Goal: Navigation & Orientation: Understand site structure

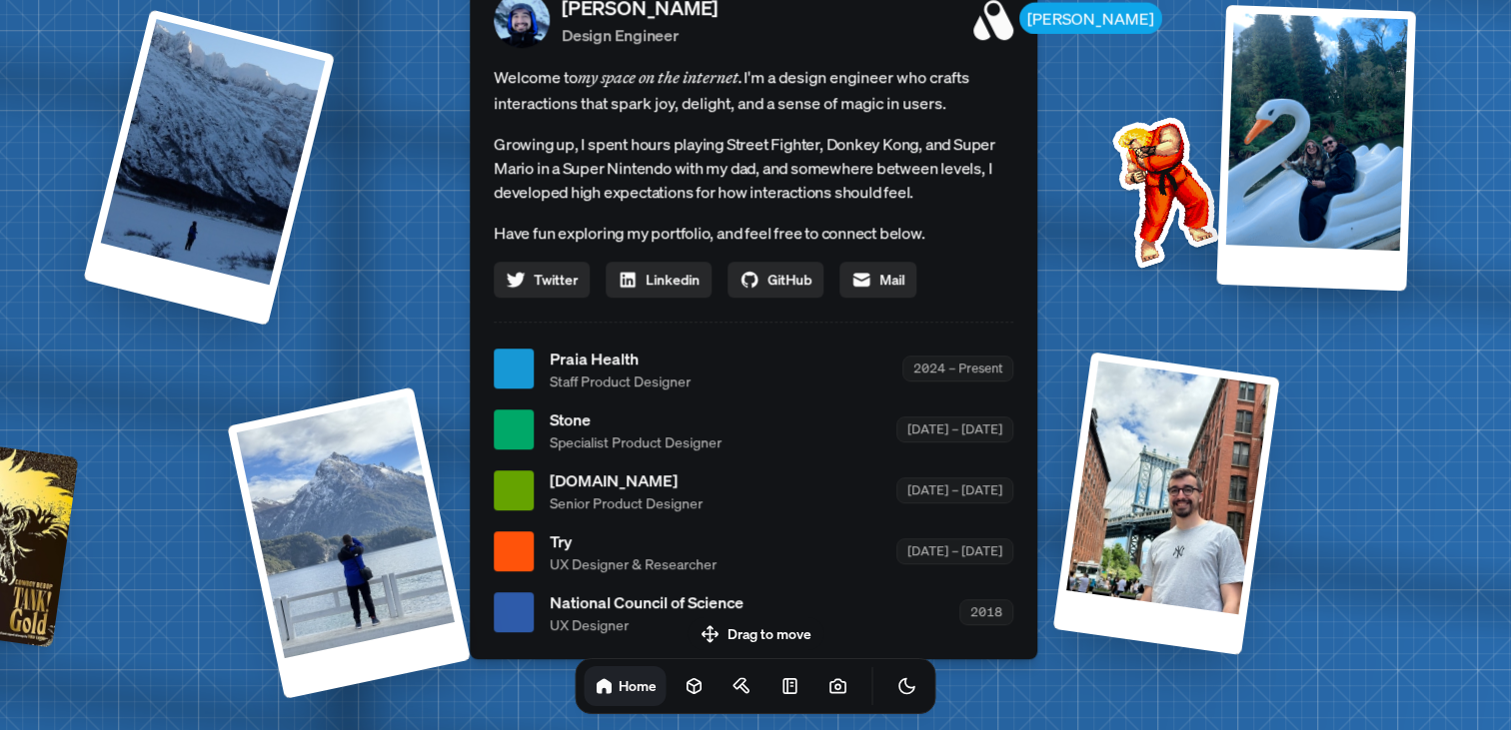
click at [1231, 293] on div "Andre Andre Souza Design Engineer Welcome to my space on the internet. I'm a de…" at bounding box center [758, 370] width 2990 height 2618
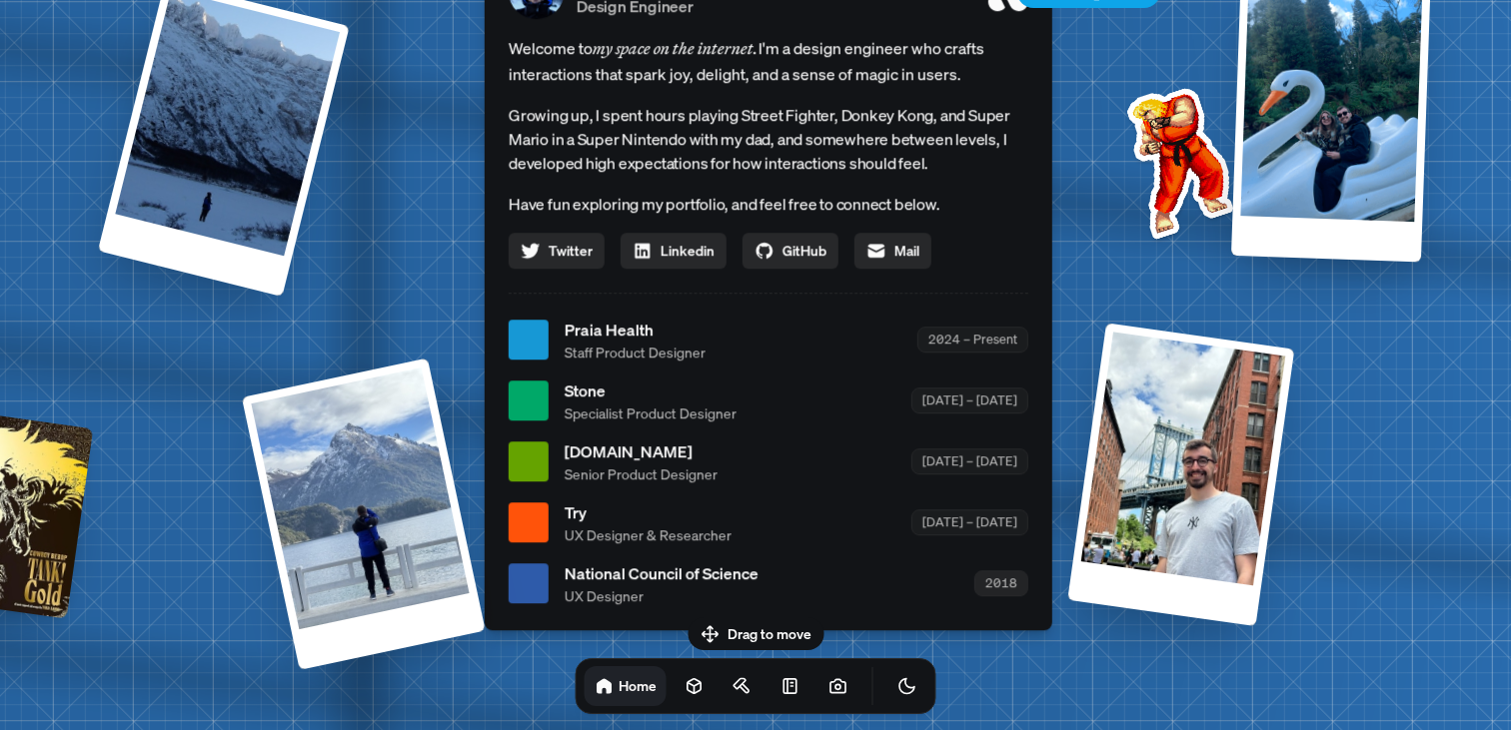
click at [1003, 588] on div "2018" at bounding box center [1001, 584] width 54 height 25
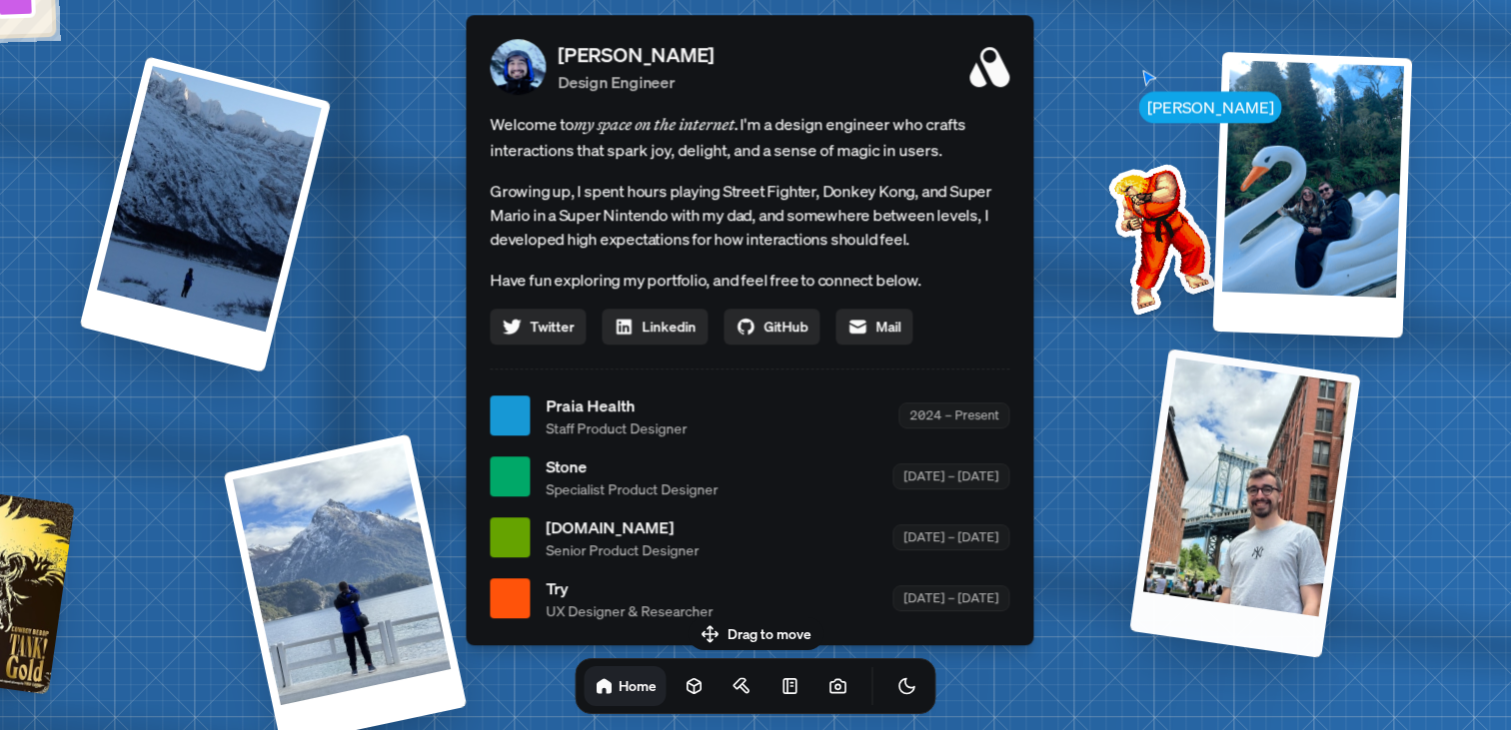
drag, startPoint x: 1187, startPoint y: 516, endPoint x: 1309, endPoint y: 405, distance: 164.8
click at [1309, 406] on div at bounding box center [1244, 504] width 231 height 310
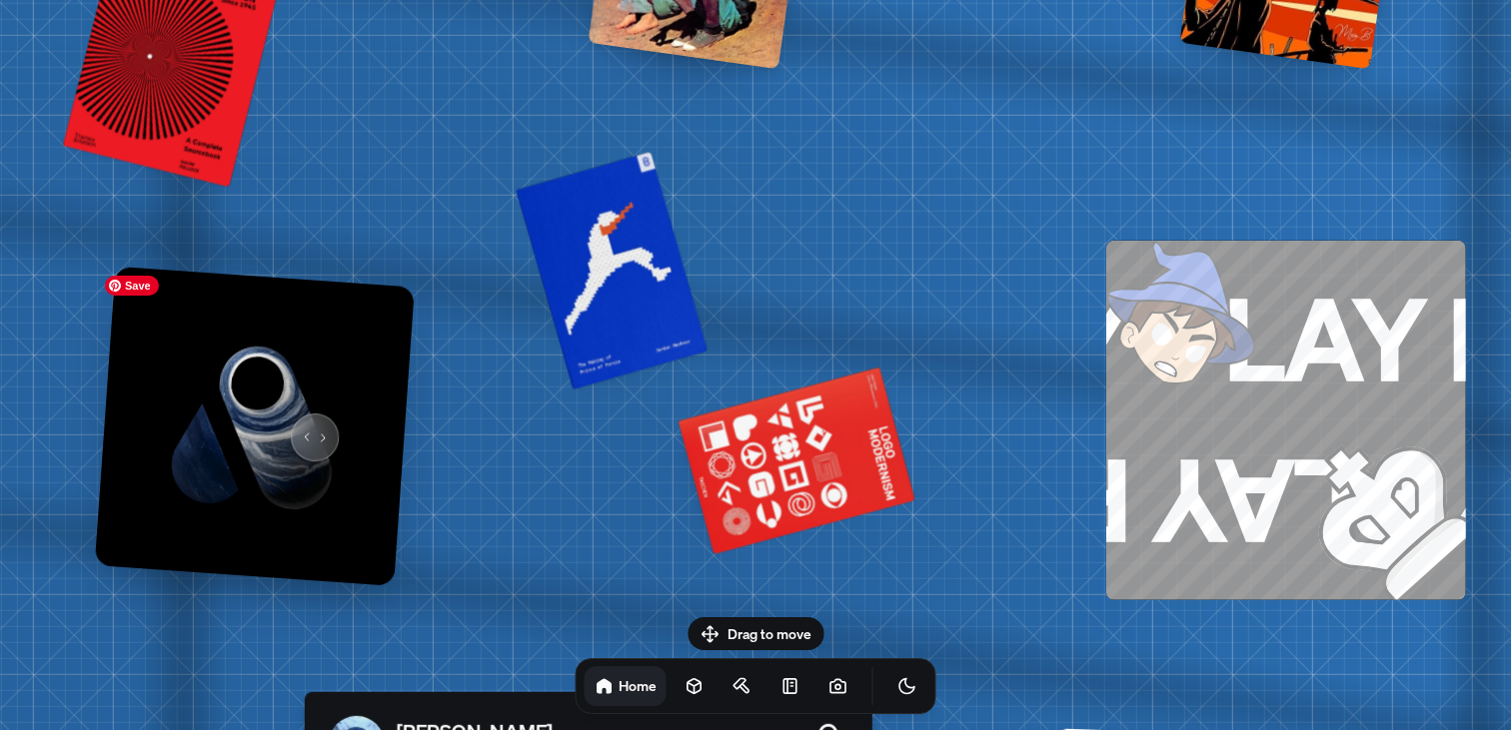
click at [306, 423] on img at bounding box center [255, 426] width 320 height 320
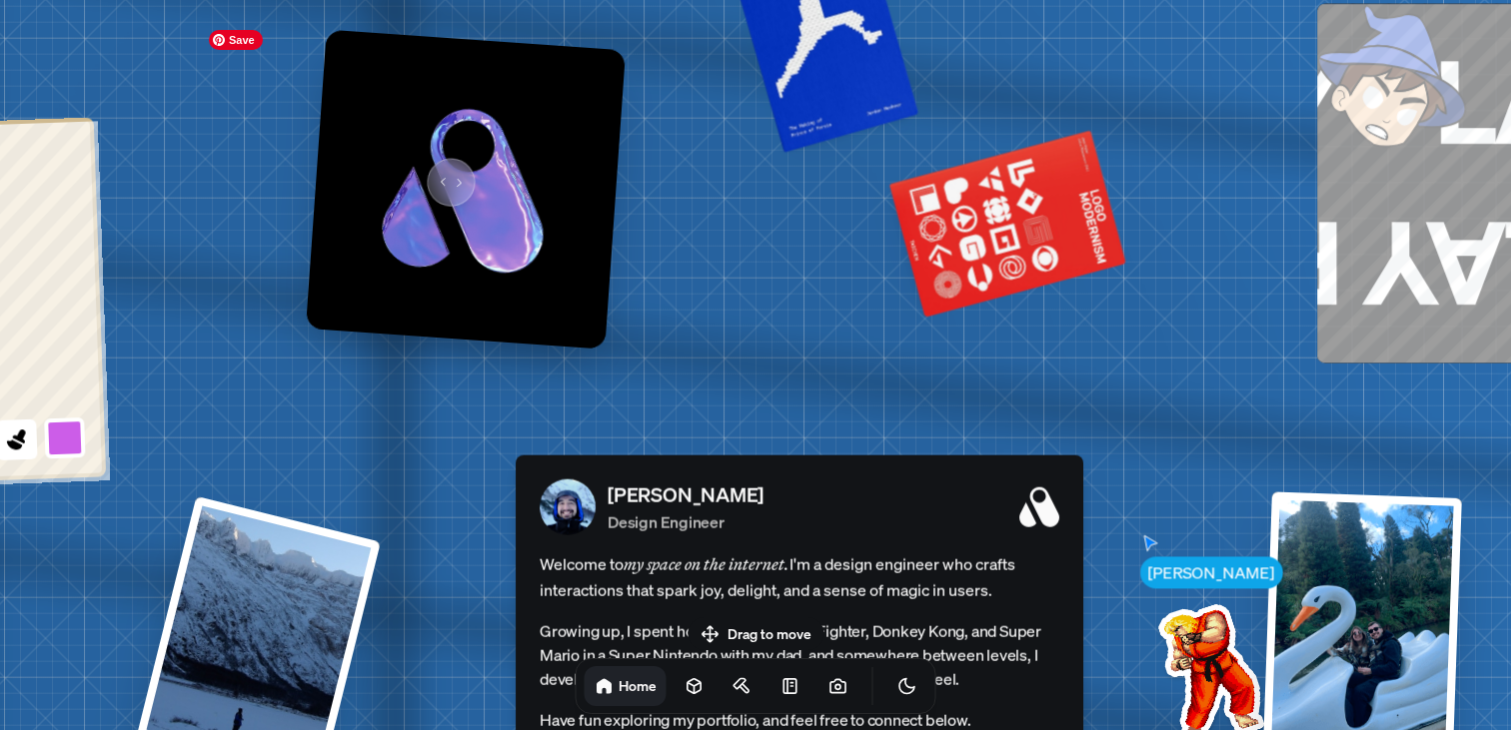
drag, startPoint x: 333, startPoint y: 164, endPoint x: 441, endPoint y: 174, distance: 108.4
click at [441, 174] on img at bounding box center [466, 189] width 320 height 320
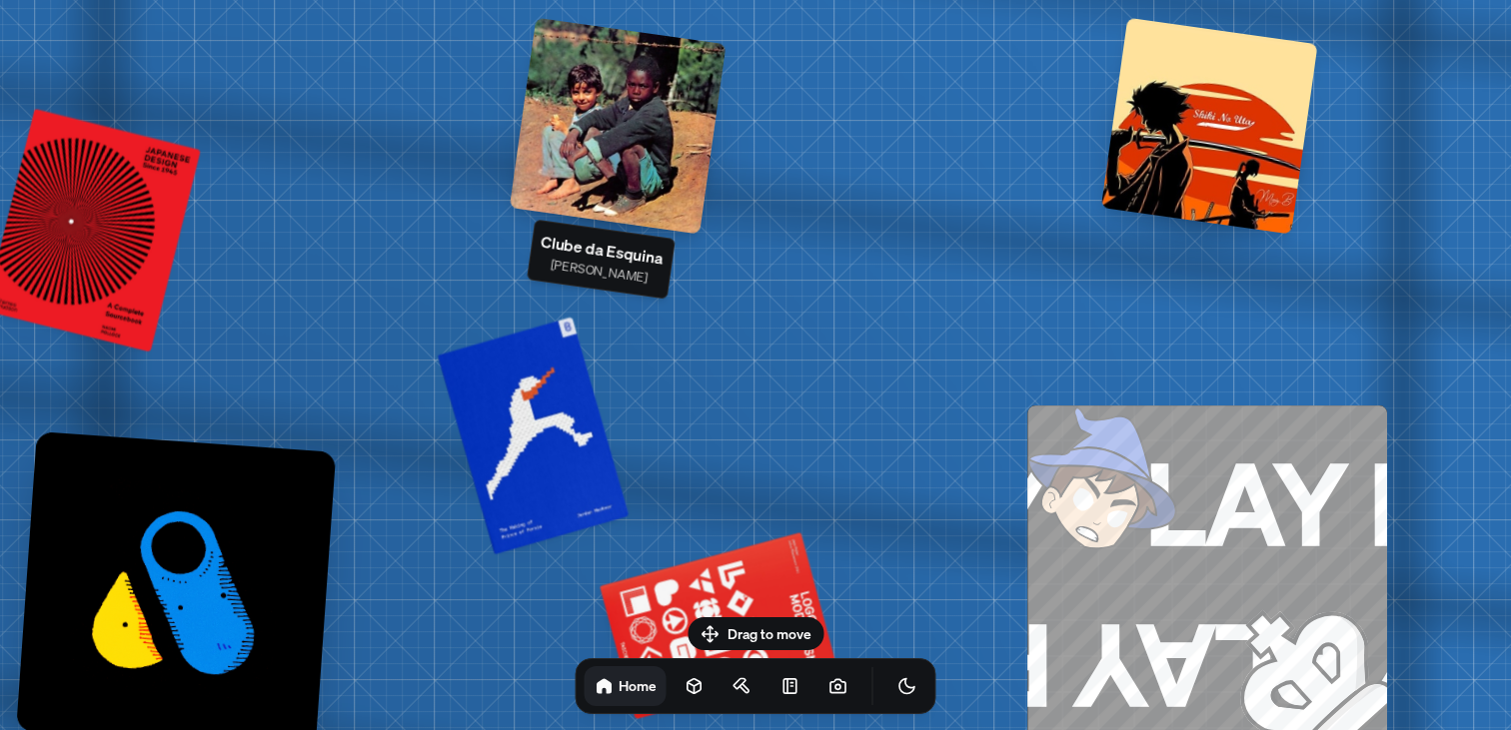
click at [630, 152] on div at bounding box center [618, 125] width 217 height 217
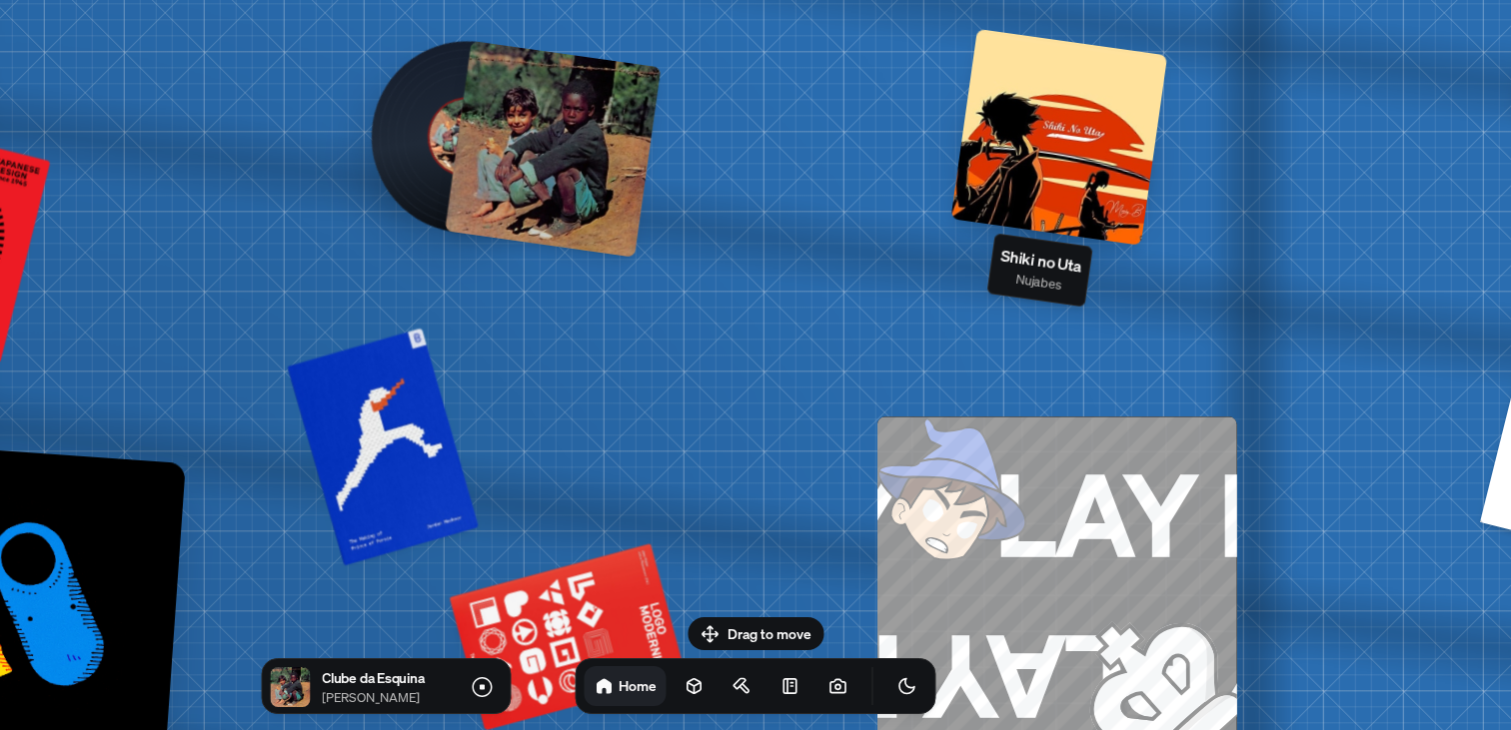
click at [1024, 151] on div at bounding box center [1058, 136] width 217 height 217
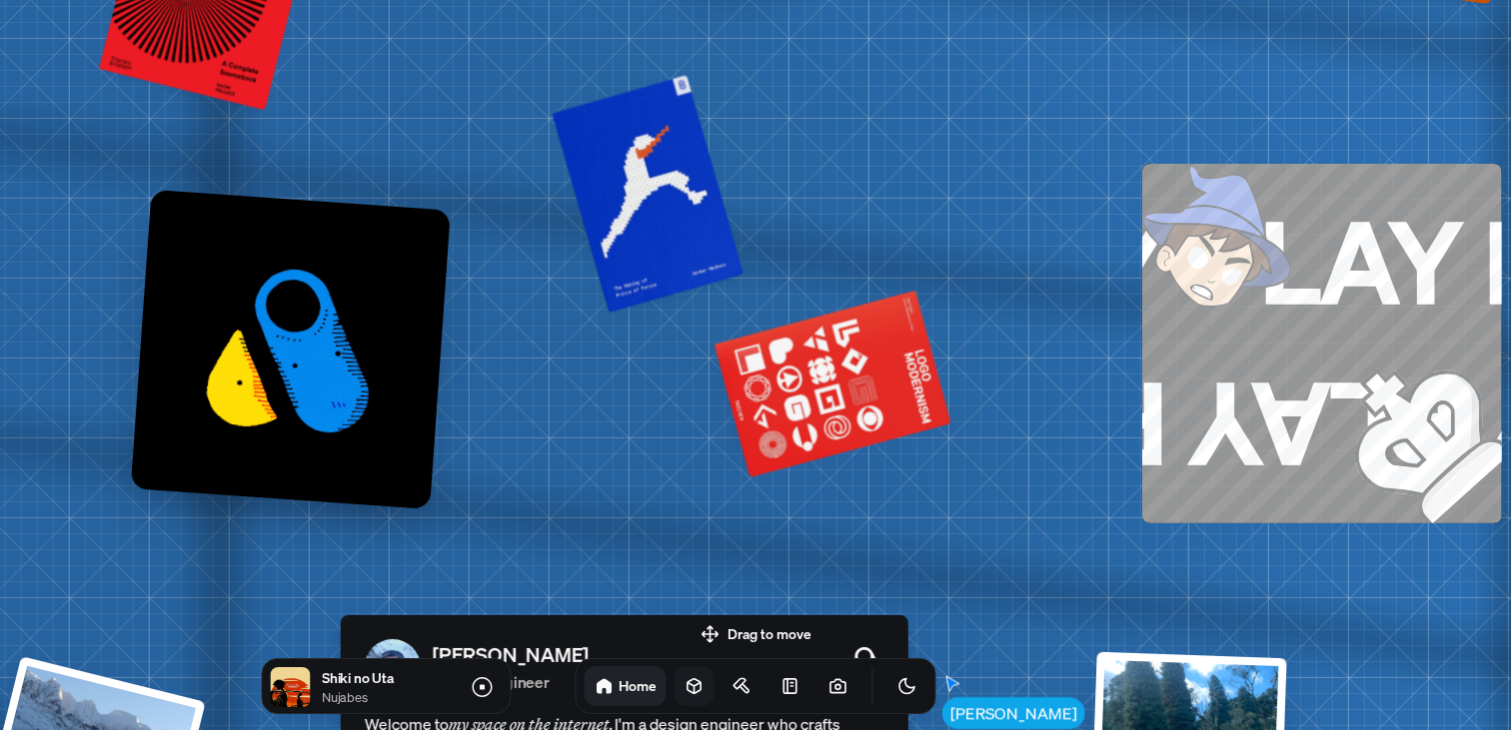
click at [687, 682] on icon at bounding box center [693, 686] width 13 height 15
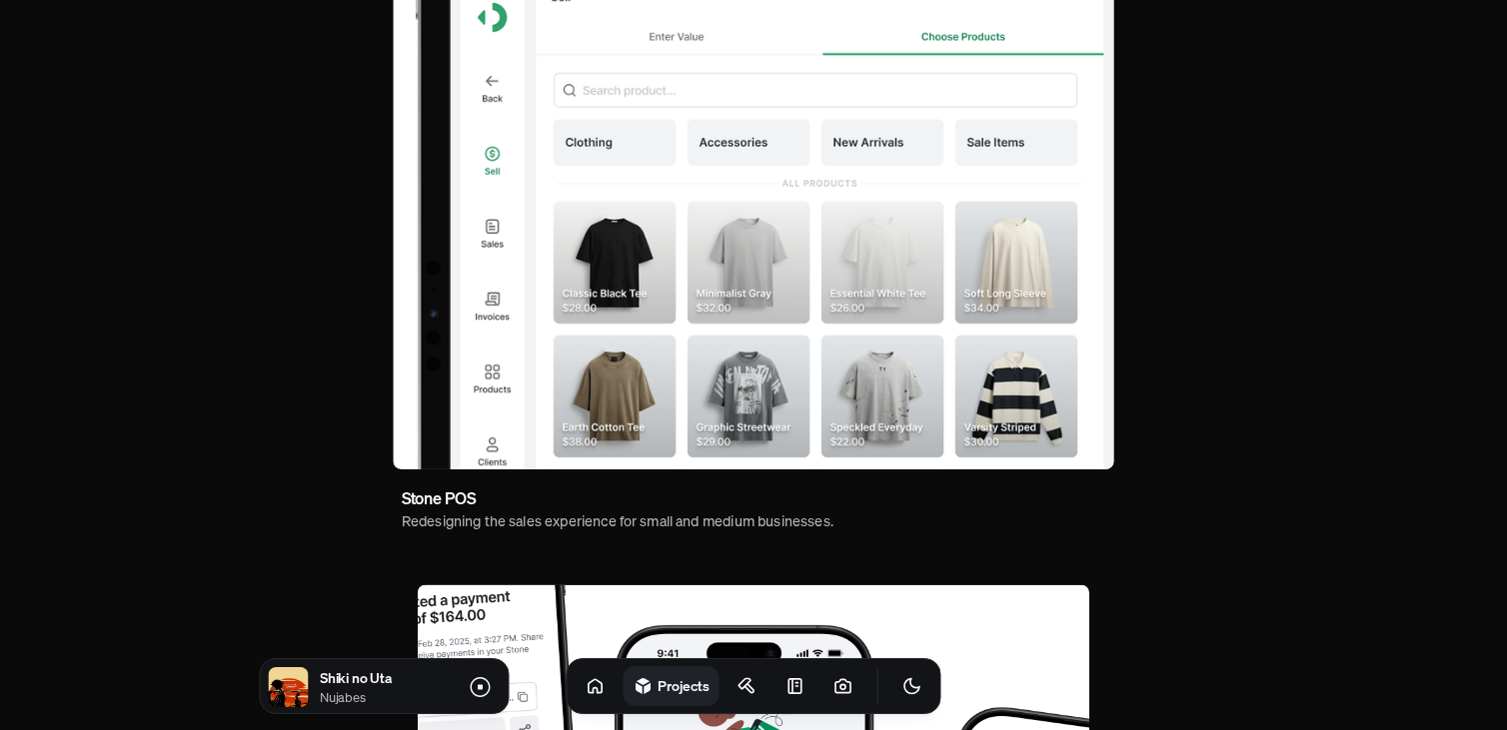
scroll to position [221, 0]
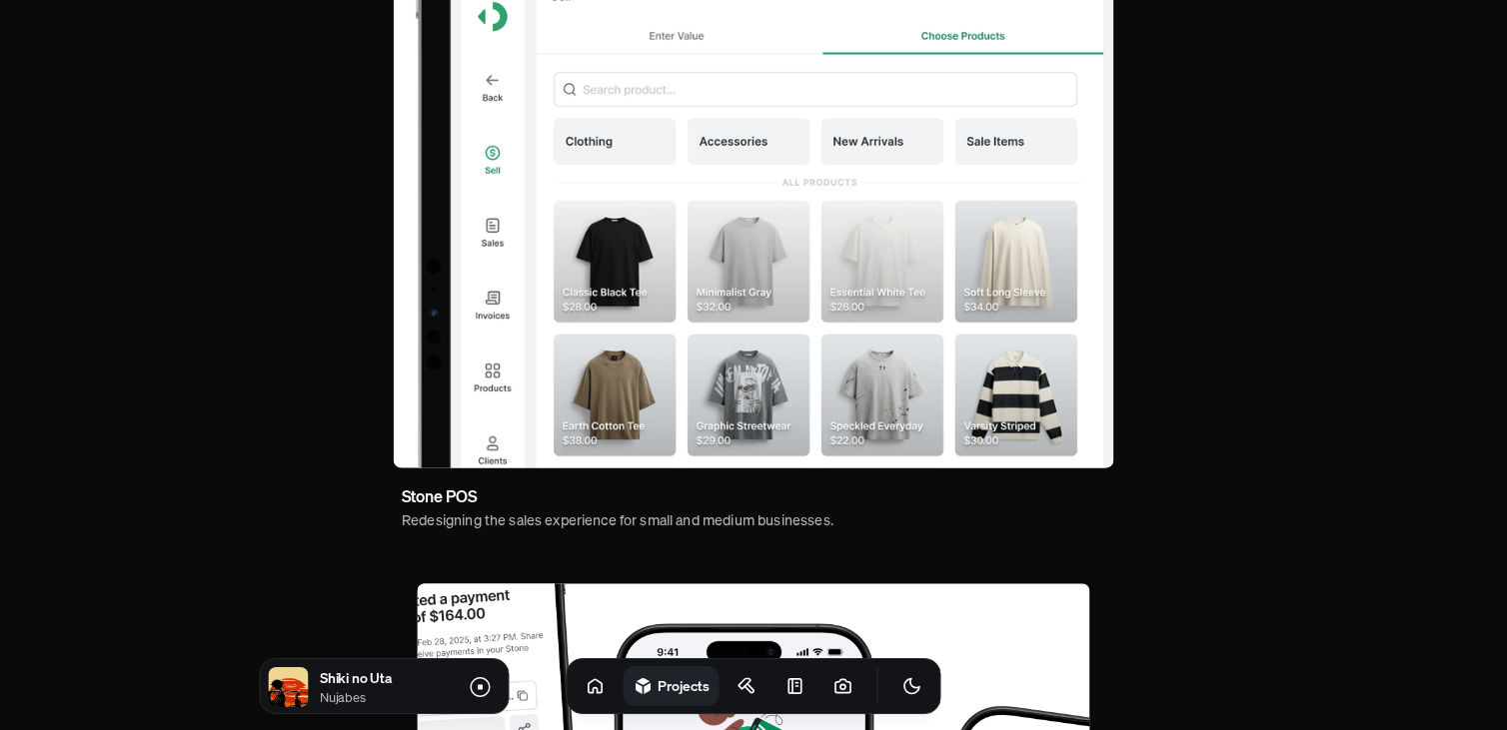
click at [512, 313] on img at bounding box center [754, 187] width 720 height 563
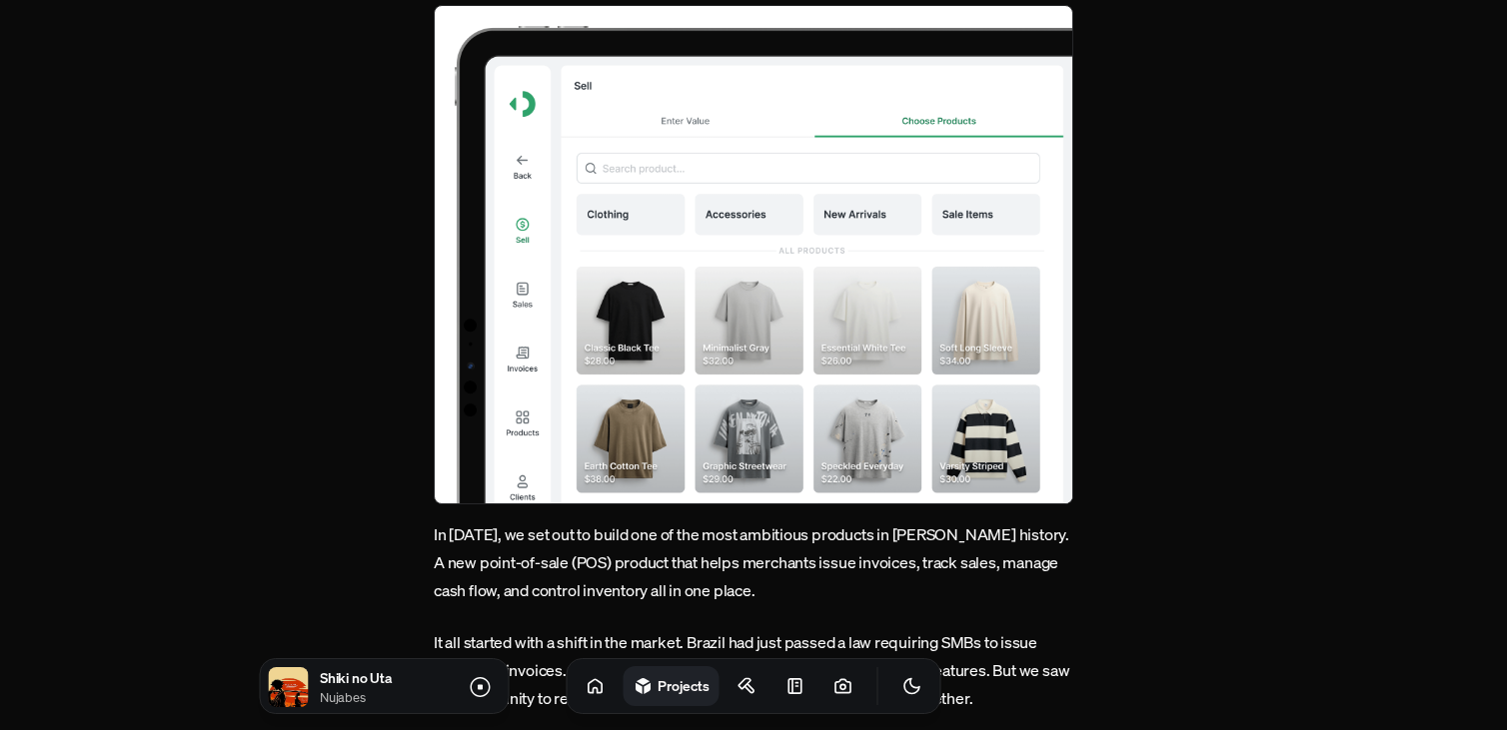
scroll to position [262, 0]
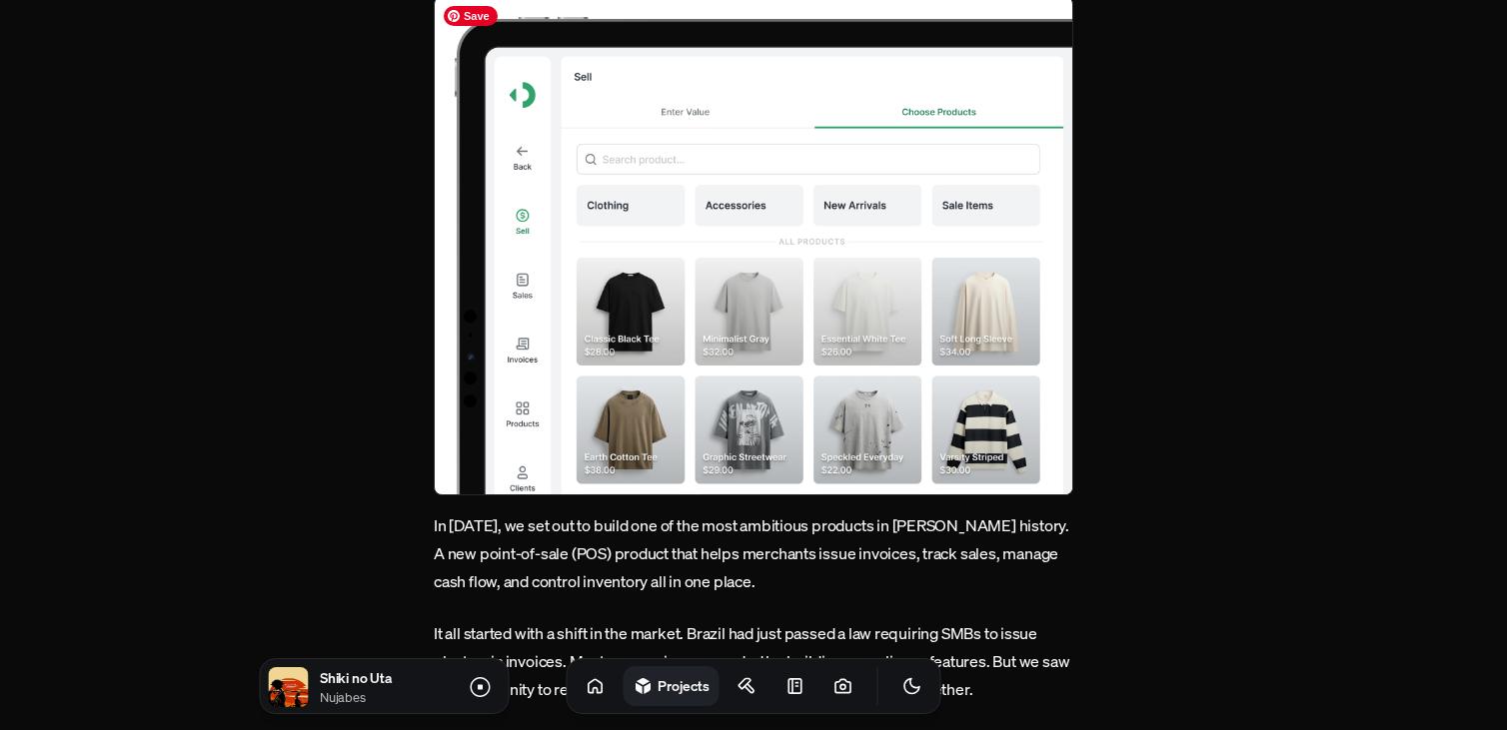
click at [618, 194] on img at bounding box center [753, 246] width 639 height 500
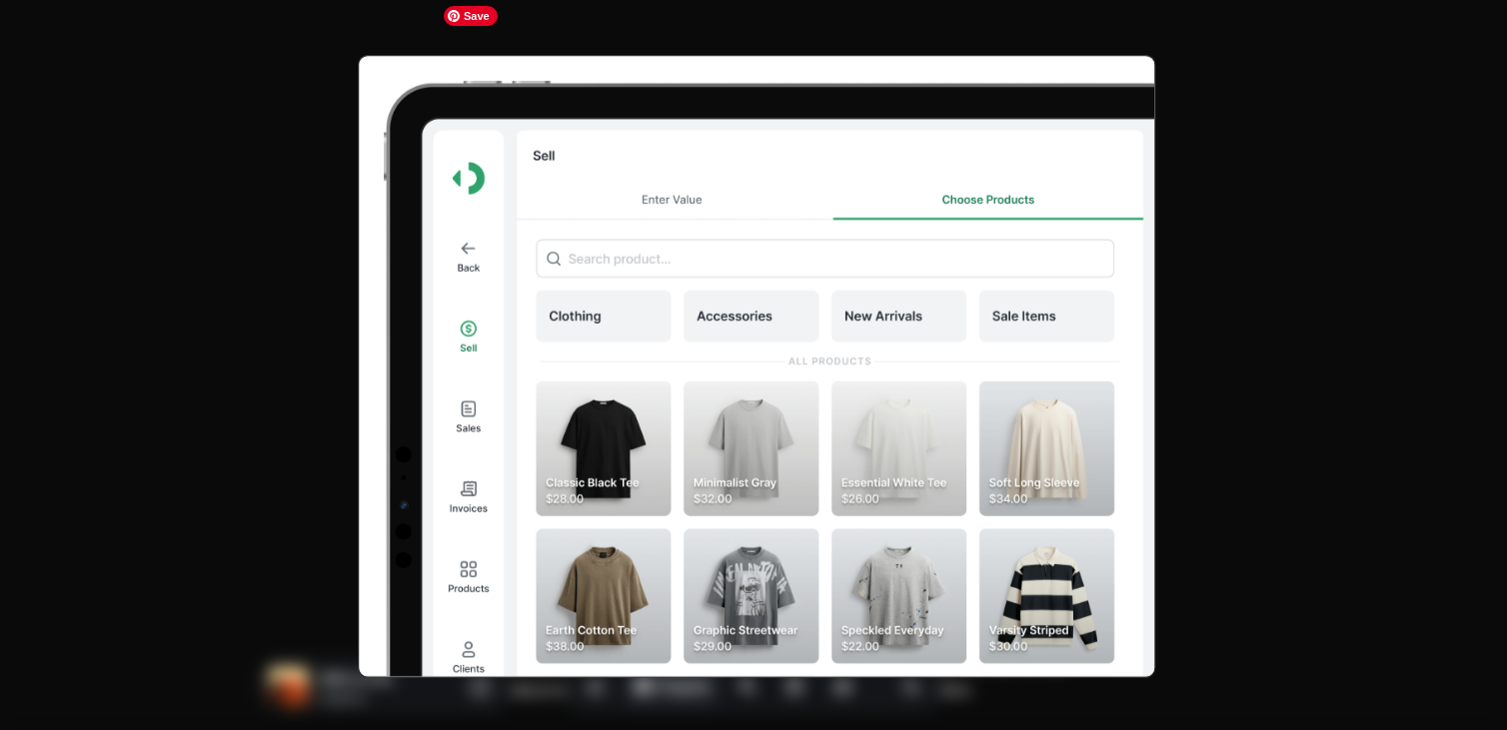
click at [619, 195] on img at bounding box center [757, 366] width 798 height 623
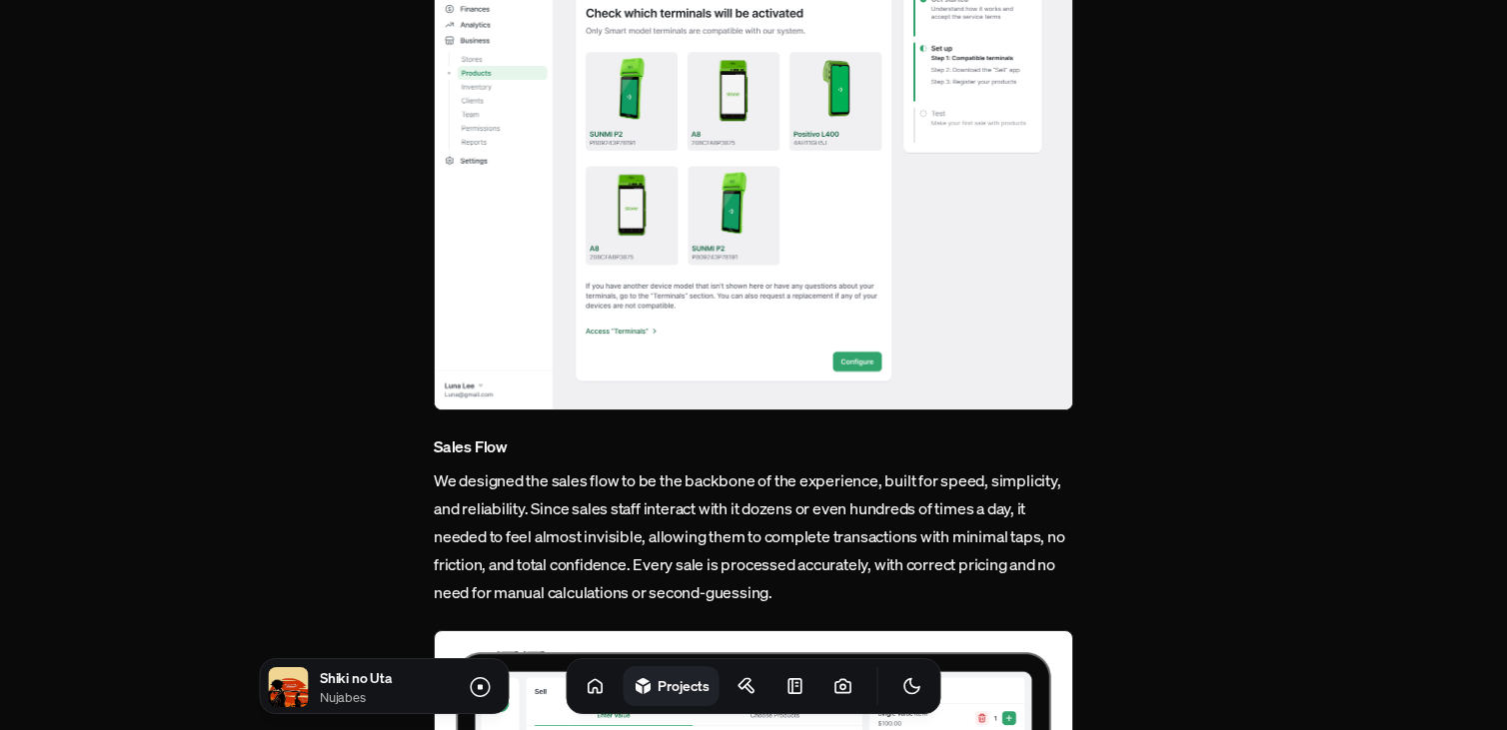
scroll to position [2518, 0]
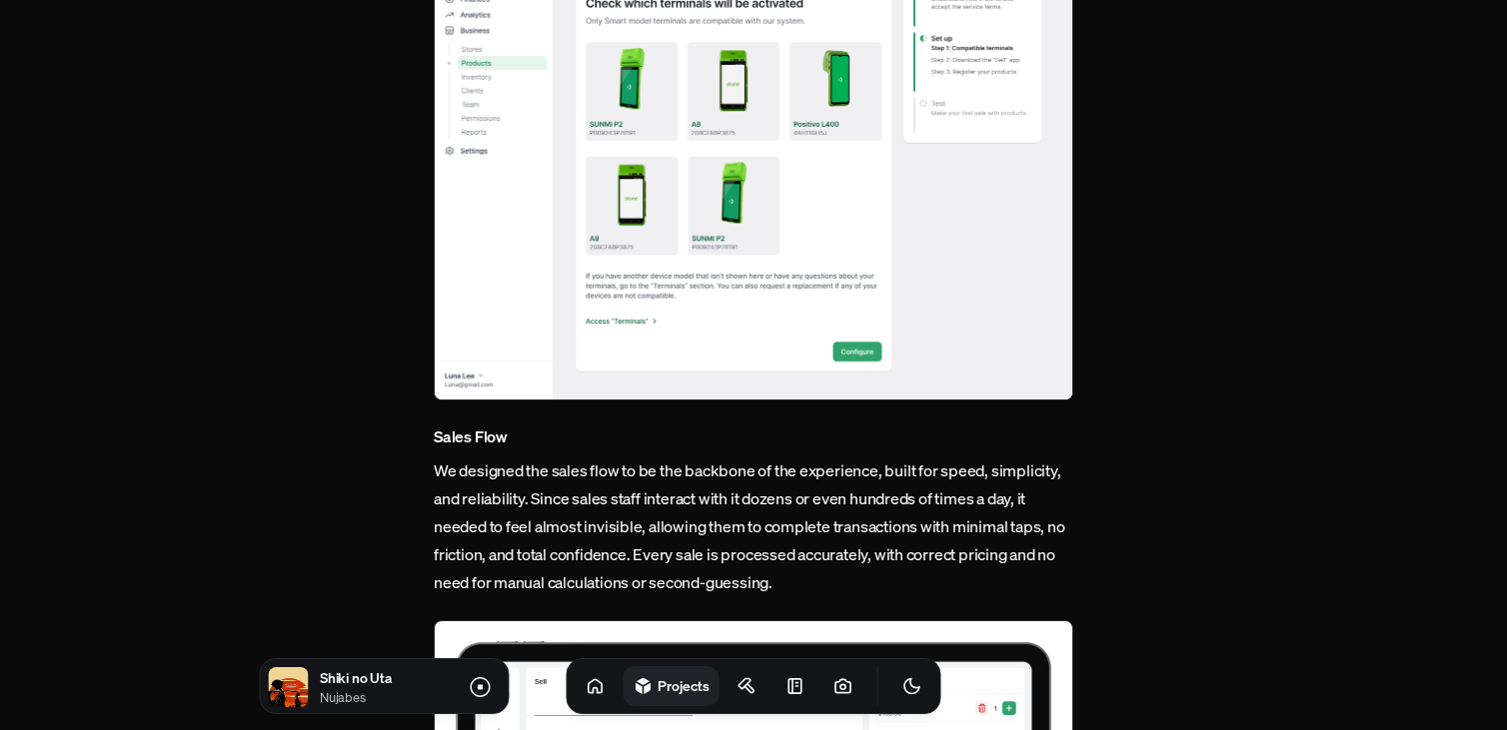
click at [732, 312] on img at bounding box center [753, 161] width 639 height 481
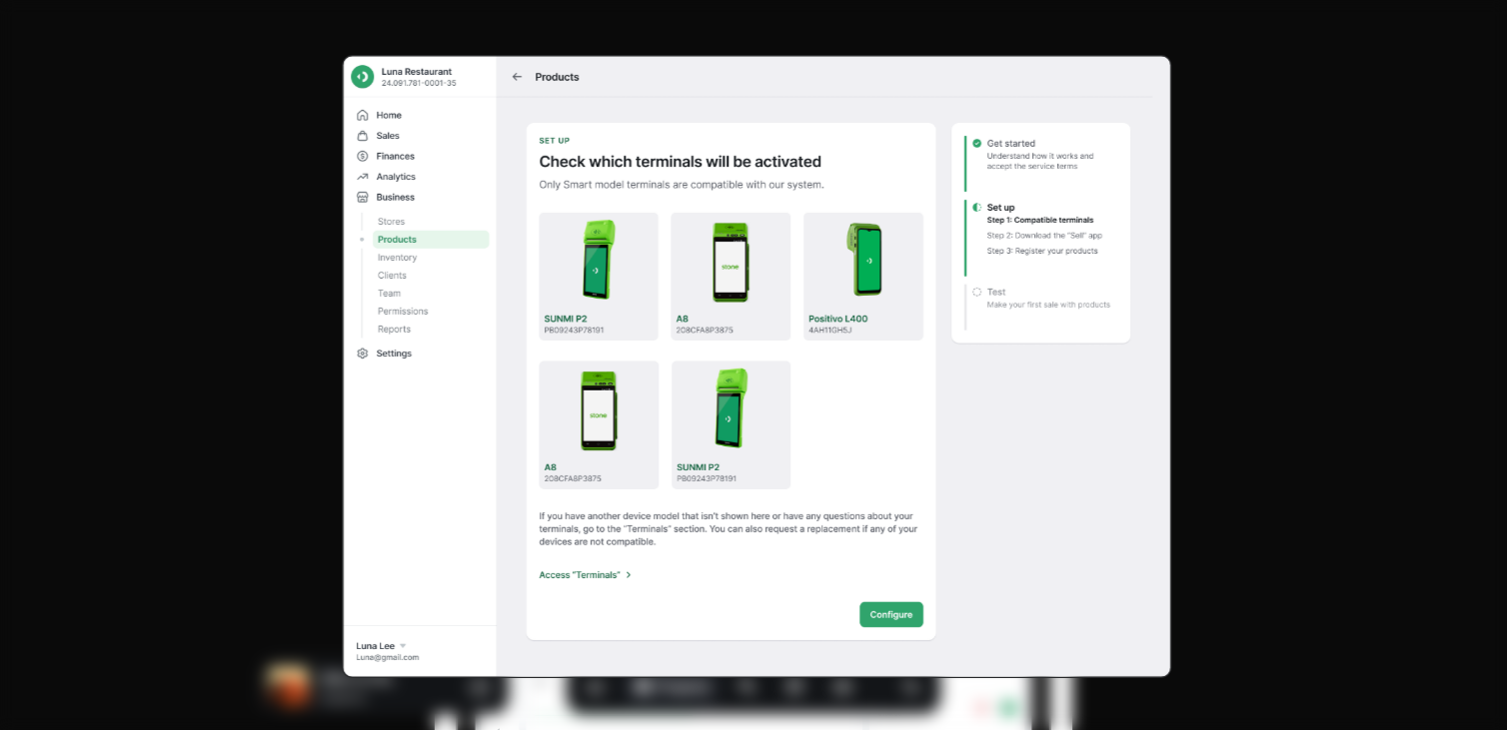
click at [732, 312] on img at bounding box center [756, 366] width 829 height 622
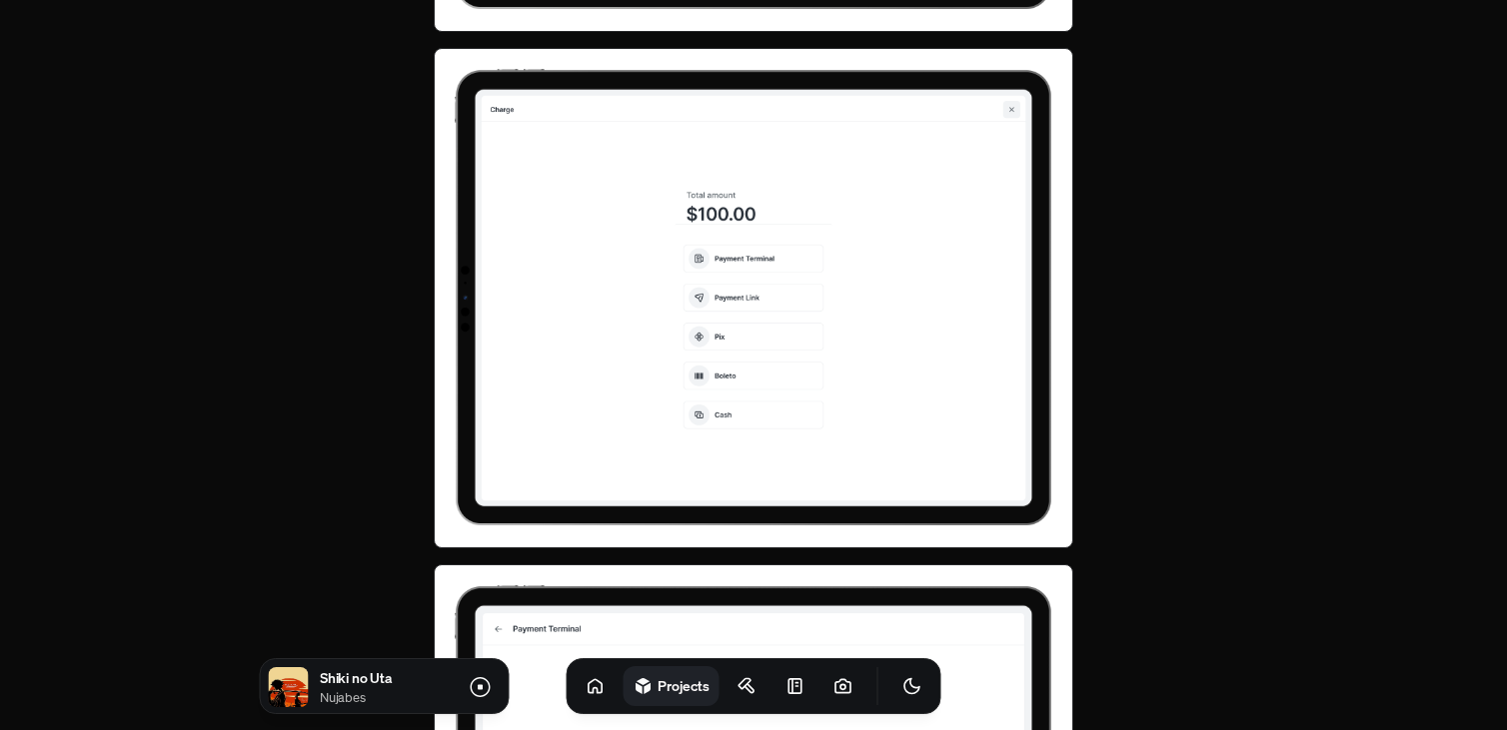
scroll to position [4295, 0]
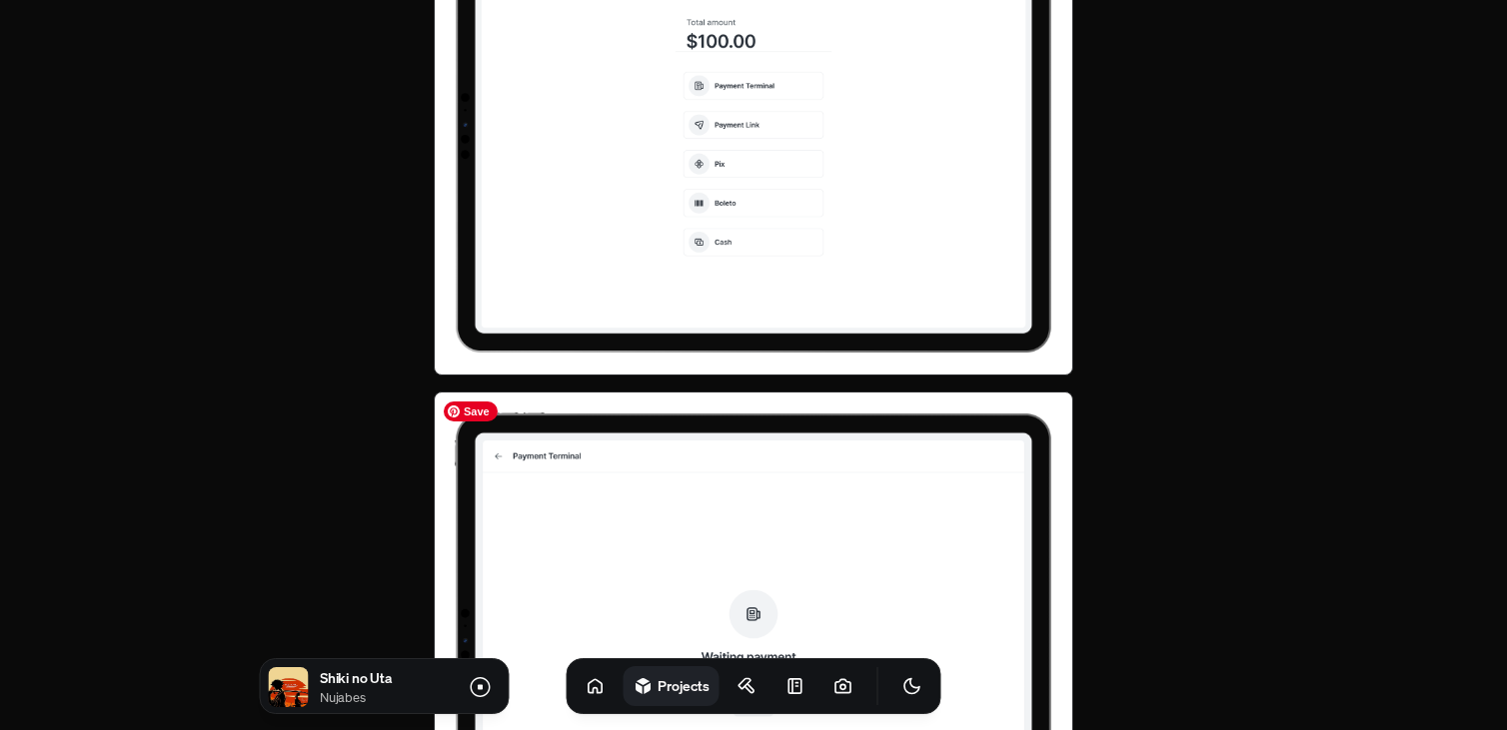
click at [723, 459] on img at bounding box center [753, 642] width 639 height 500
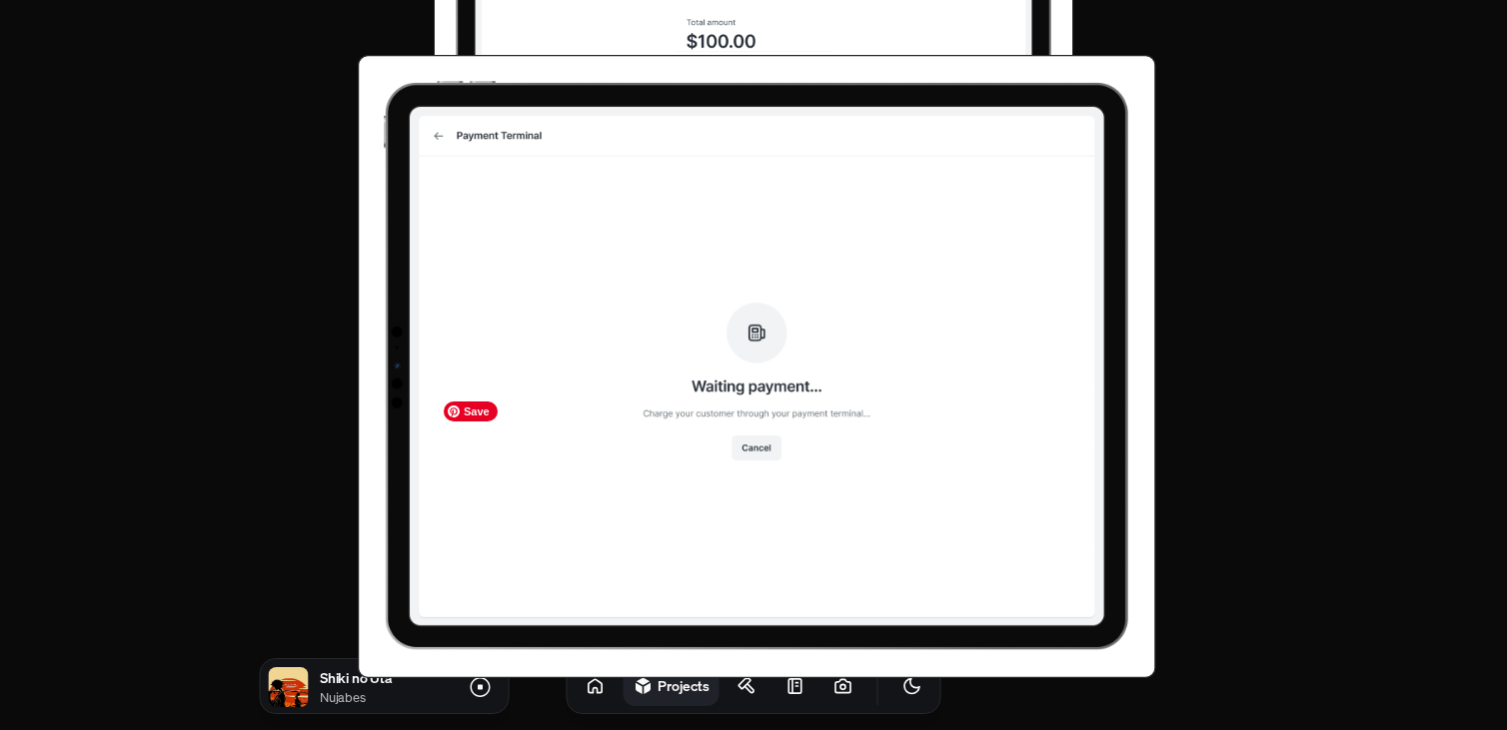
click at [723, 459] on img at bounding box center [757, 366] width 798 height 623
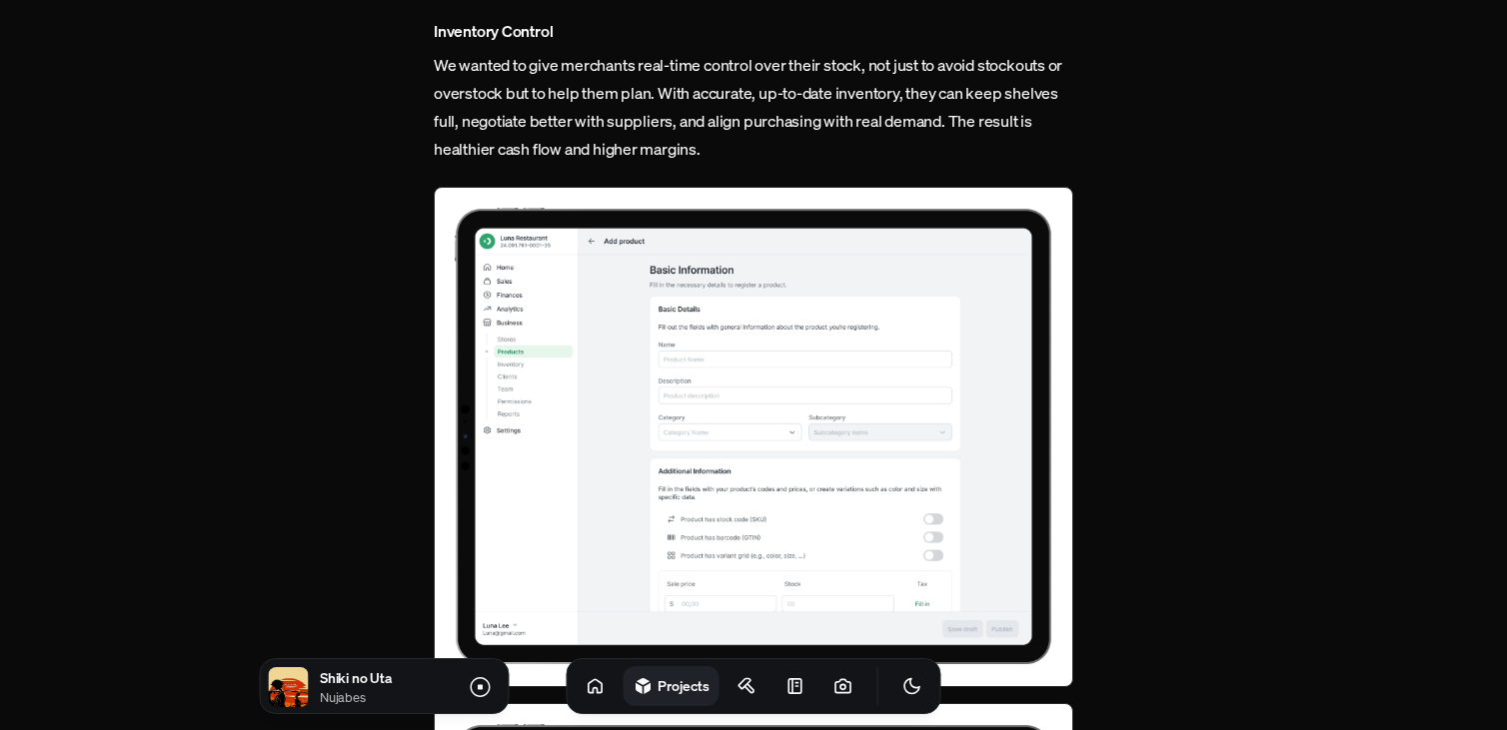
scroll to position [5398, 0]
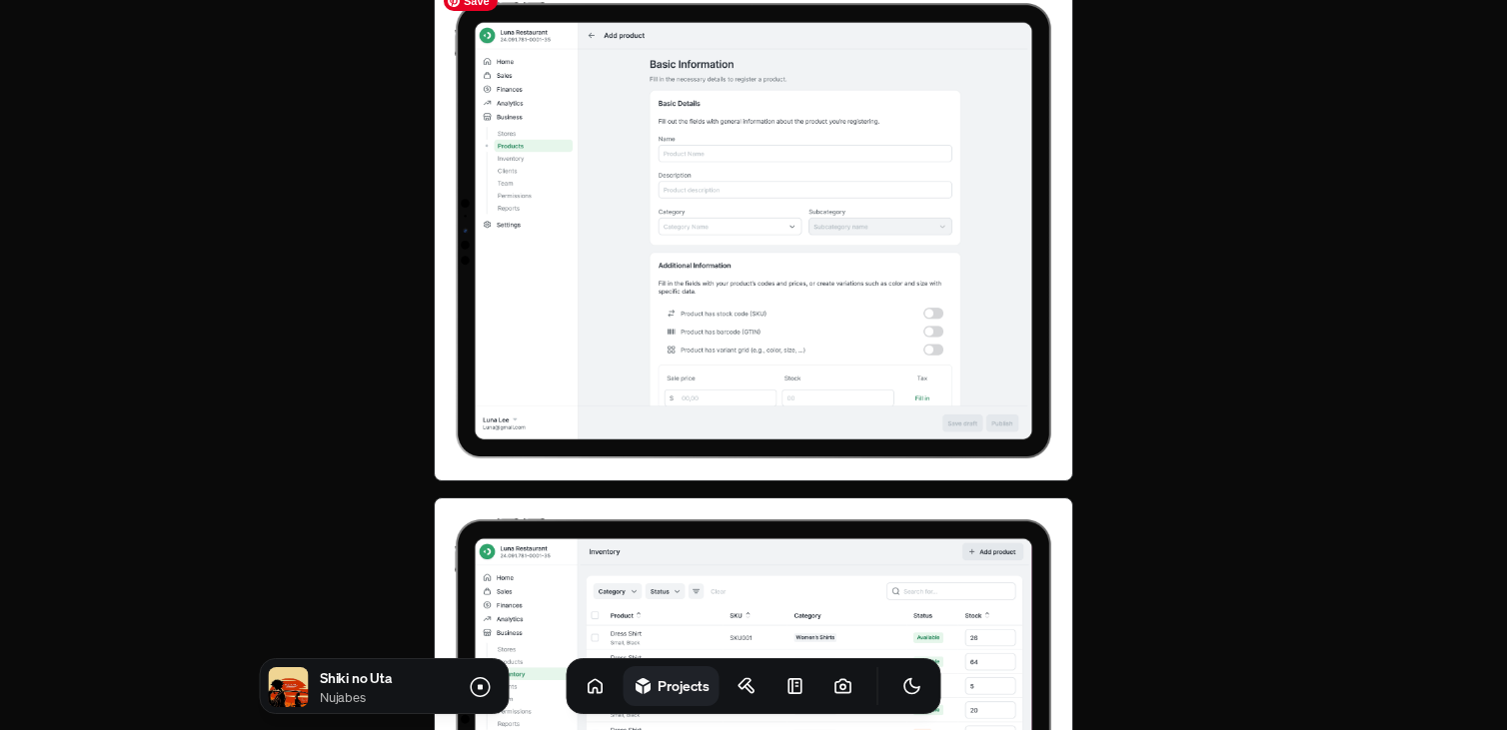
click at [738, 386] on img at bounding box center [753, 231] width 639 height 500
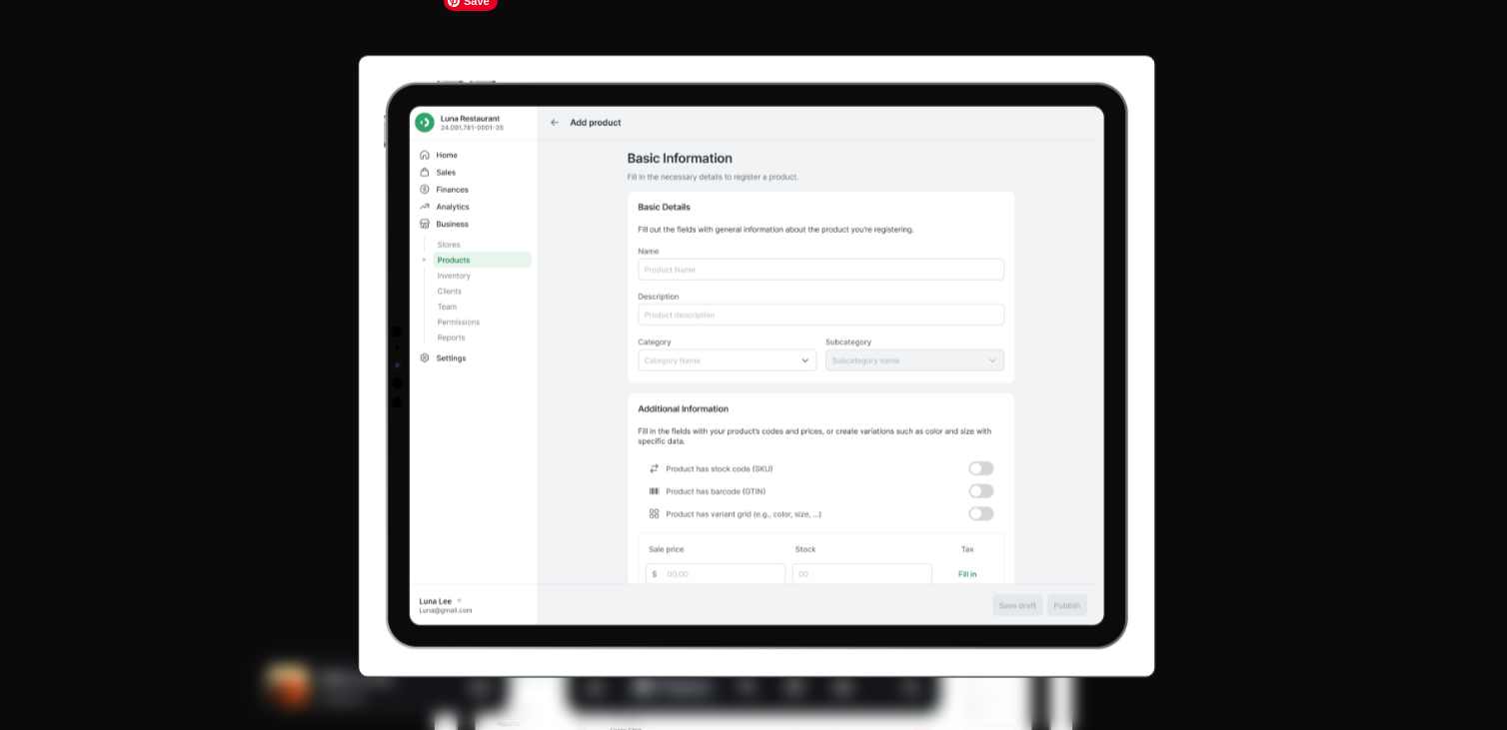
click at [738, 386] on img at bounding box center [757, 366] width 798 height 623
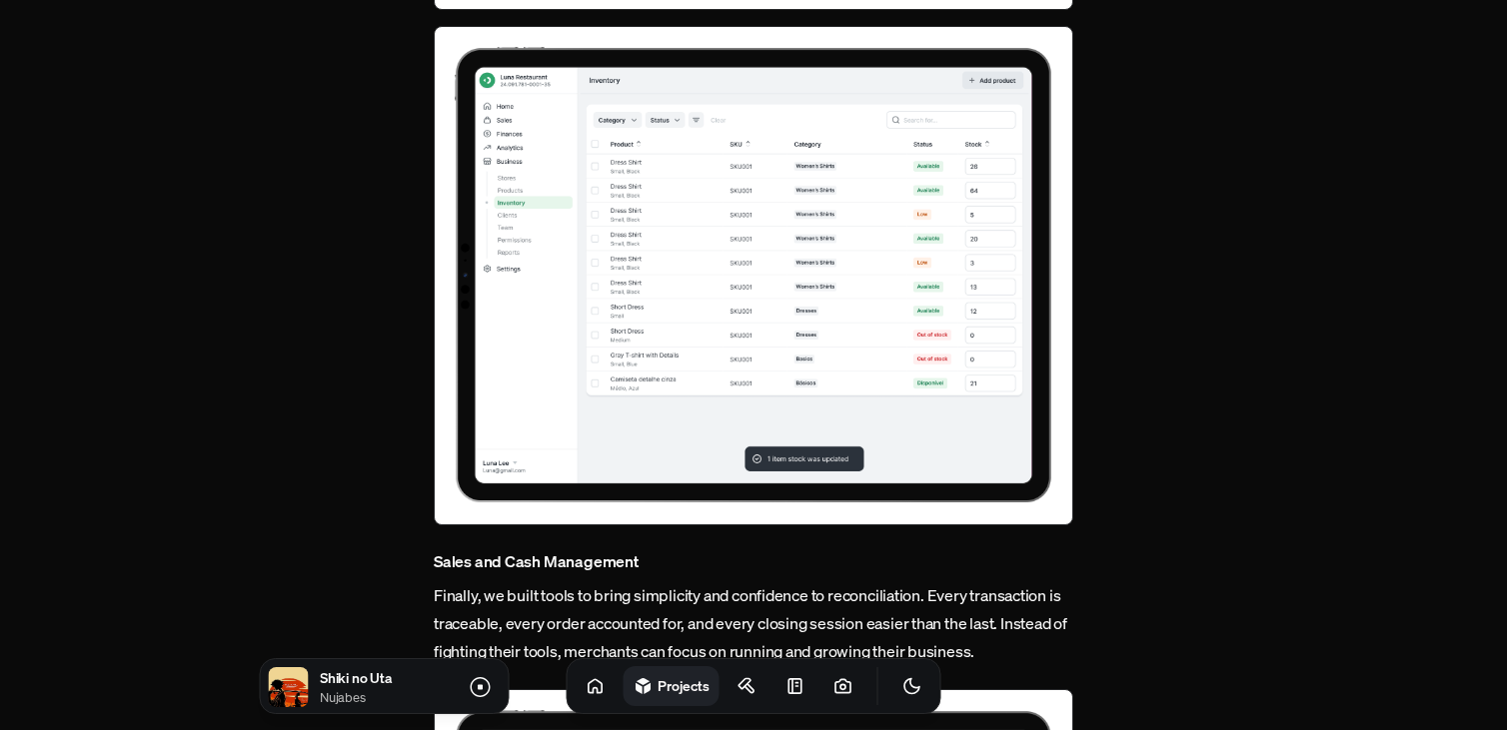
scroll to position [6136, 0]
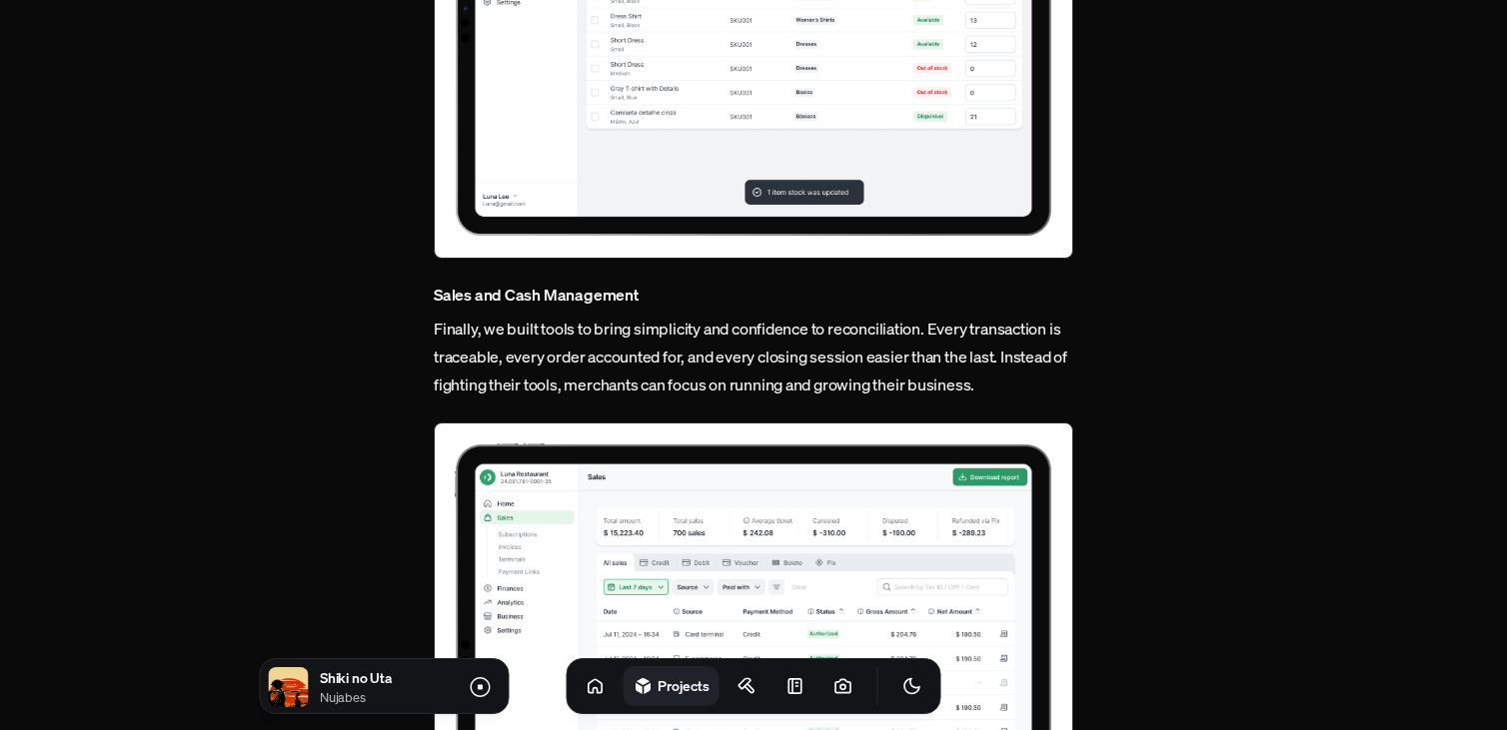
click at [784, 174] on img at bounding box center [753, 9] width 639 height 500
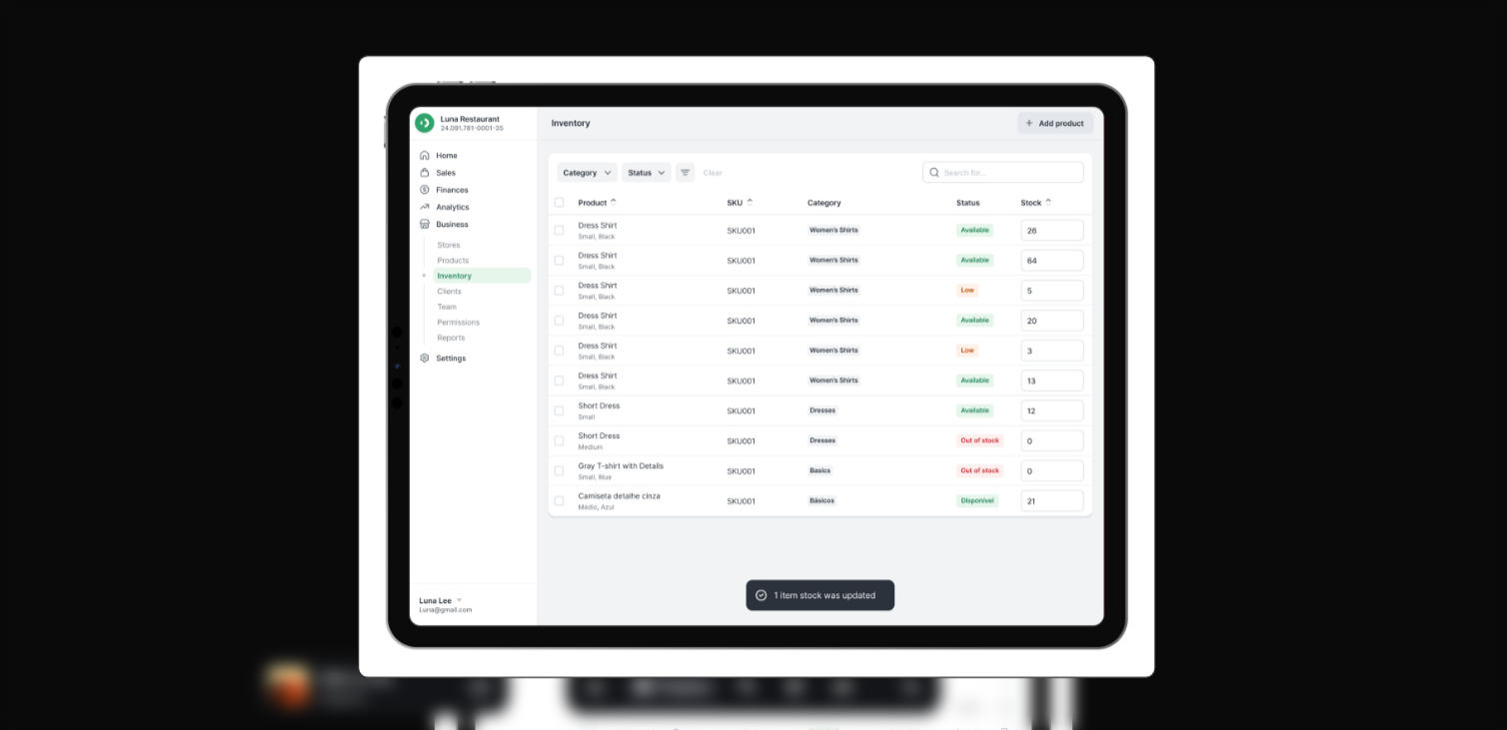
click at [784, 174] on img at bounding box center [757, 366] width 798 height 623
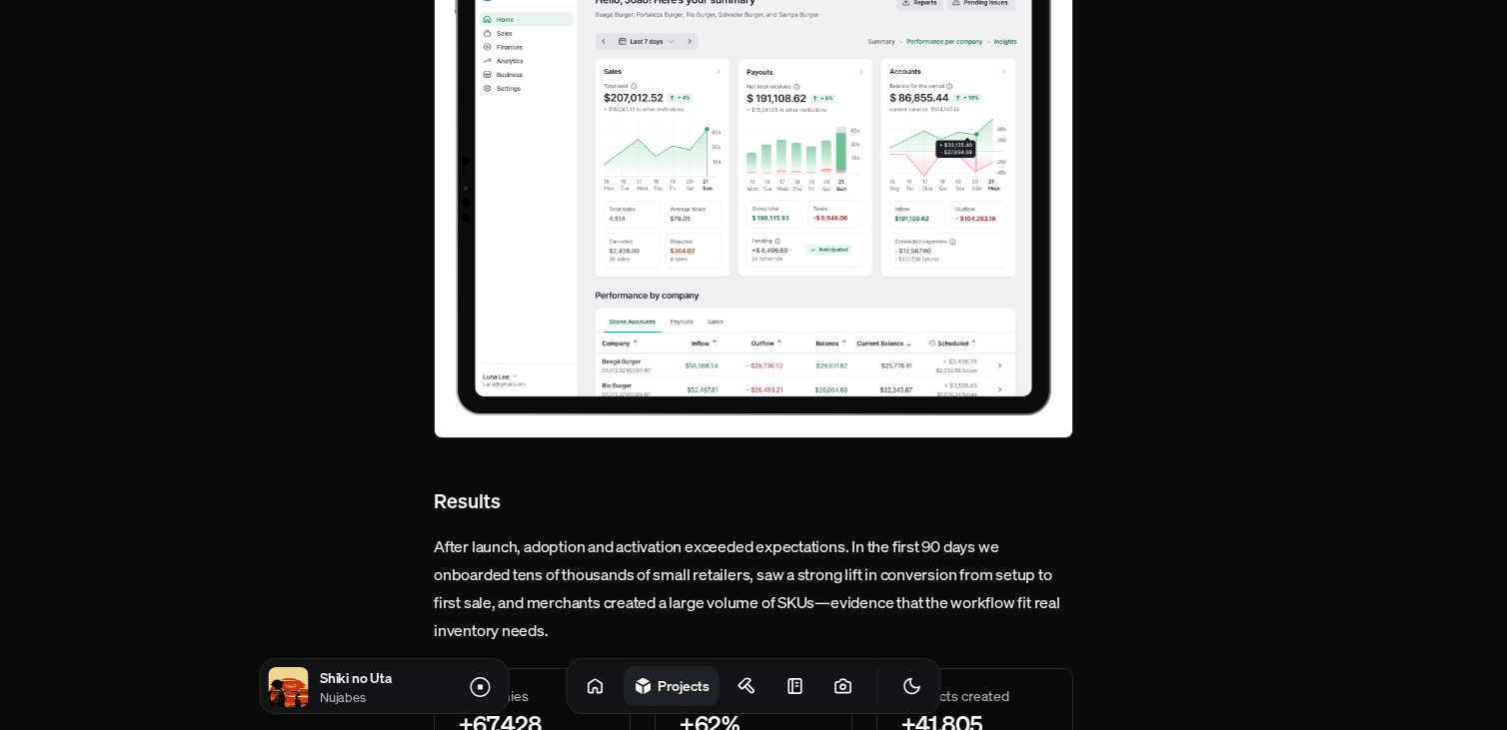
scroll to position [7210, 0]
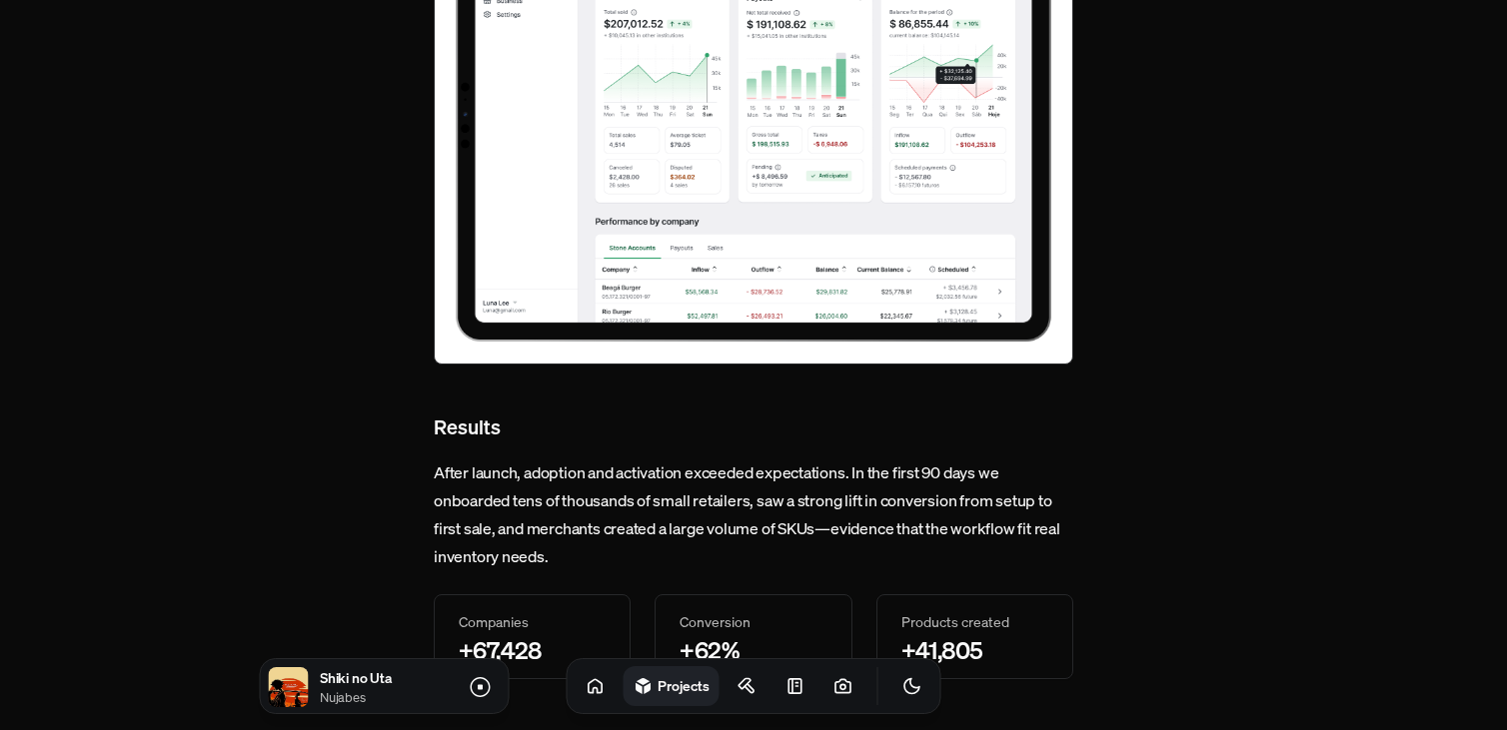
click at [753, 312] on img at bounding box center [753, 115] width 639 height 500
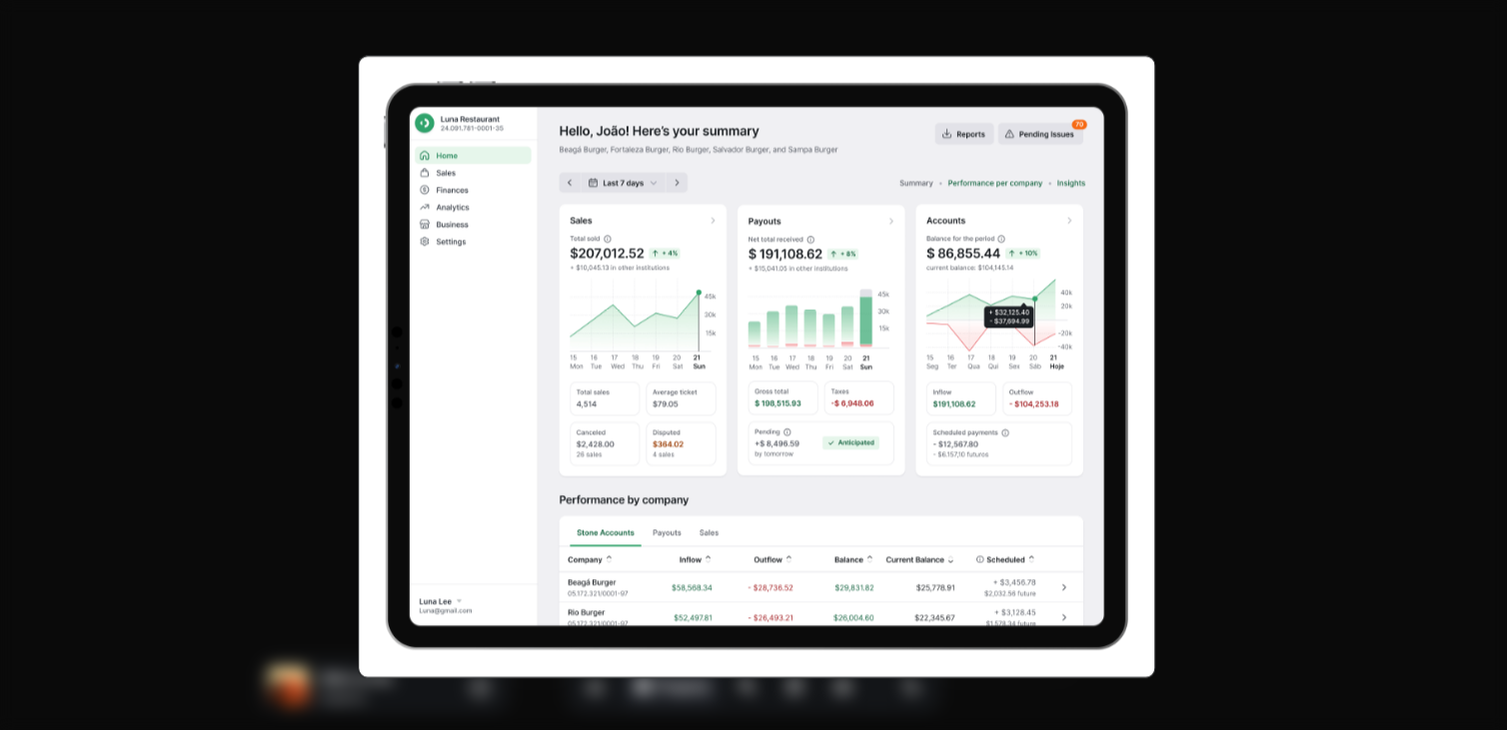
click at [753, 312] on img at bounding box center [757, 366] width 798 height 623
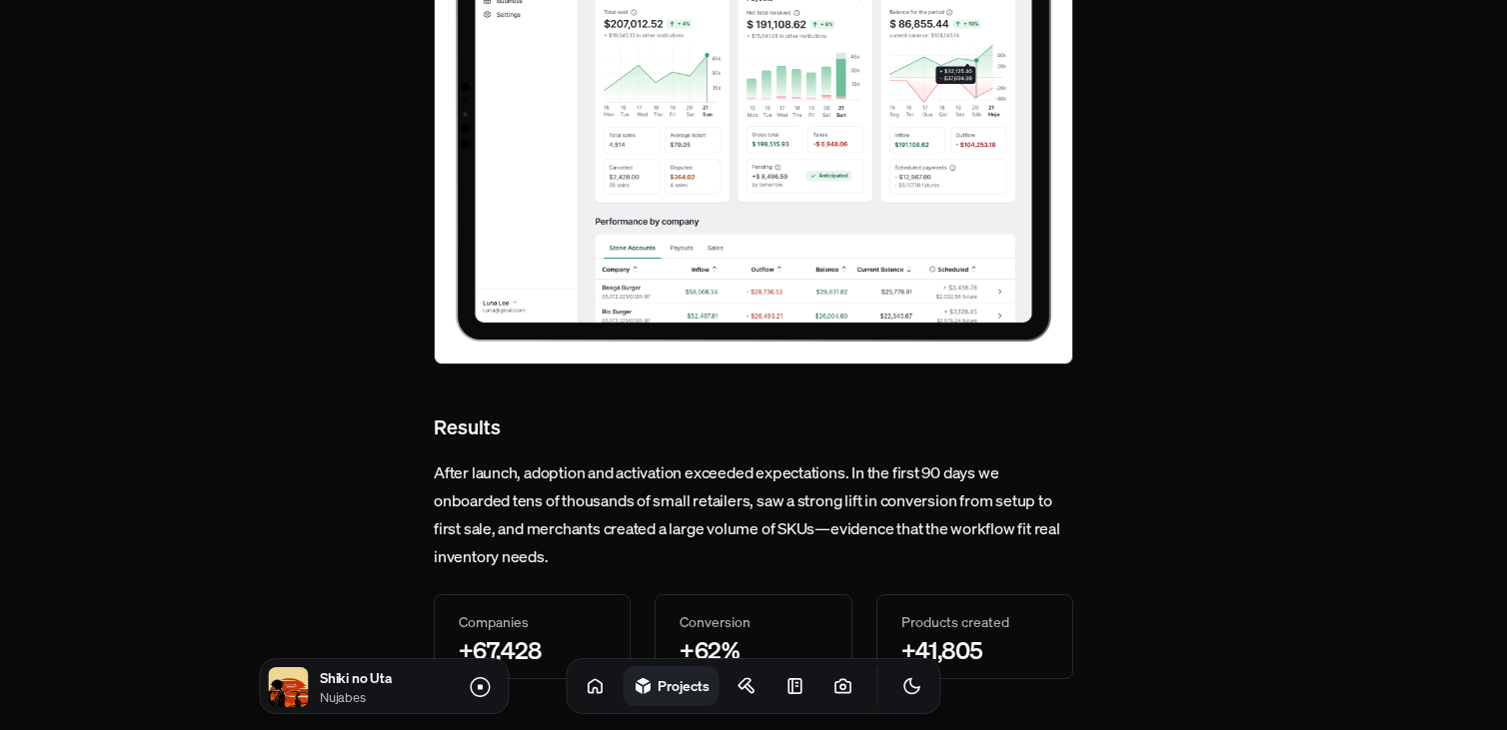
scroll to position [7255, 0]
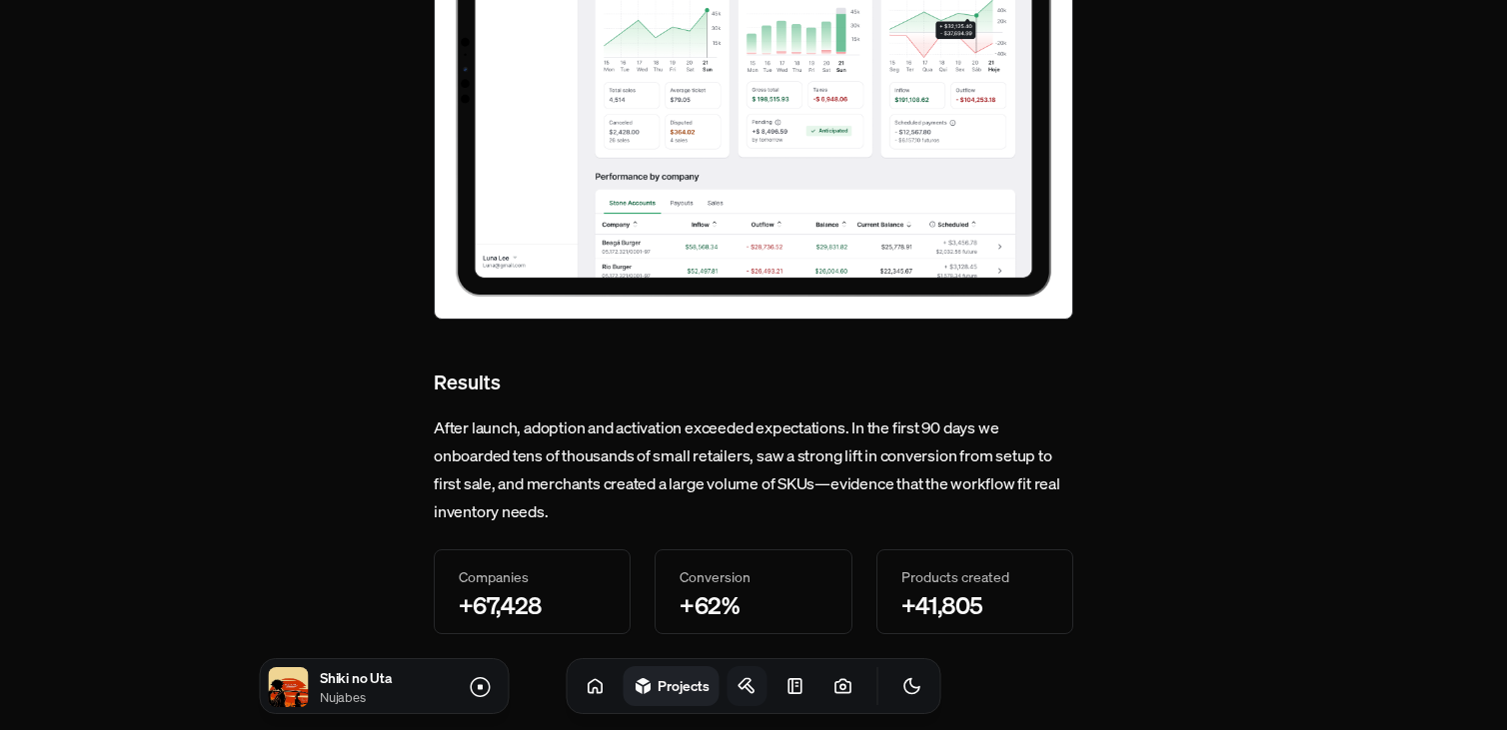
click at [734, 689] on link at bounding box center [747, 686] width 40 height 40
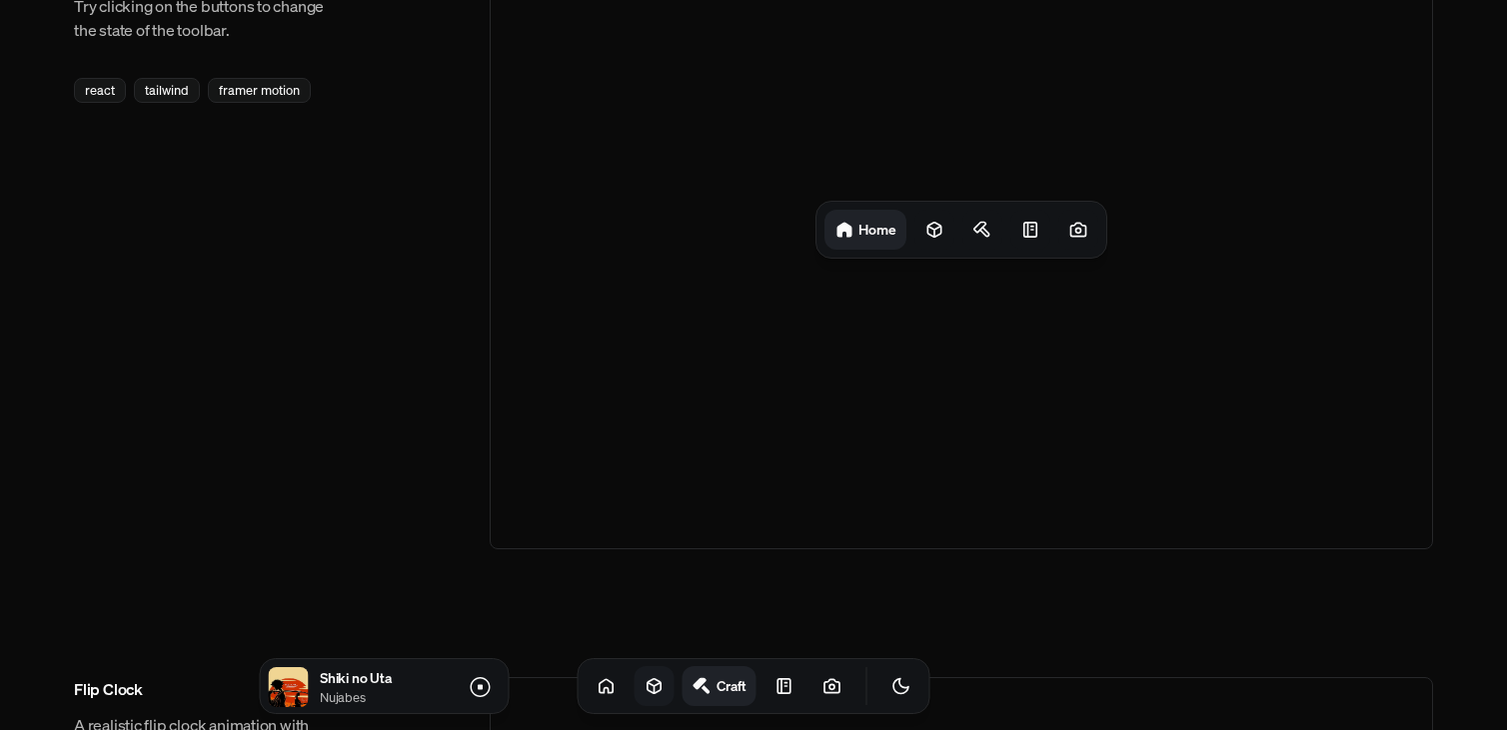
scroll to position [136, 0]
click at [921, 231] on div at bounding box center [934, 232] width 40 height 40
click at [831, 235] on icon at bounding box center [837, 232] width 20 height 20
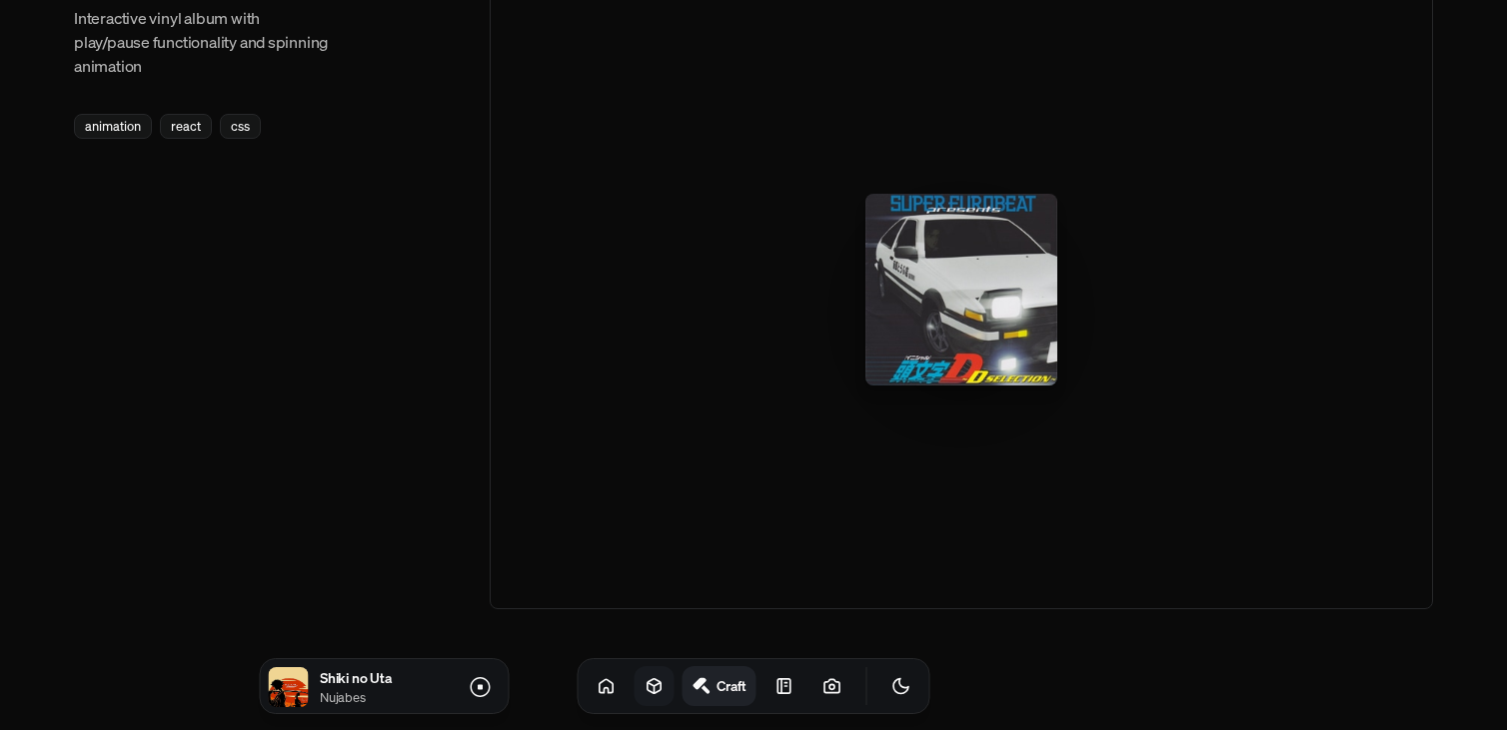
scroll to position [3186, 0]
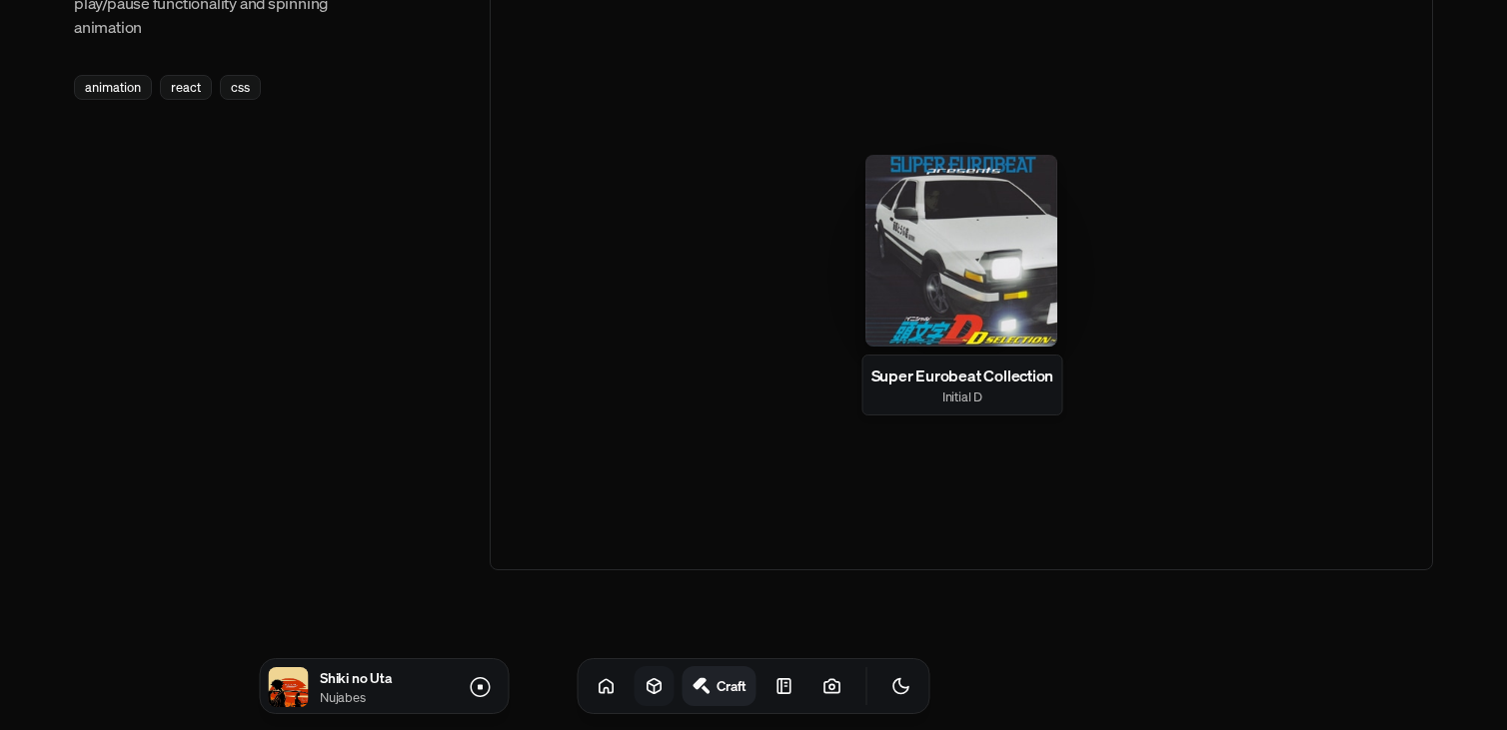
click at [970, 231] on div at bounding box center [961, 251] width 192 height 192
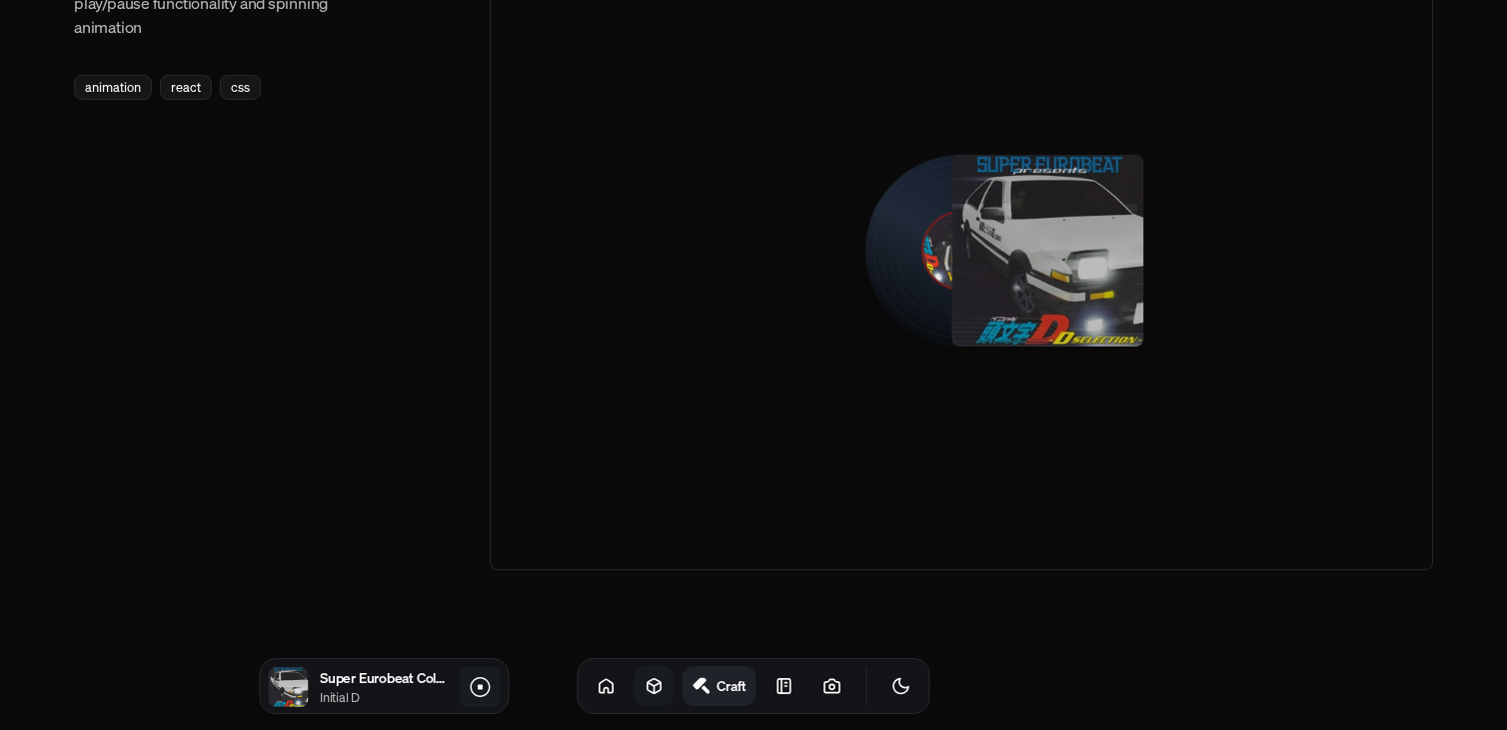
click at [486, 686] on icon at bounding box center [480, 687] width 24 height 24
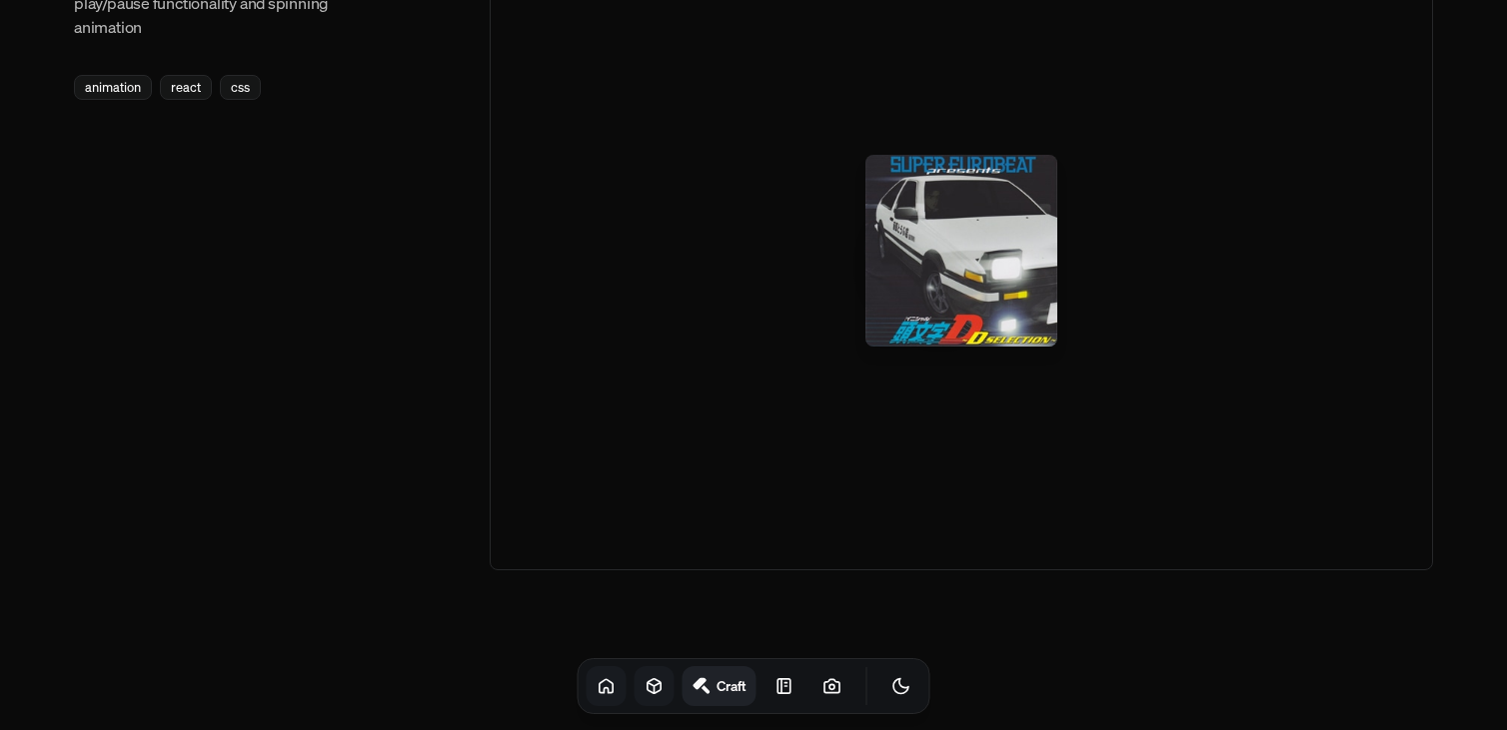
click at [597, 688] on icon at bounding box center [607, 686] width 20 height 20
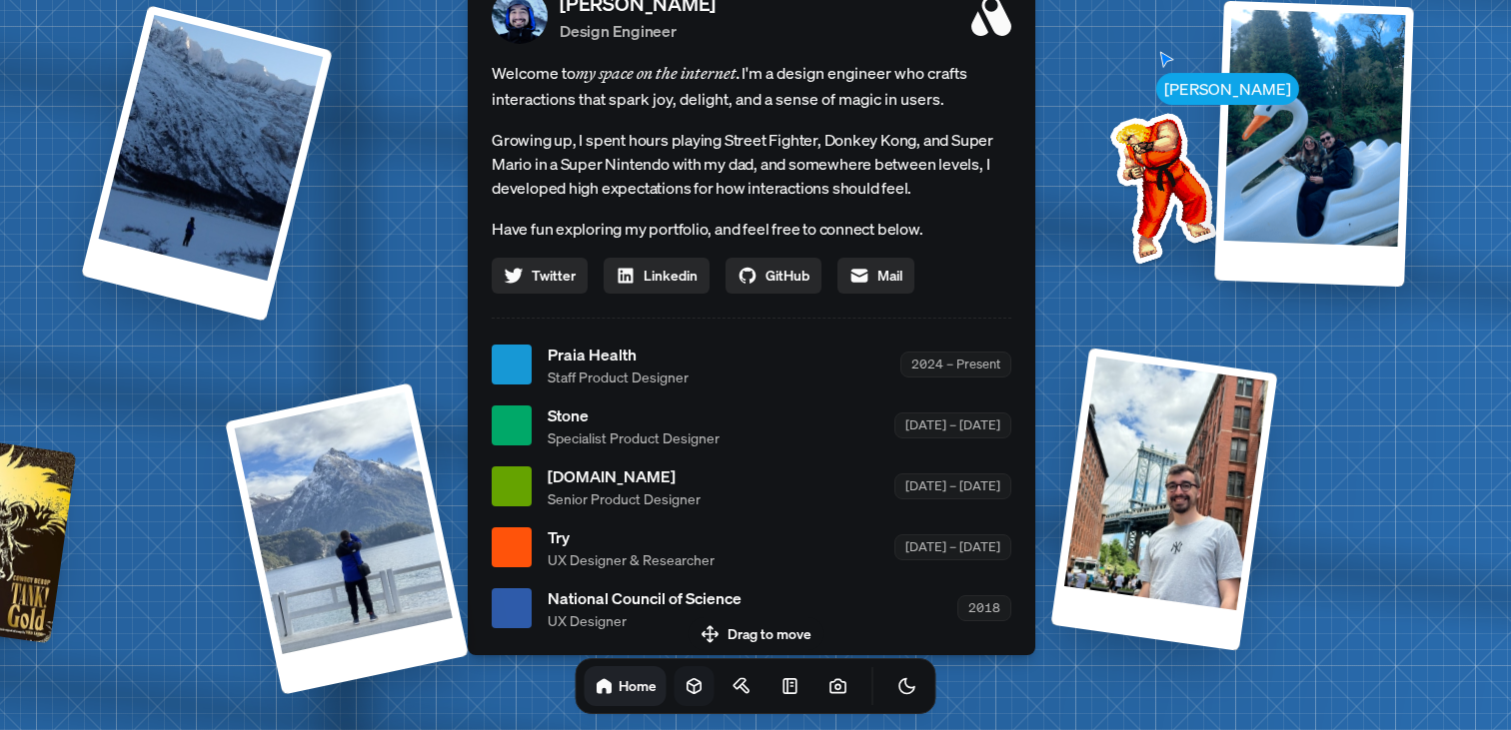
click at [684, 690] on icon at bounding box center [694, 686] width 20 height 20
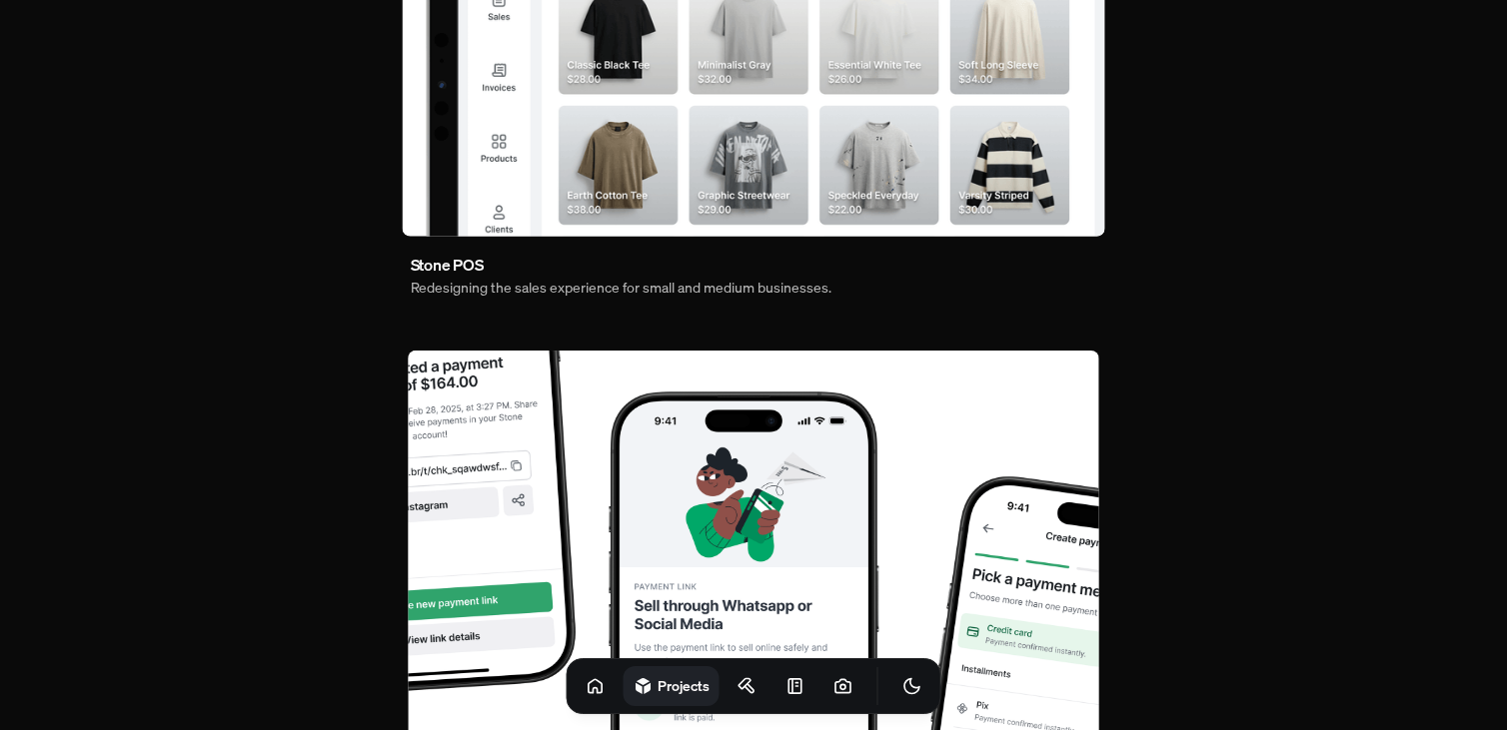
scroll to position [517, 0]
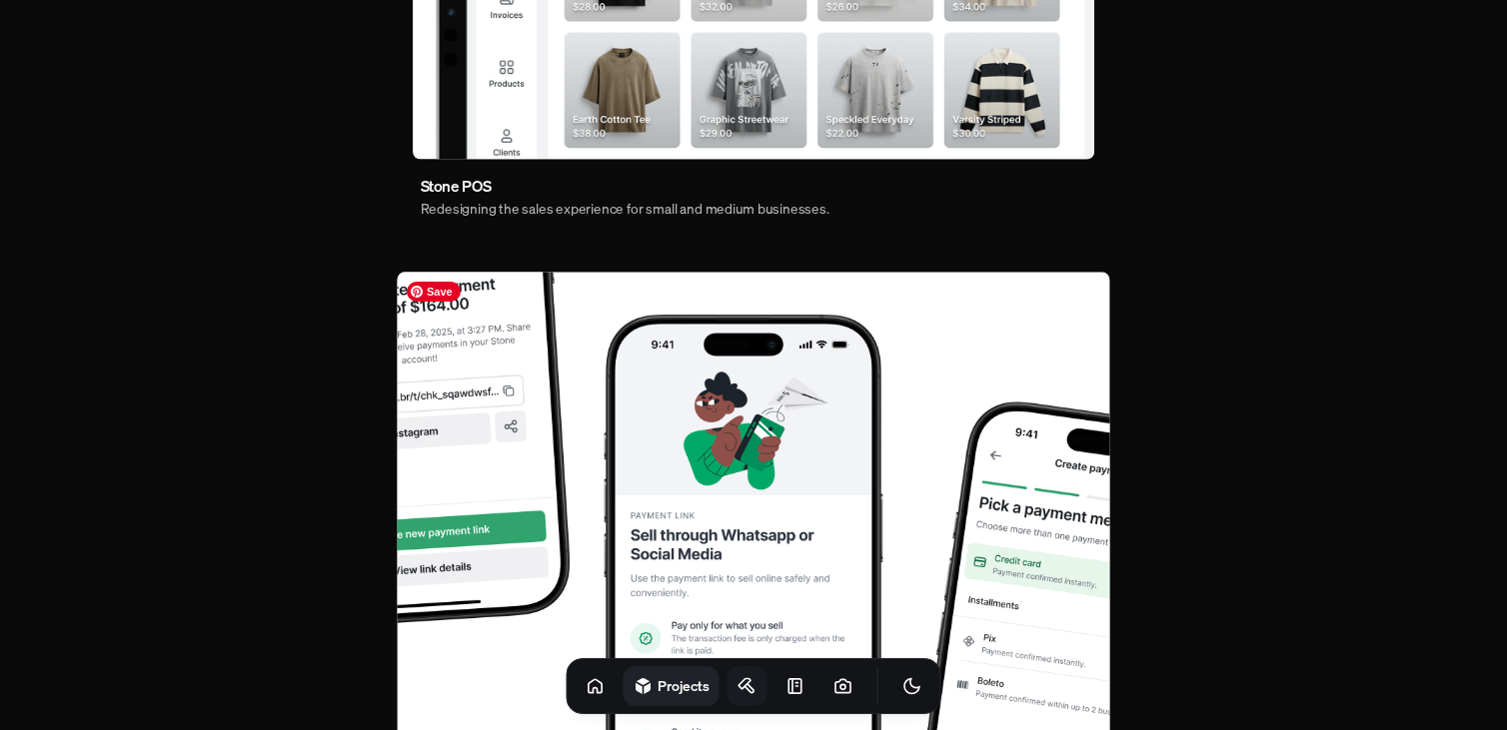
click at [737, 690] on icon at bounding box center [747, 686] width 20 height 20
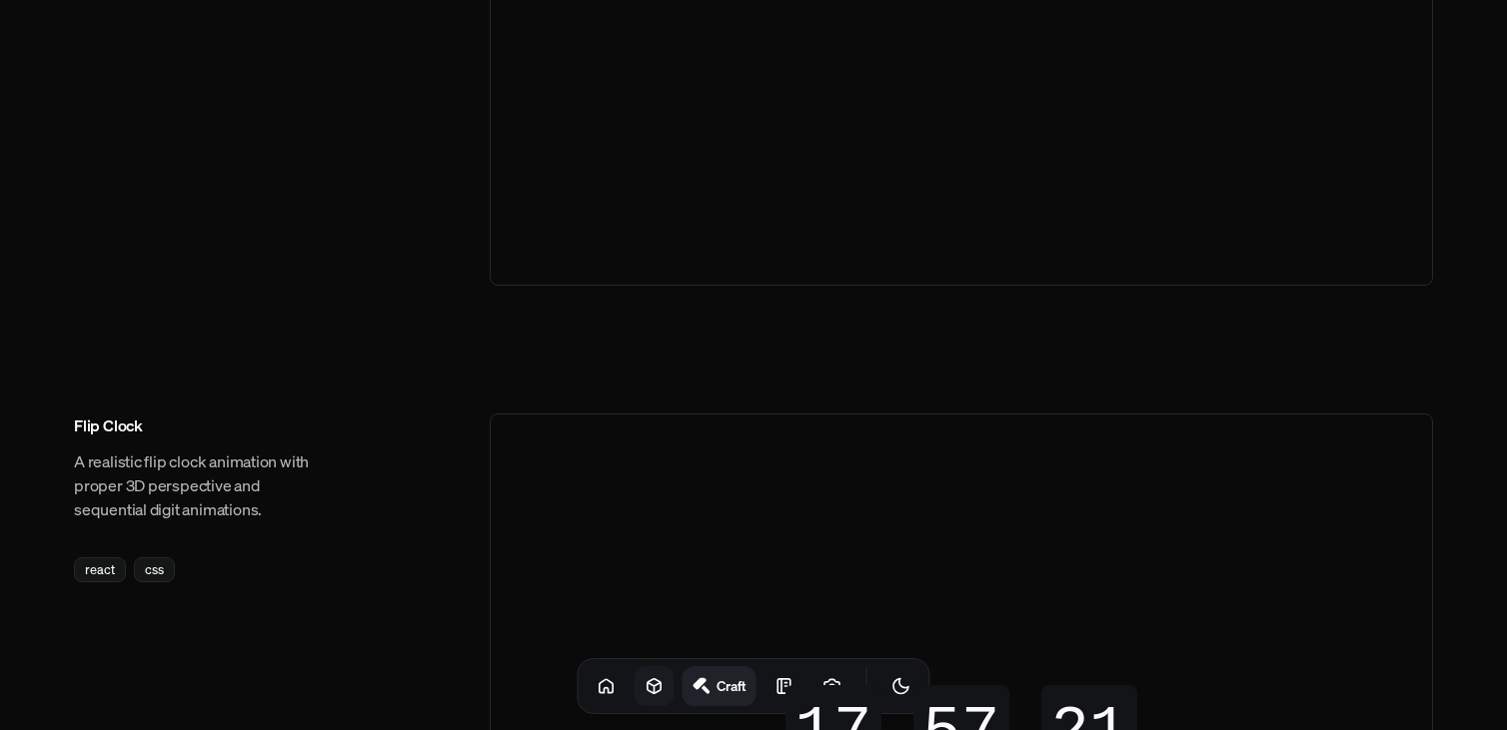
scroll to position [625, 0]
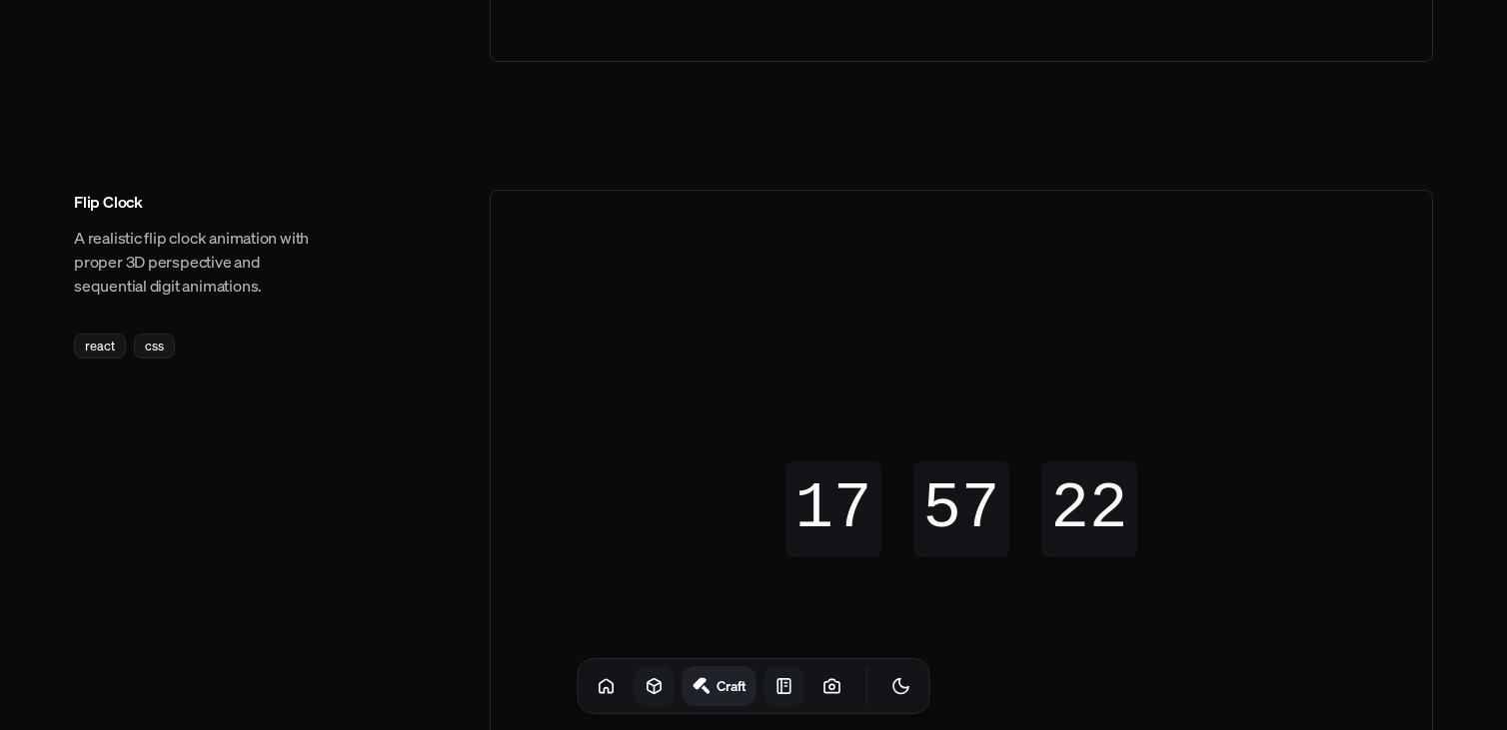
click at [764, 674] on link at bounding box center [784, 686] width 40 height 40
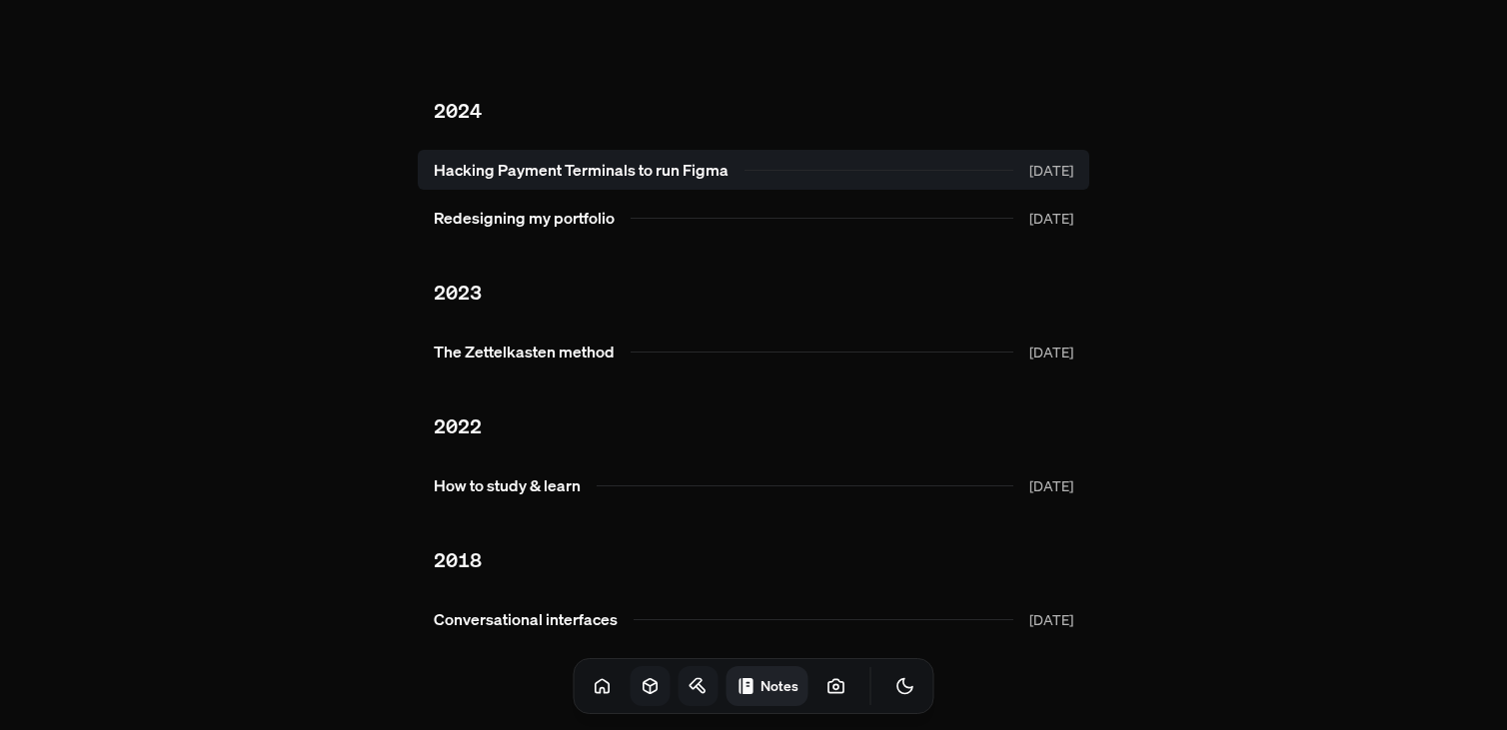
click at [732, 186] on link "Hacking Payment Terminals to run Figma Oct 2024" at bounding box center [753, 170] width 671 height 40
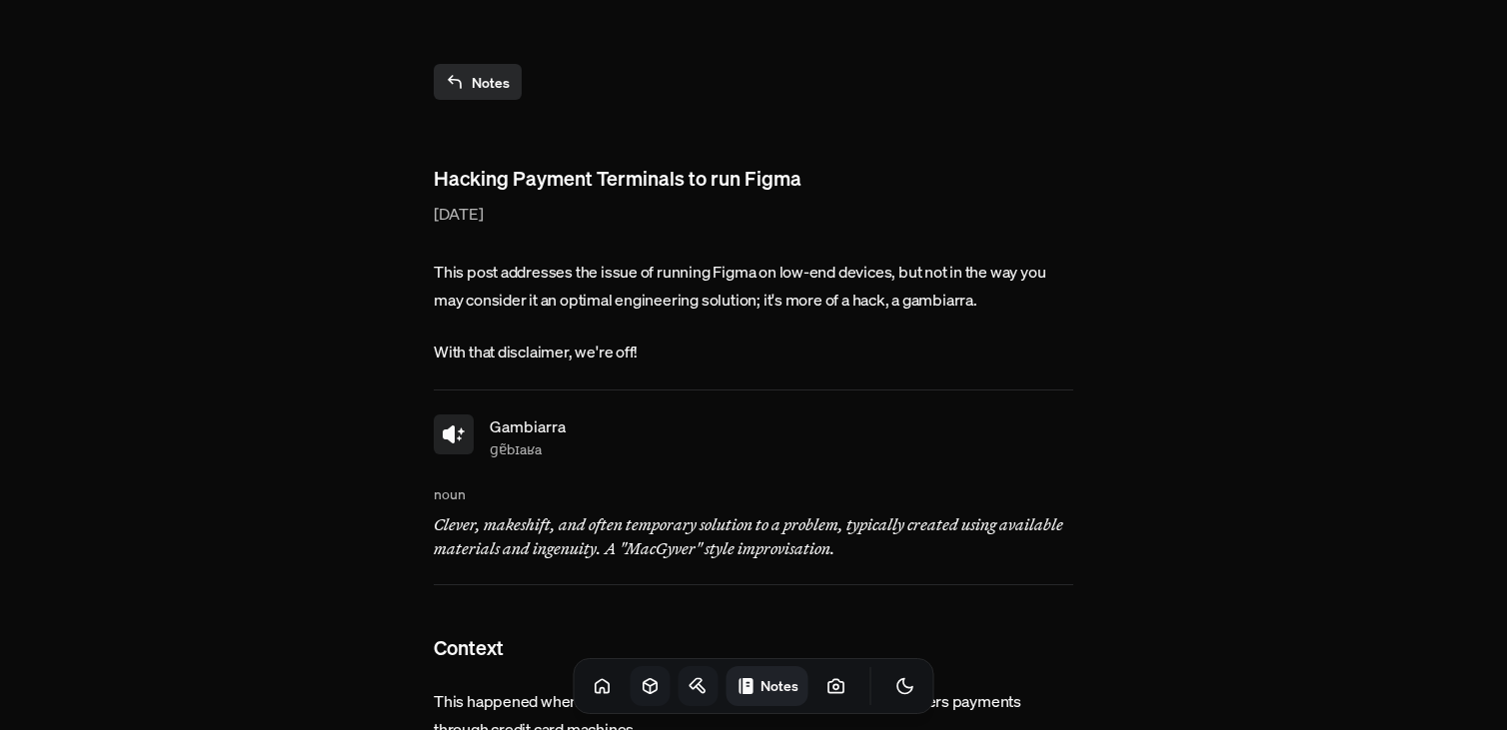
click at [455, 440] on icon at bounding box center [454, 435] width 24 height 24
click at [472, 428] on button at bounding box center [454, 435] width 40 height 40
click at [454, 440] on icon at bounding box center [449, 435] width 12 height 18
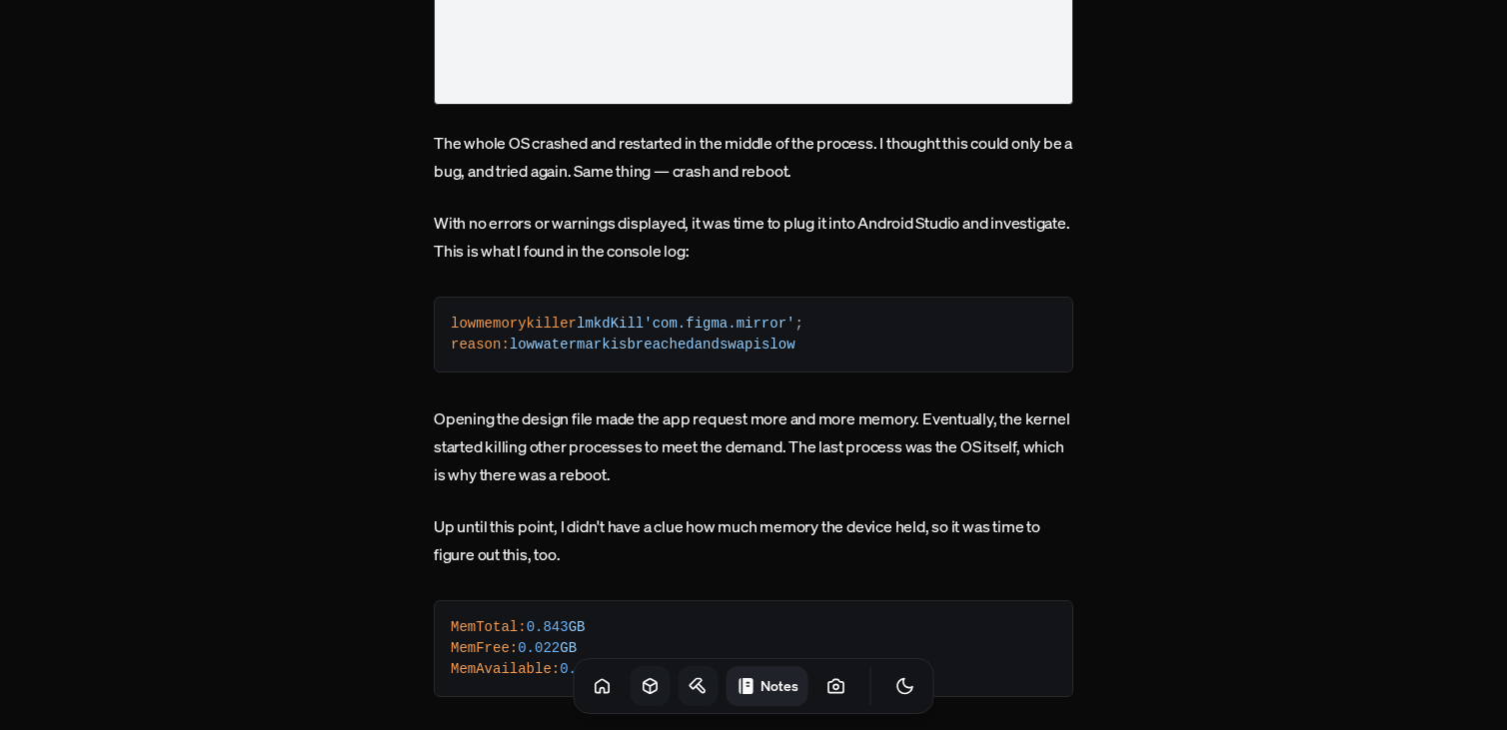
scroll to position [4079, 0]
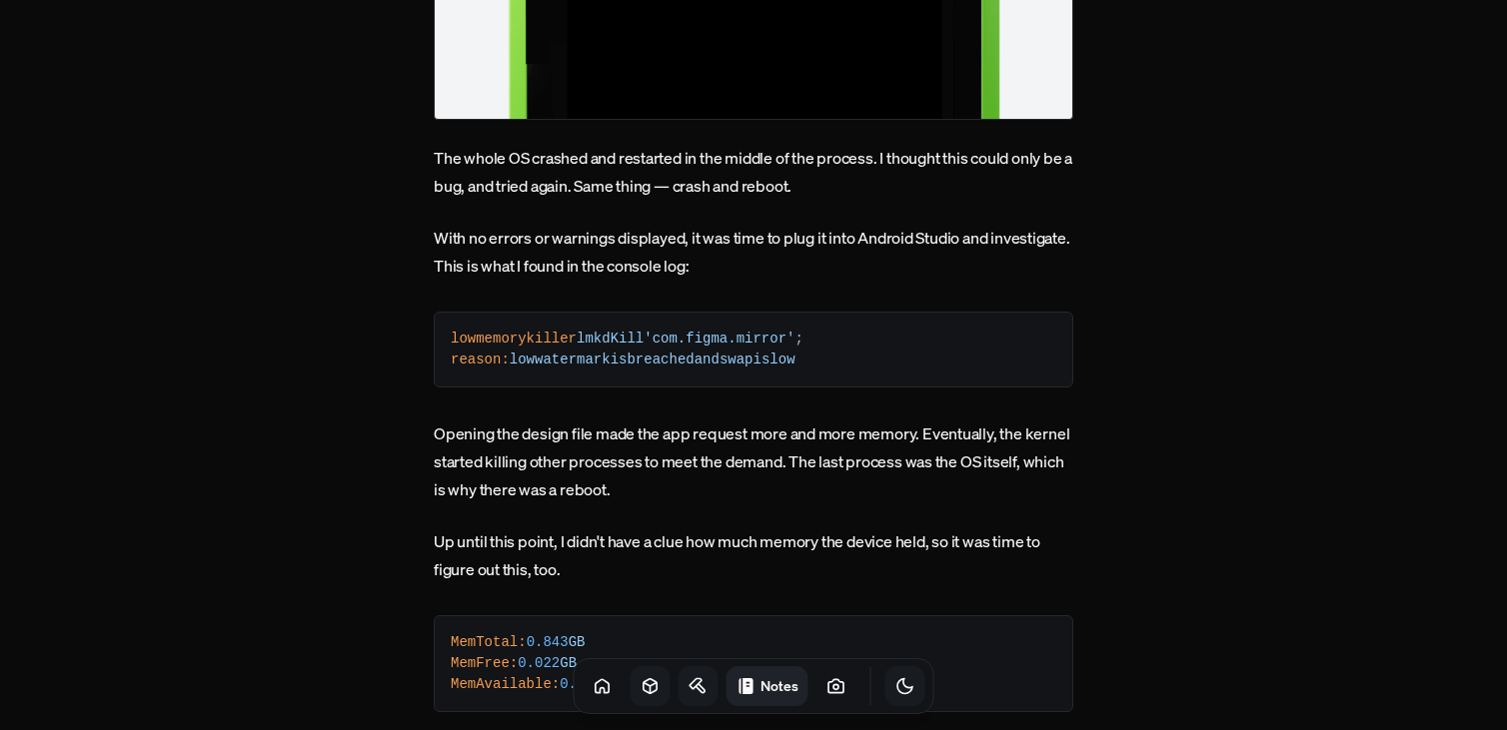
click at [895, 680] on icon "Toggle Theme" at bounding box center [905, 686] width 20 height 20
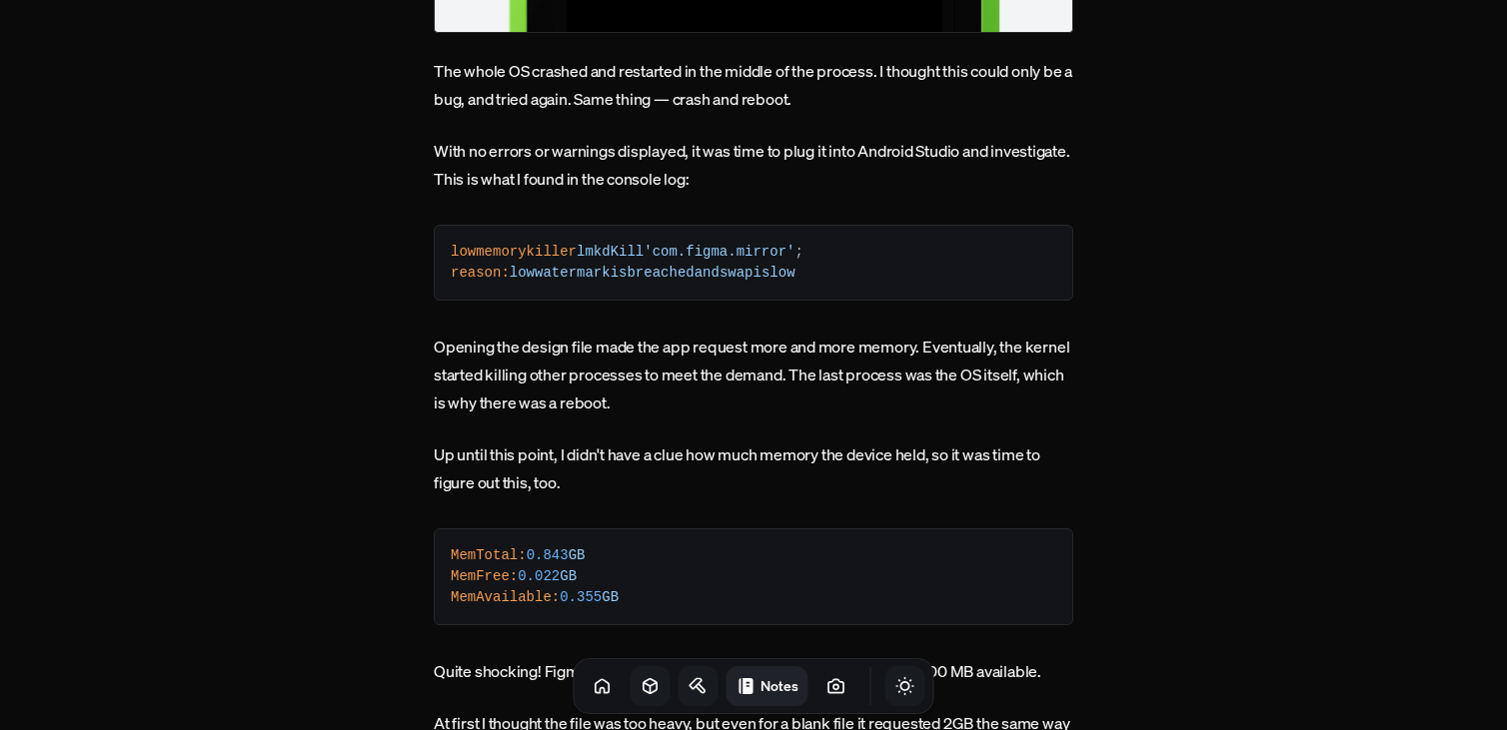
scroll to position [4172, 0]
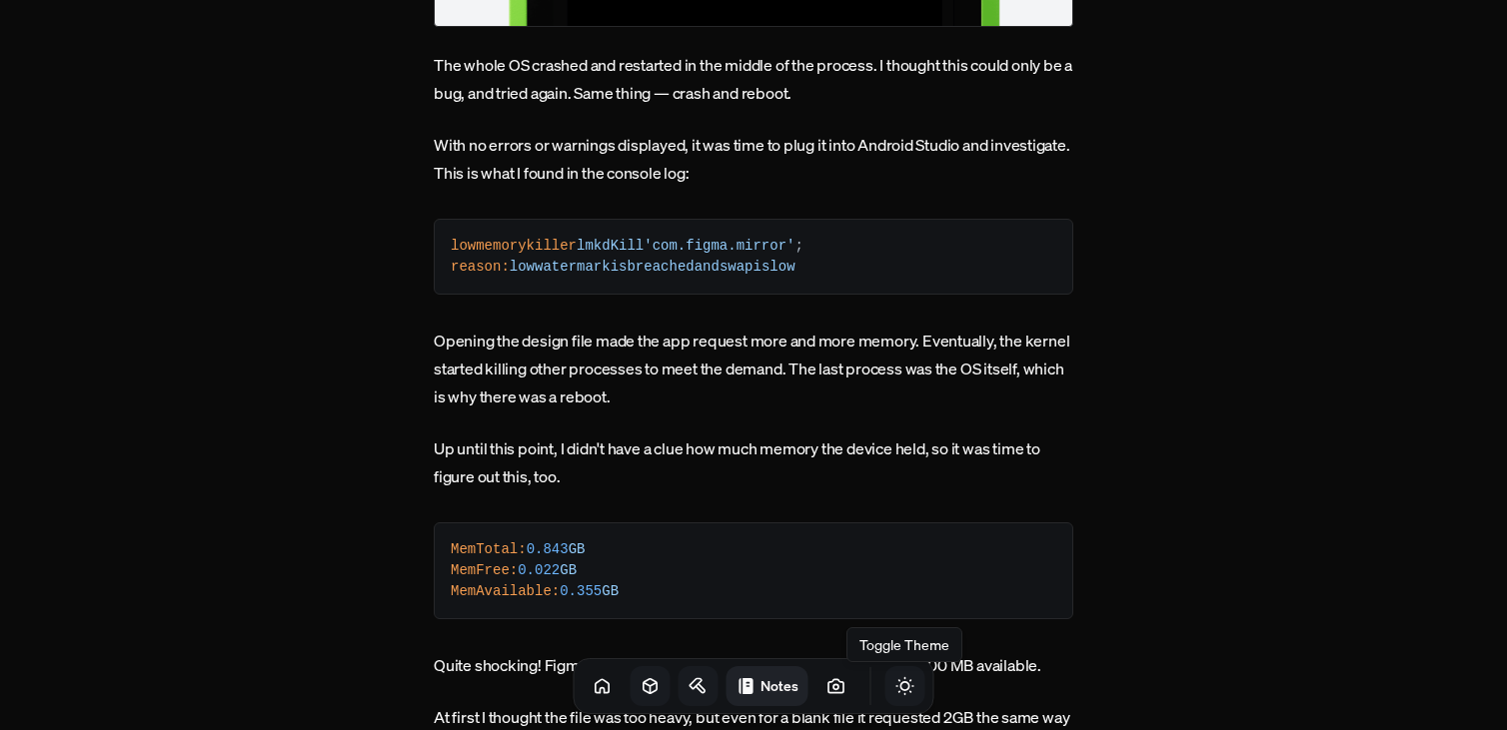
click at [895, 683] on icon "Toggle Theme" at bounding box center [905, 686] width 20 height 20
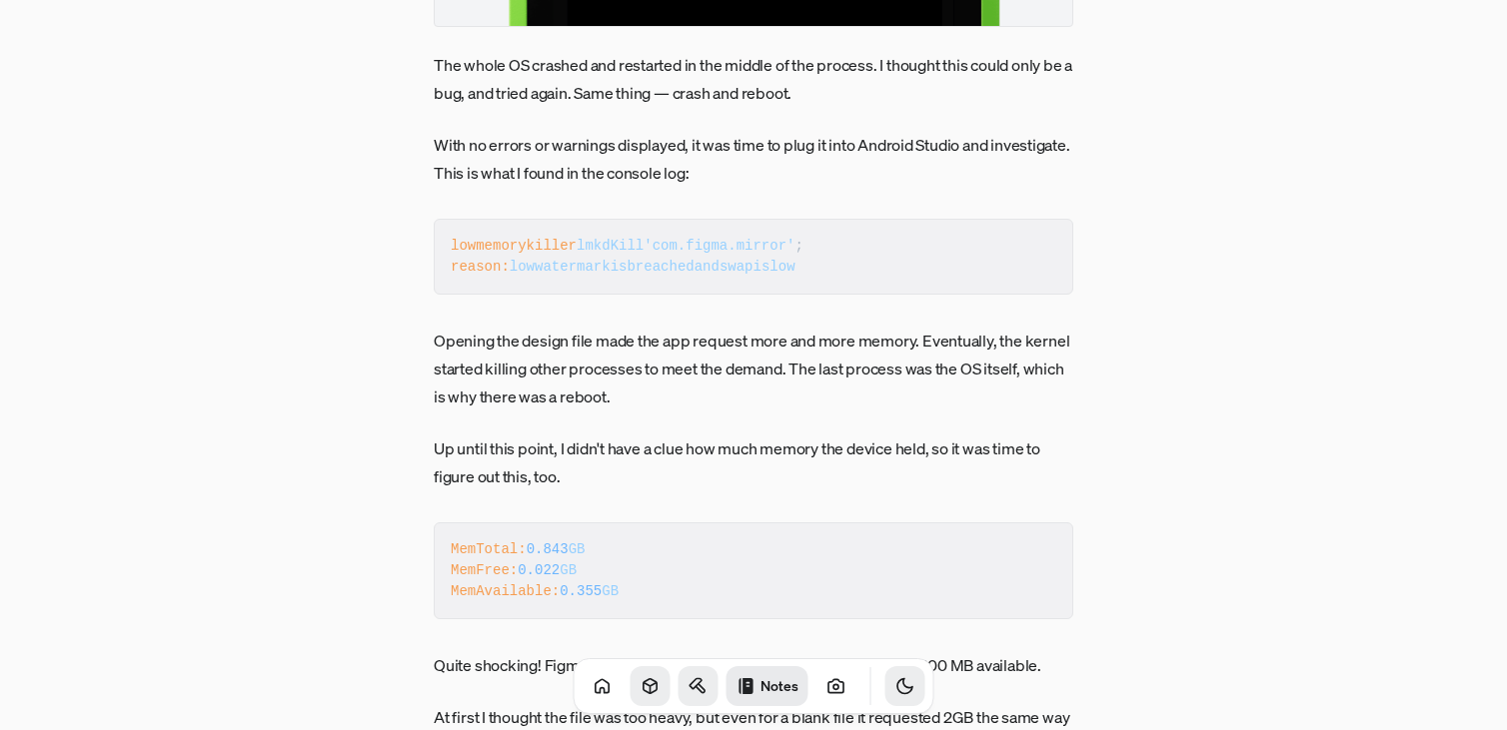
click at [897, 683] on icon "Toggle Theme" at bounding box center [904, 686] width 15 height 15
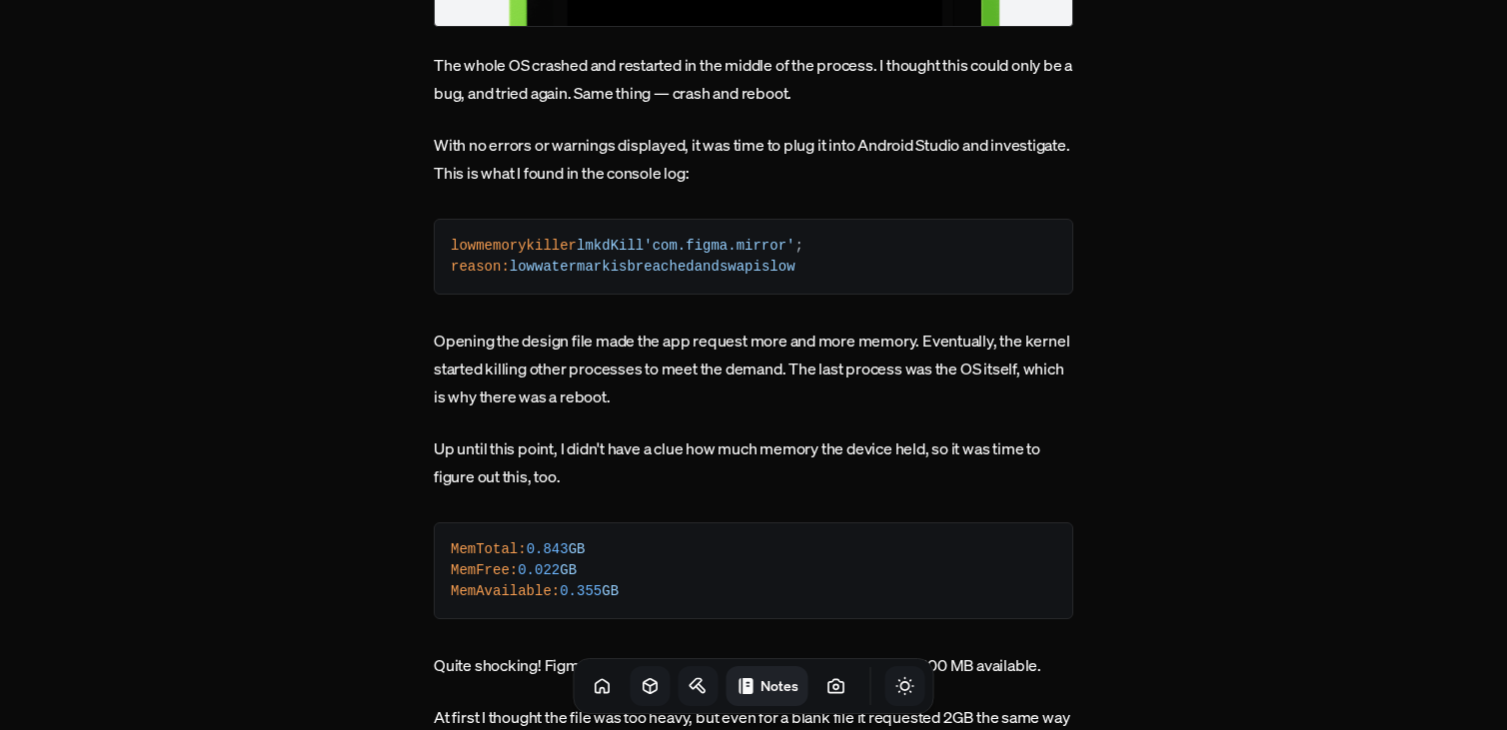
click at [895, 683] on icon "Toggle Theme" at bounding box center [905, 686] width 20 height 20
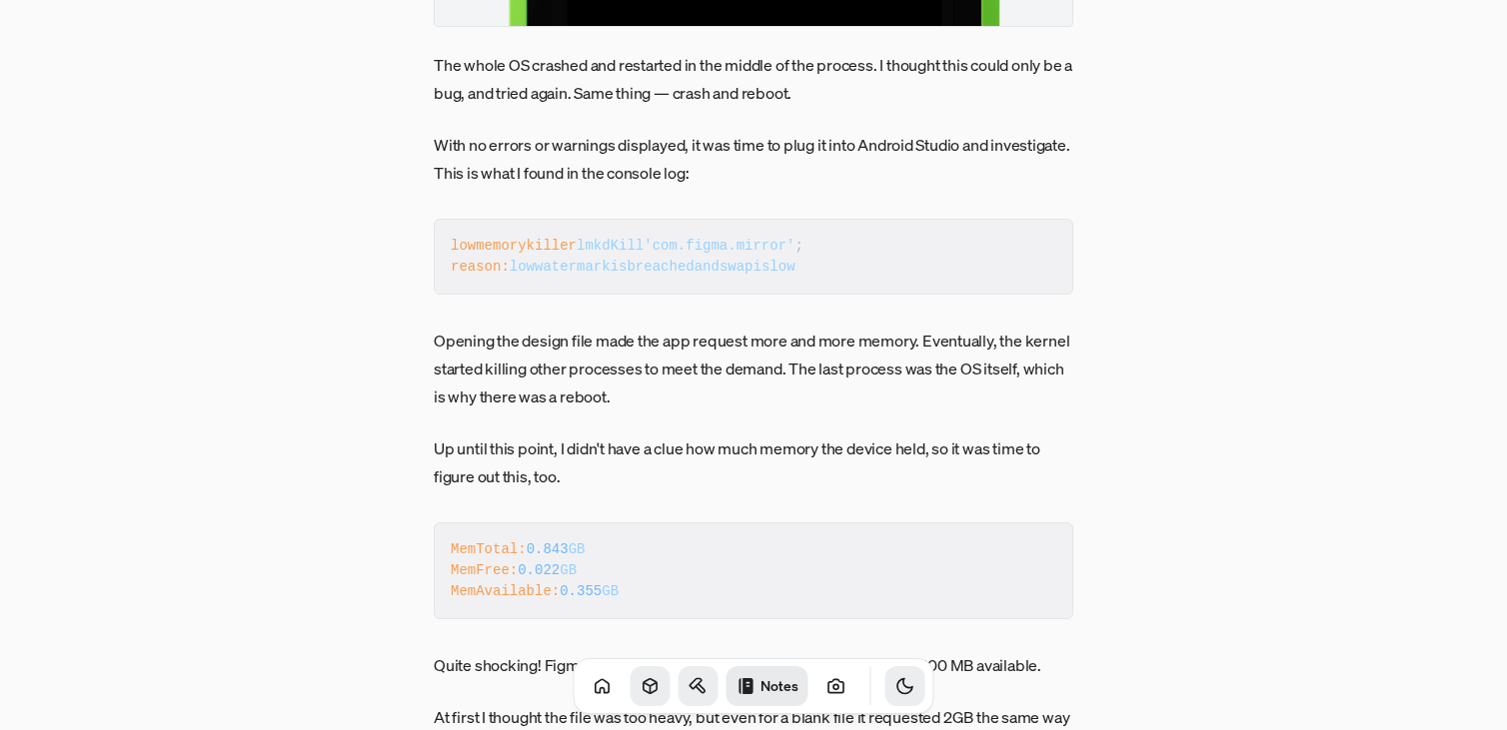
click at [897, 683] on icon "Toggle Theme" at bounding box center [904, 686] width 15 height 15
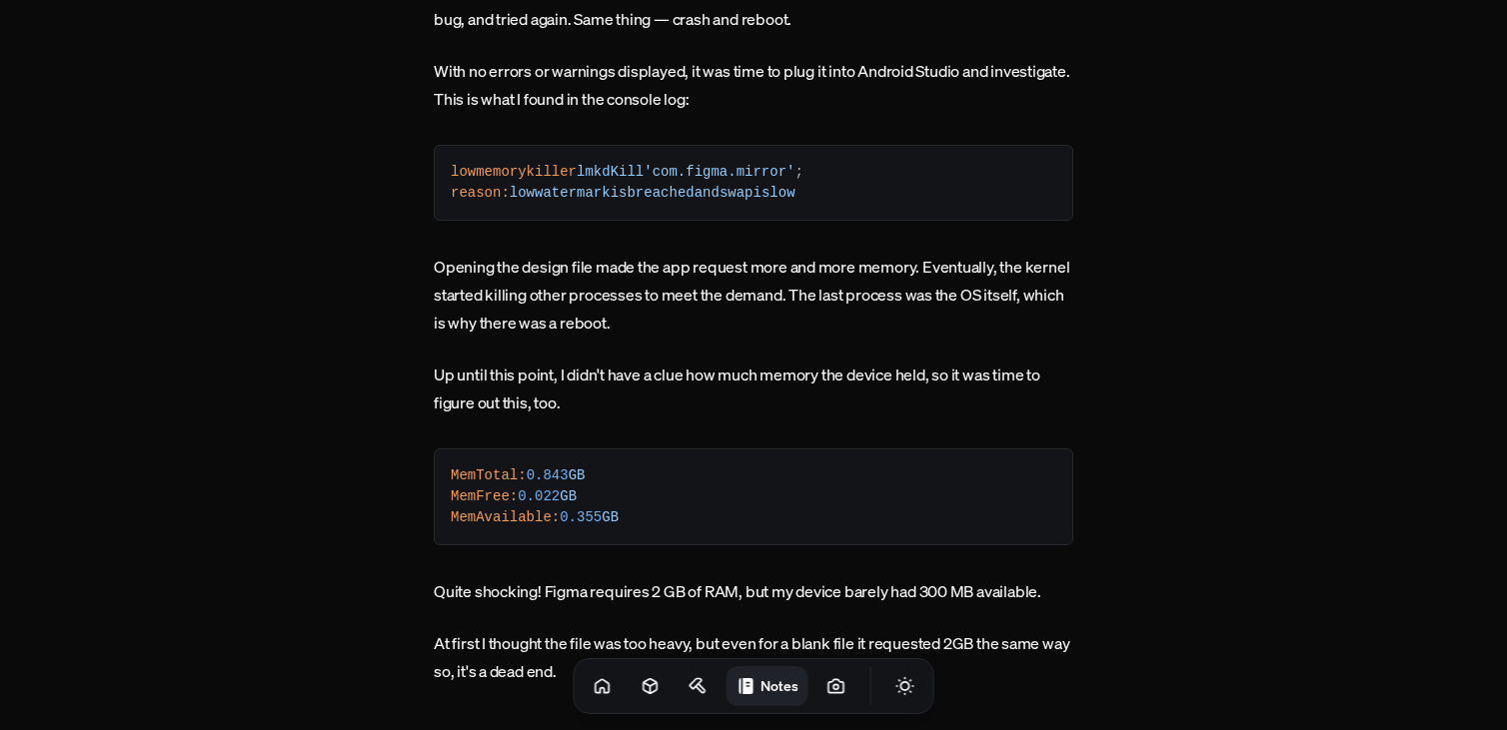
scroll to position [4251, 0]
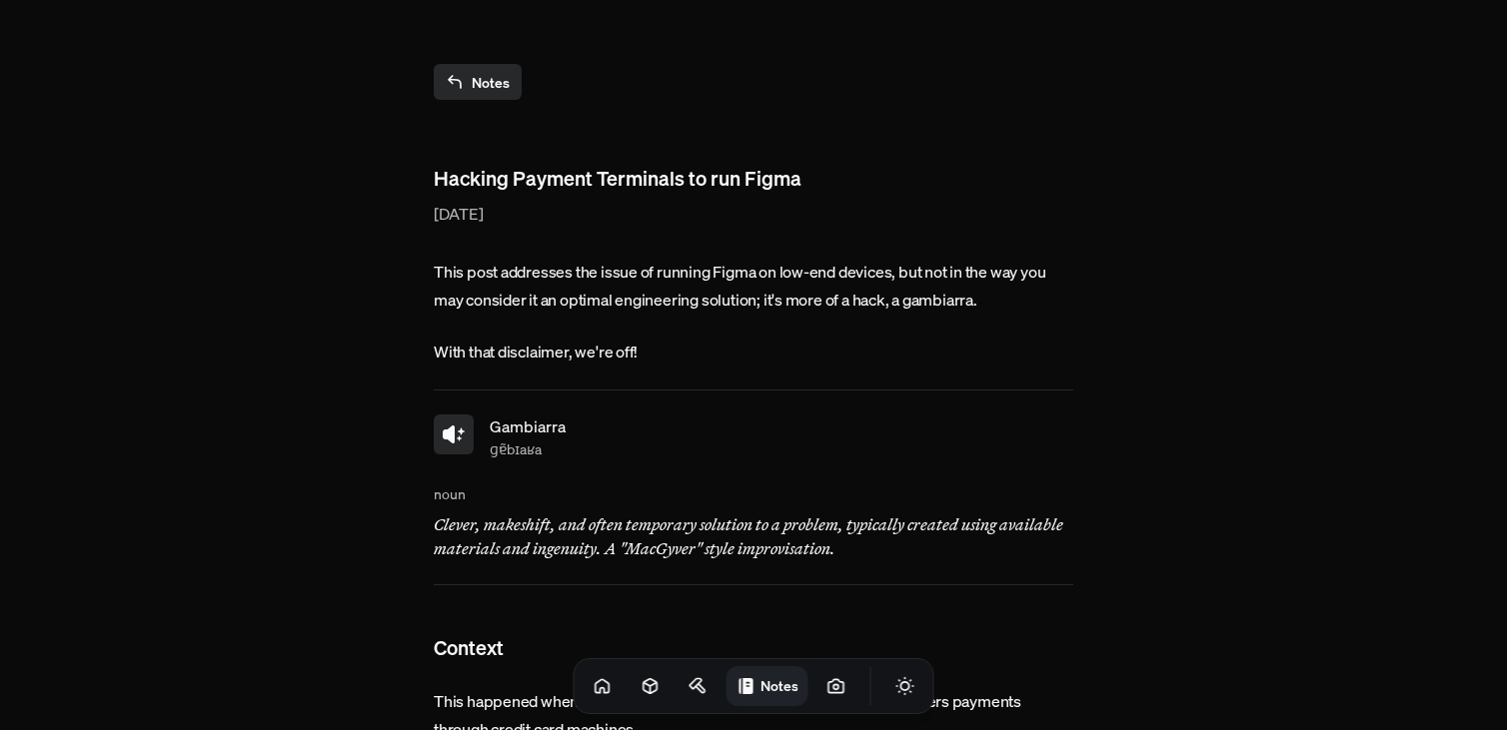
scroll to position [4247, 0]
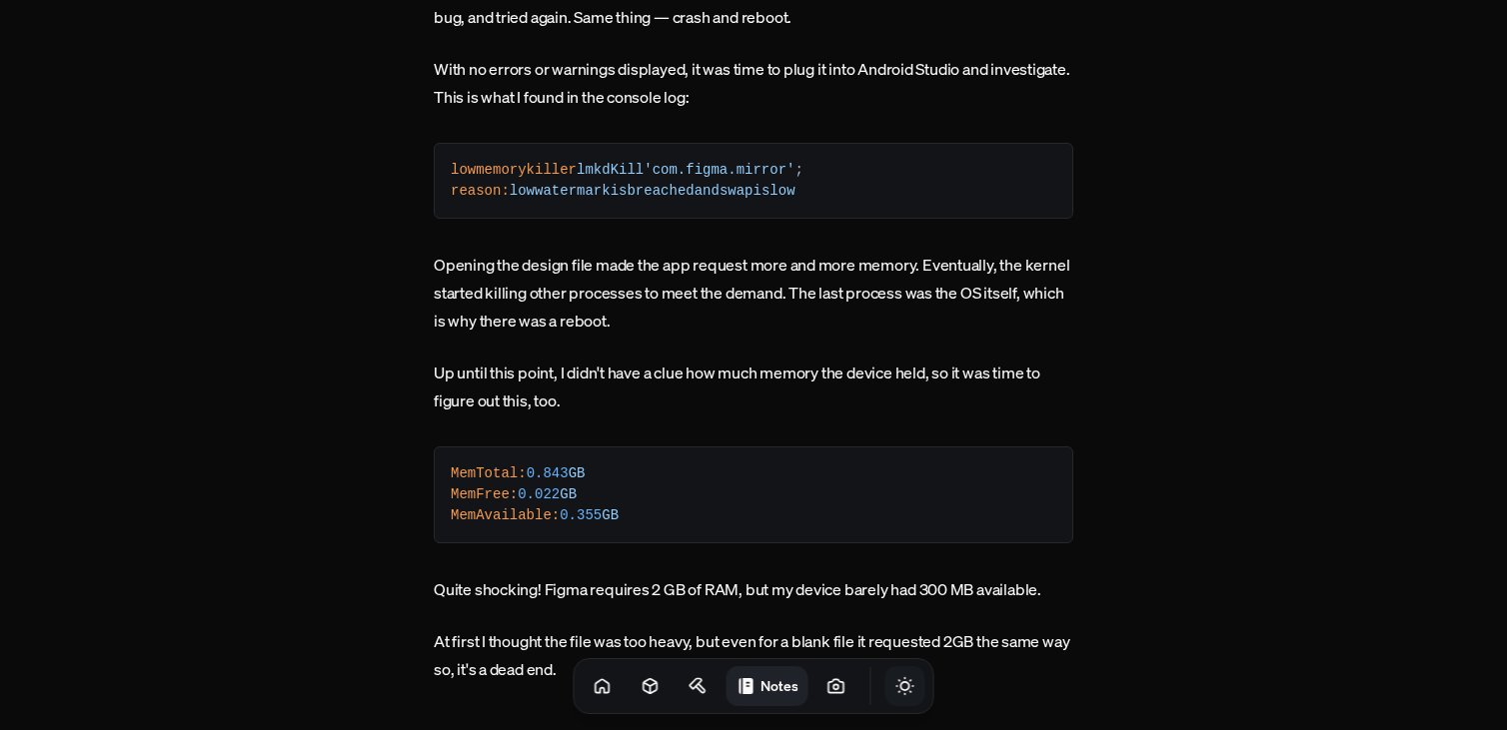
click at [895, 692] on icon "Toggle Theme" at bounding box center [905, 686] width 20 height 20
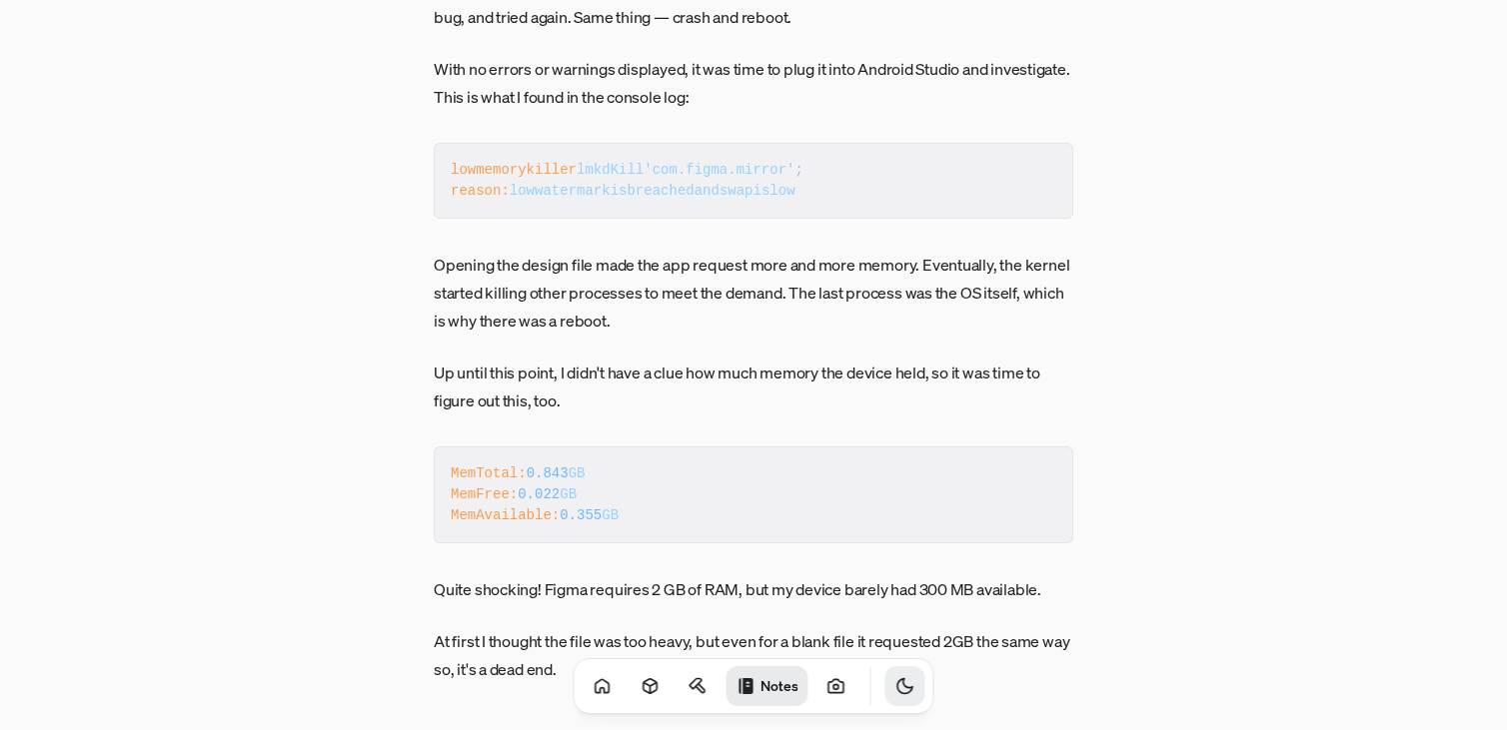
click at [897, 692] on icon "Toggle Theme" at bounding box center [904, 686] width 15 height 15
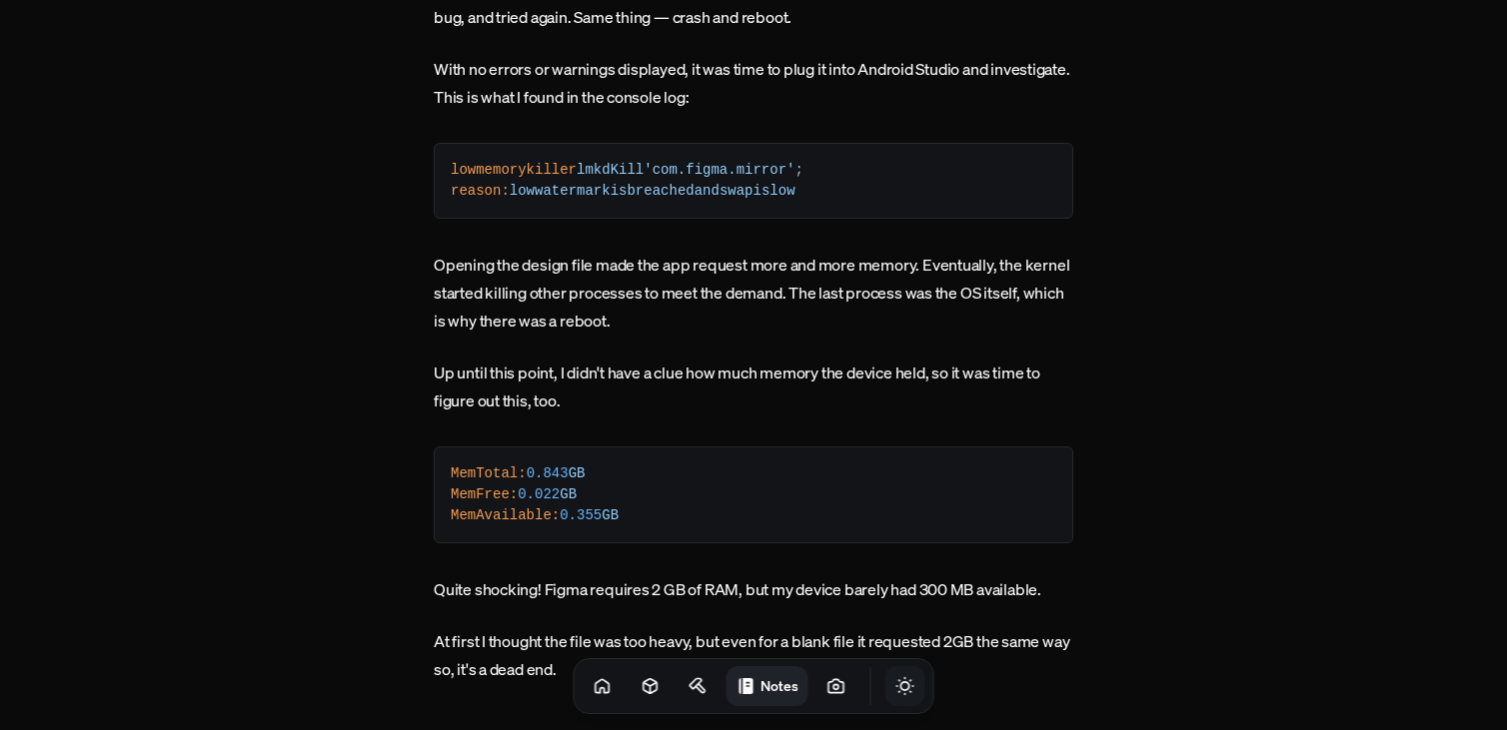
click at [895, 692] on icon "Toggle Theme" at bounding box center [905, 686] width 20 height 20
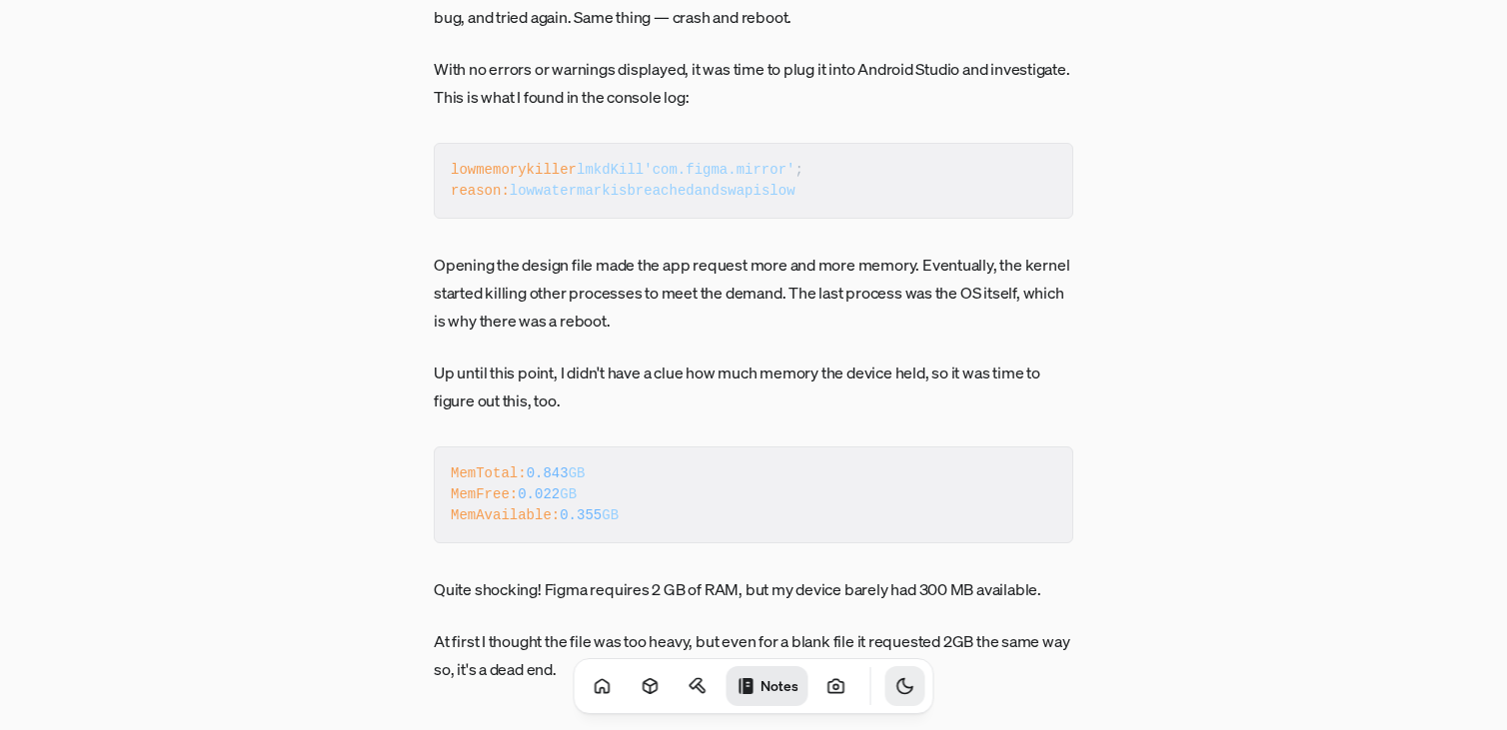
click at [897, 692] on icon "Toggle Theme" at bounding box center [904, 686] width 15 height 15
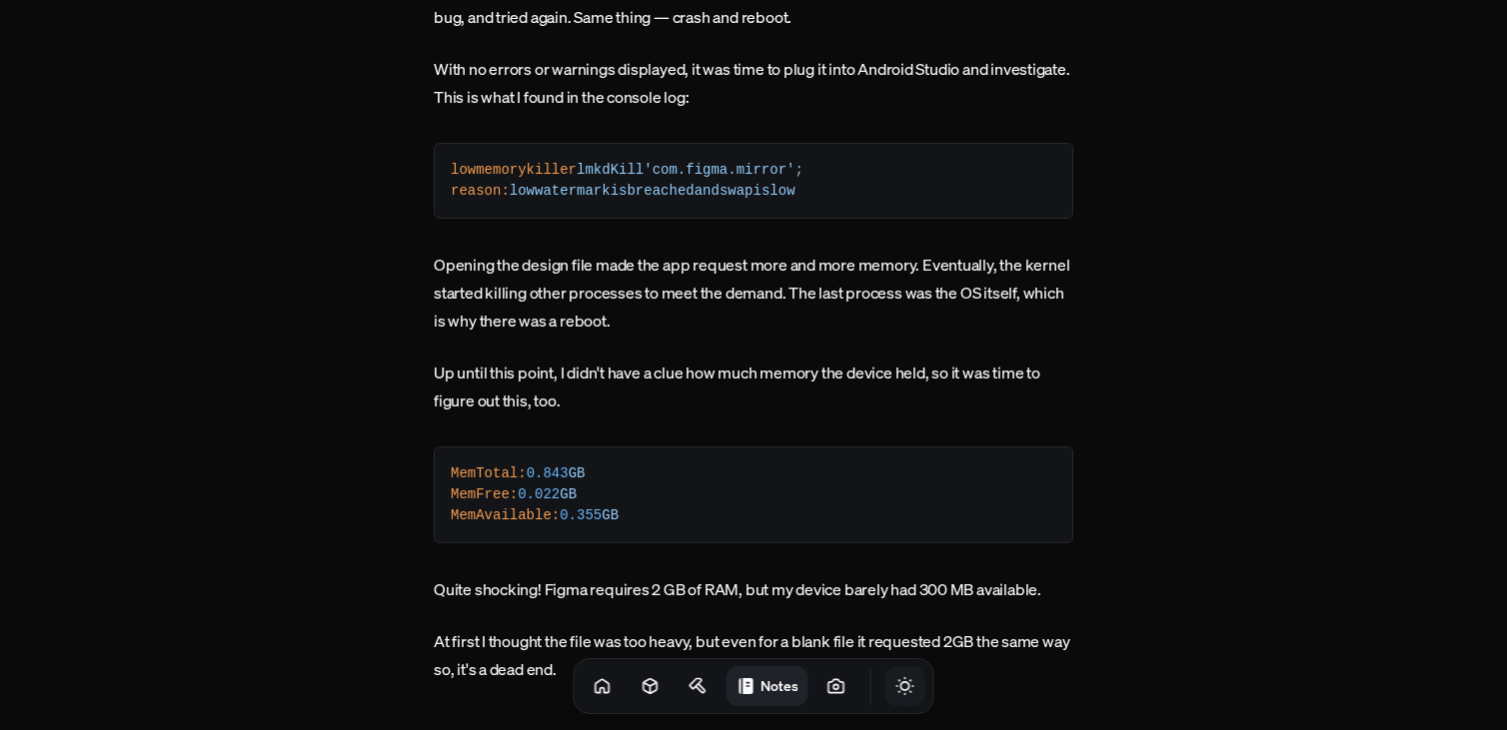
click at [896, 688] on icon "Toggle Theme" at bounding box center [904, 686] width 17 height 17
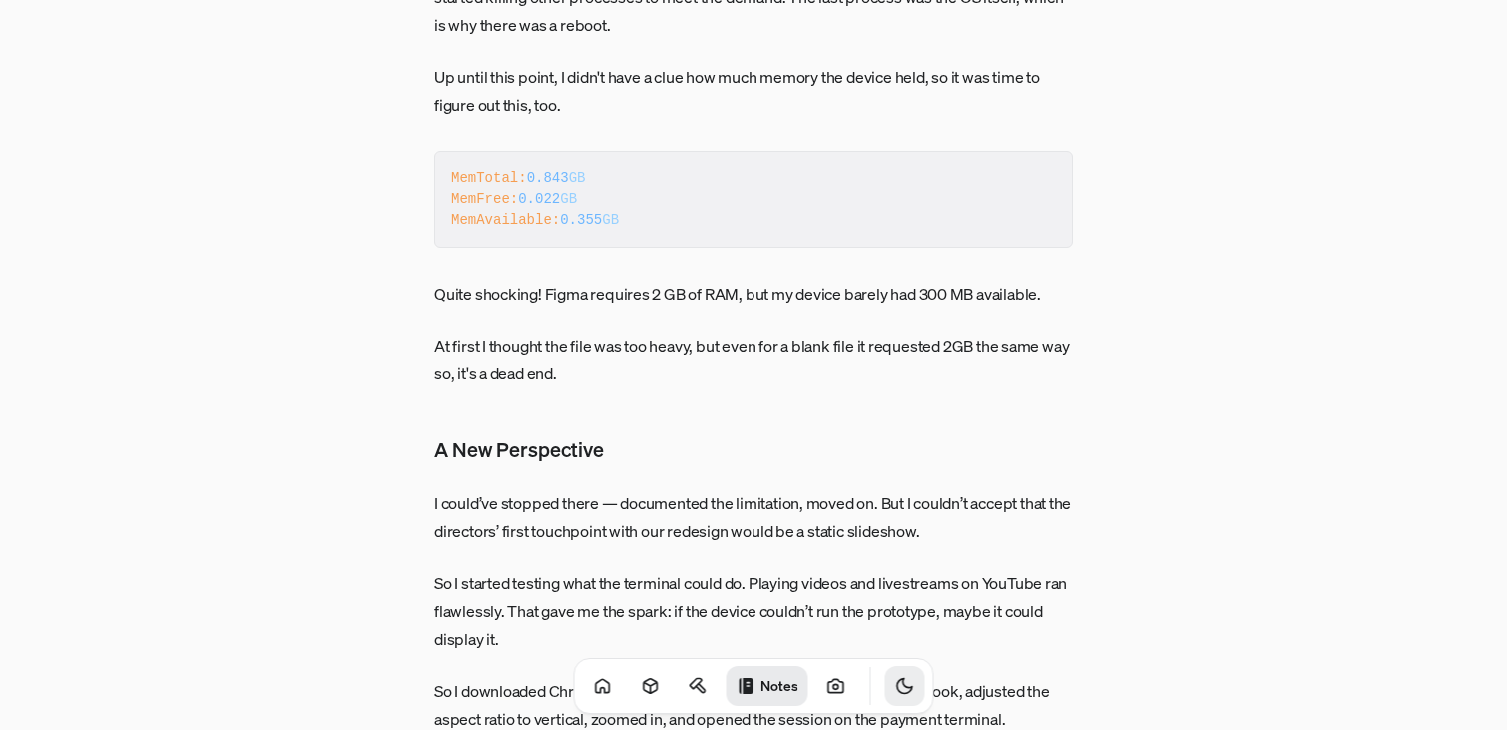
scroll to position [4561, 0]
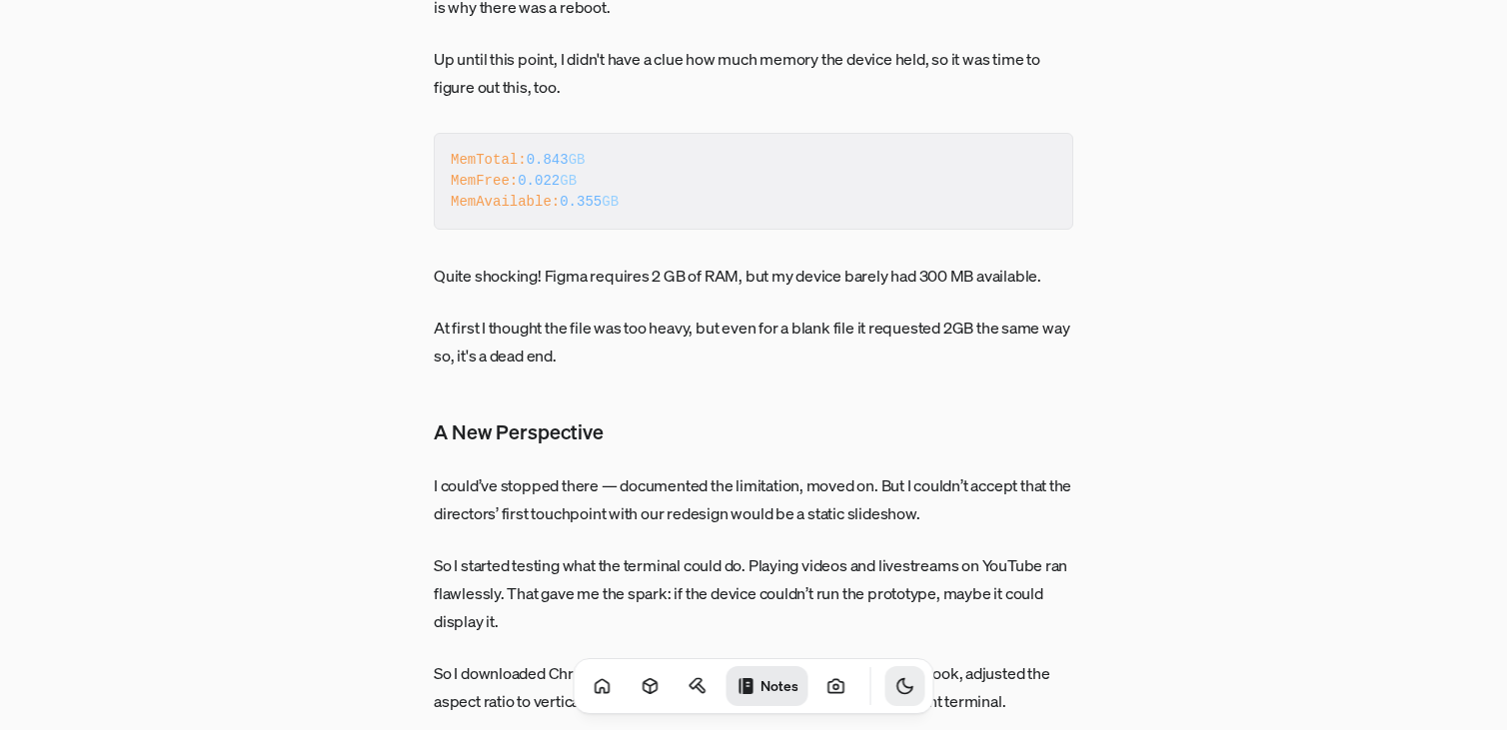
click at [895, 691] on icon "Toggle Theme" at bounding box center [905, 686] width 20 height 20
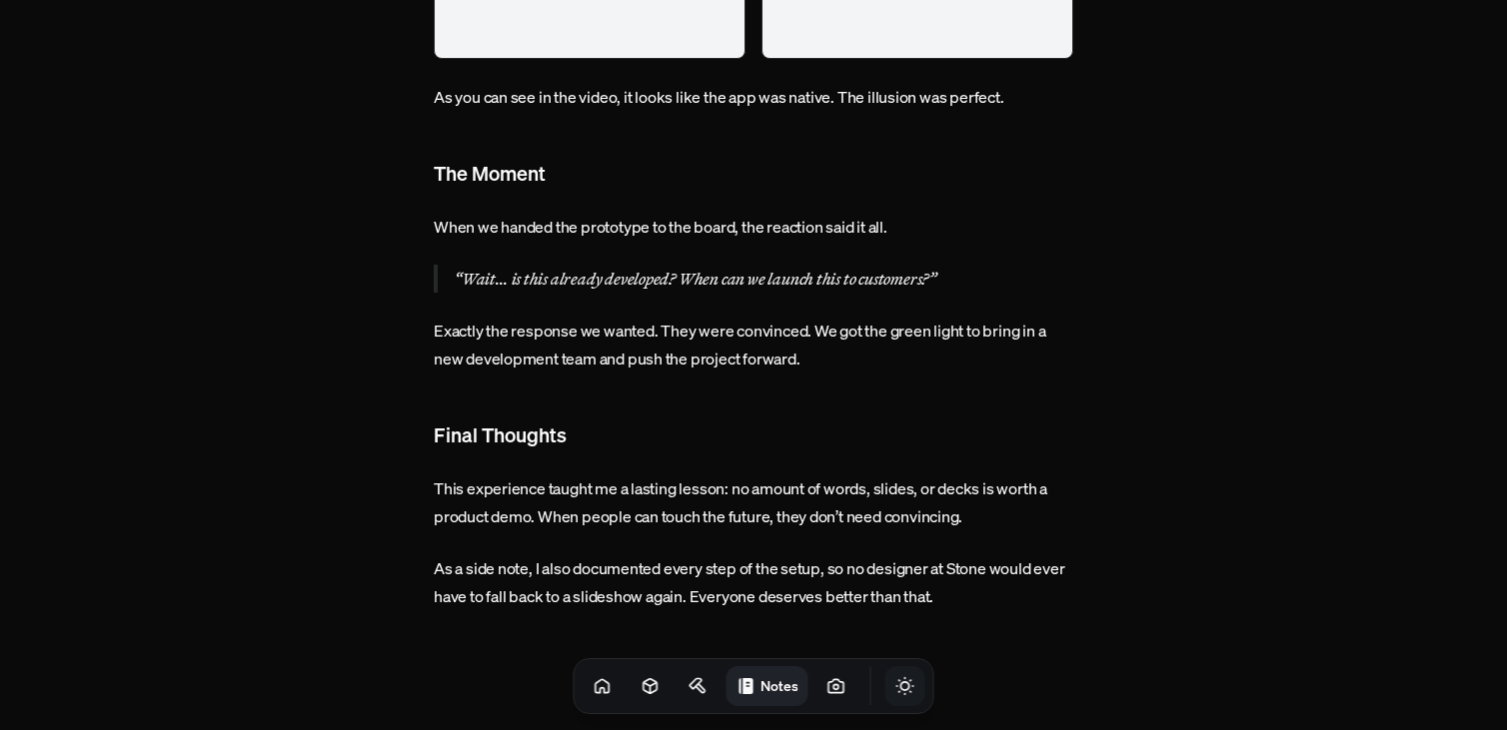
scroll to position [5940, 0]
click at [826, 677] on icon at bounding box center [836, 686] width 20 height 20
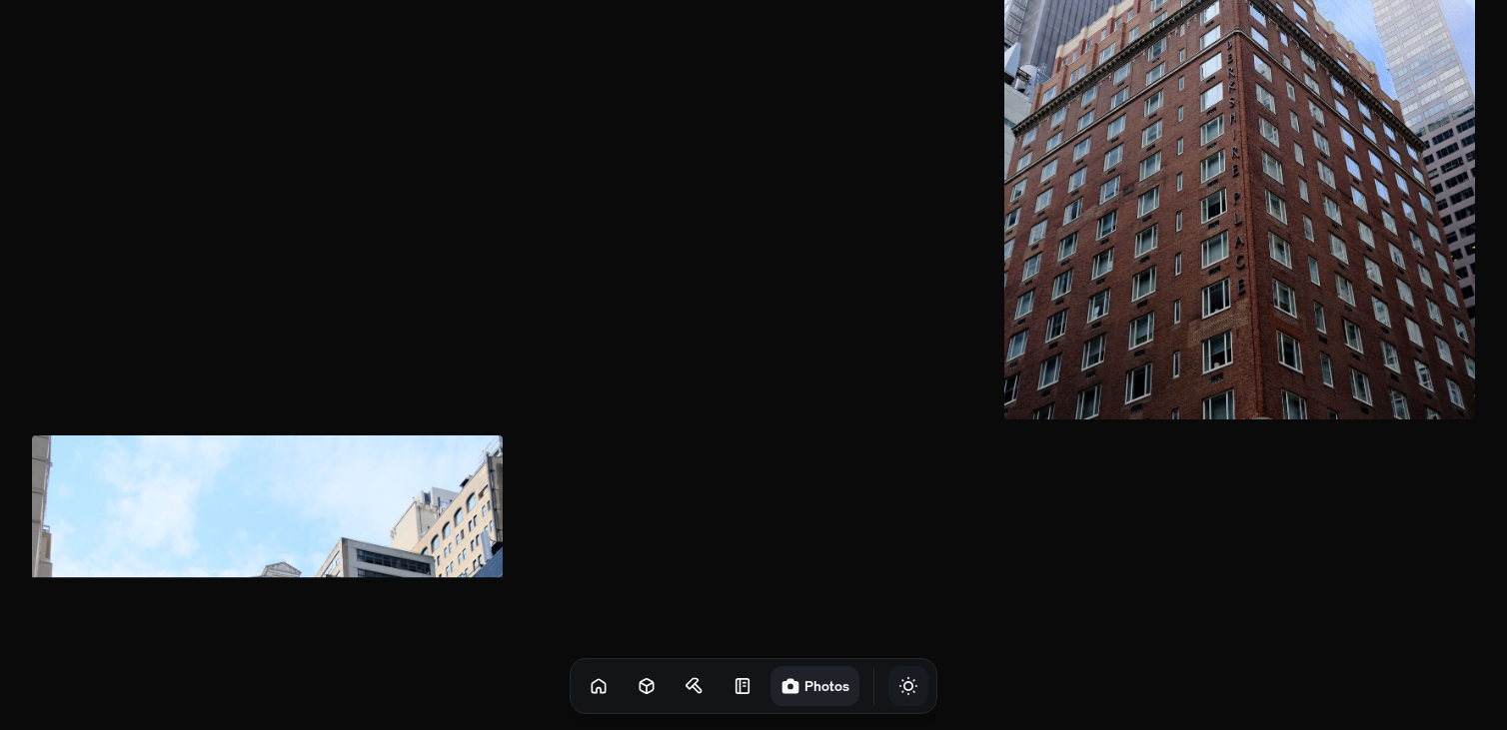
scroll to position [1785, 0]
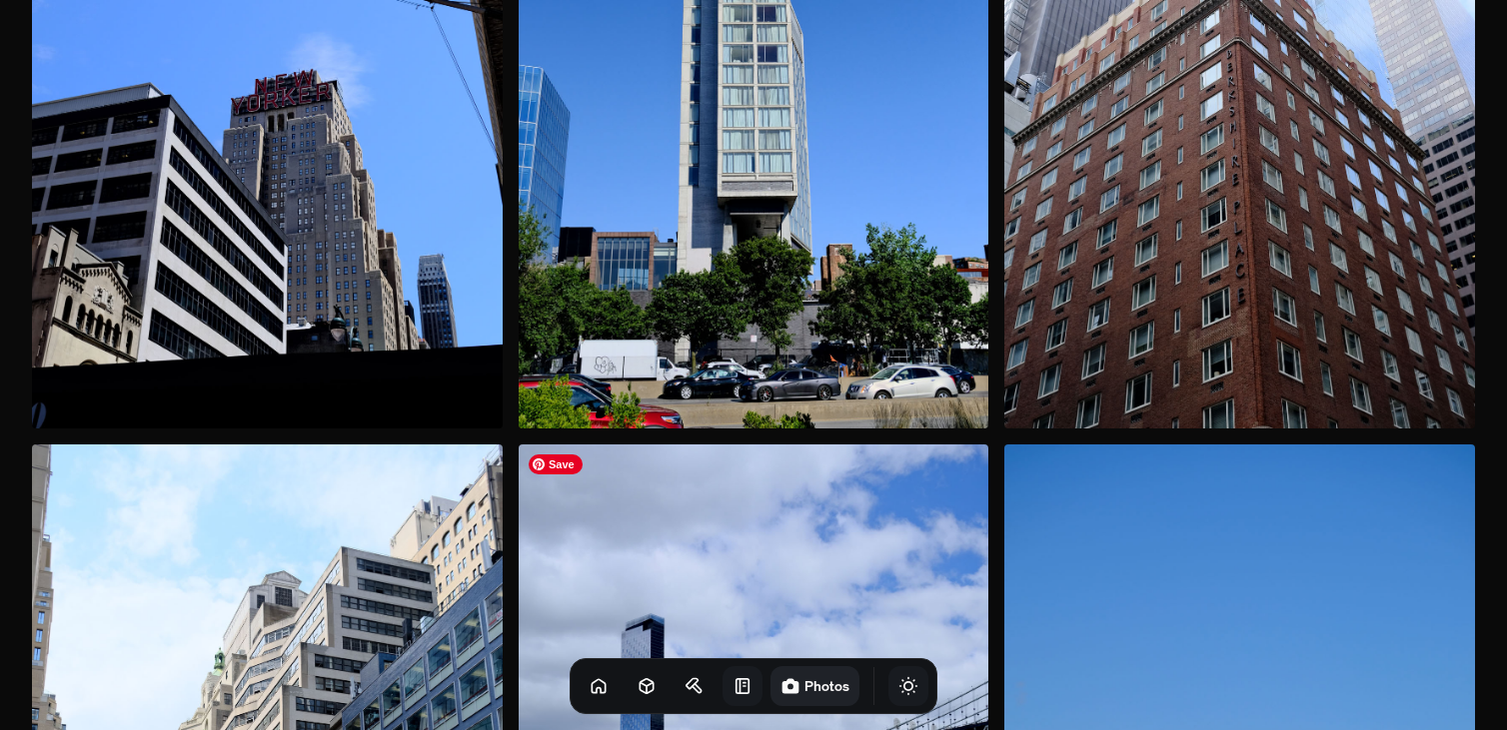
click at [722, 666] on link at bounding box center [742, 686] width 40 height 40
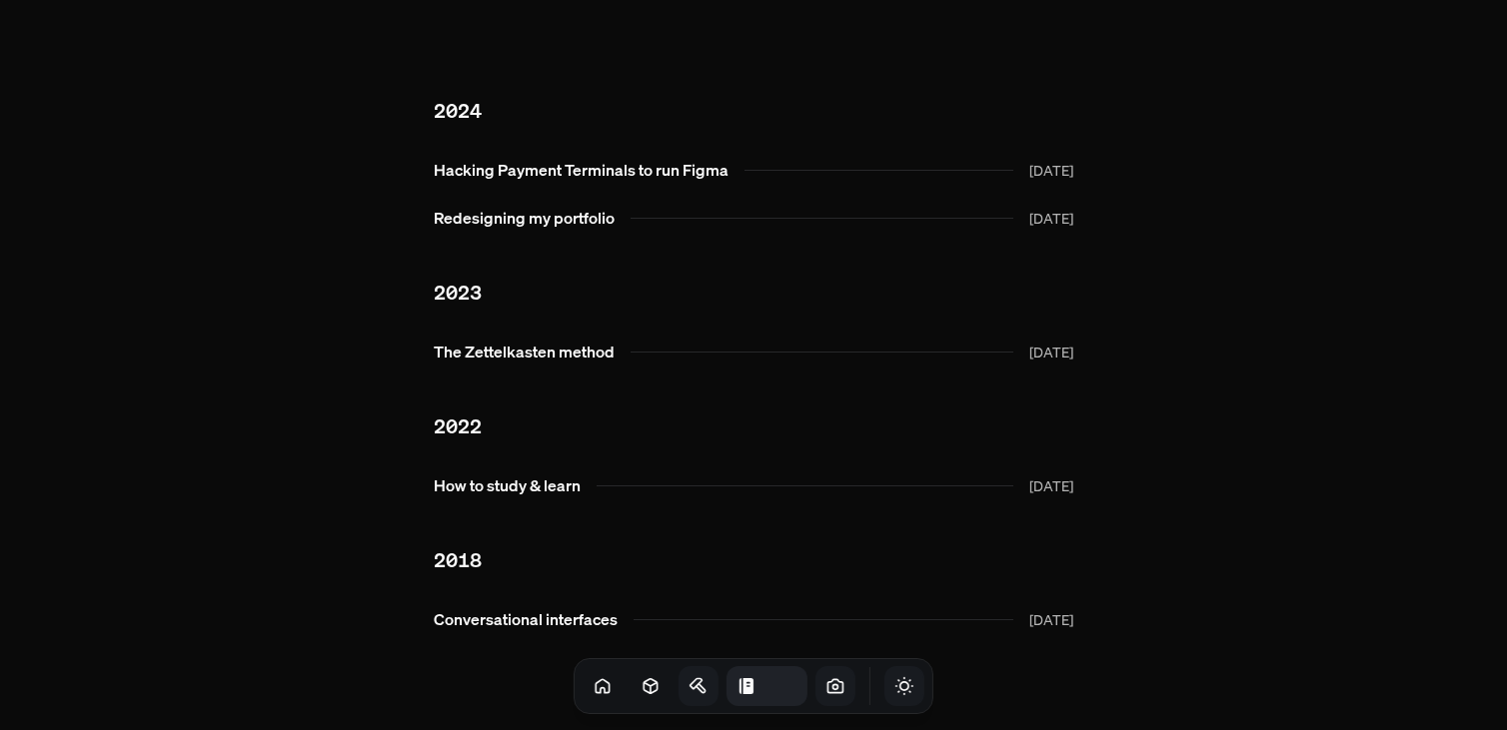
click at [688, 689] on icon at bounding box center [698, 686] width 20 height 20
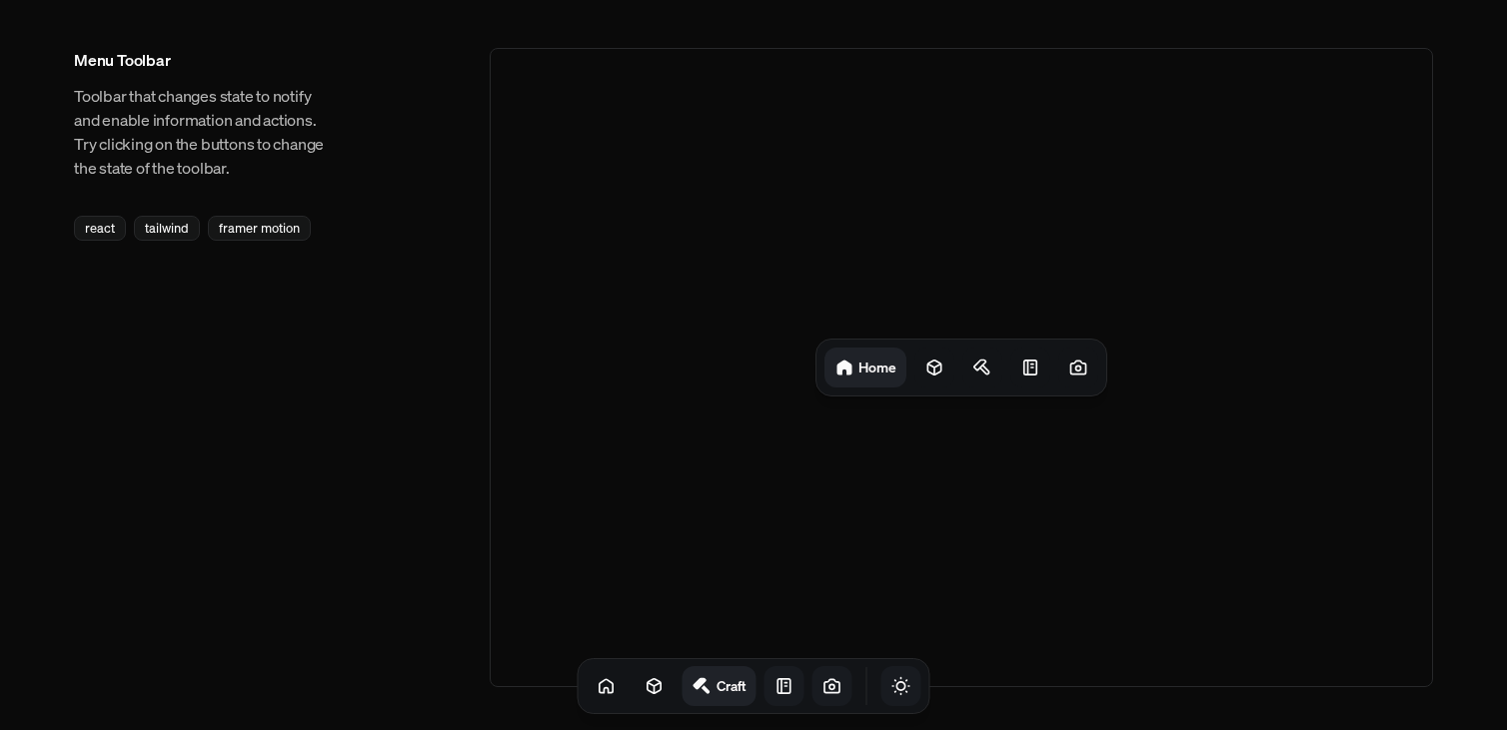
click at [774, 689] on icon at bounding box center [784, 686] width 20 height 20
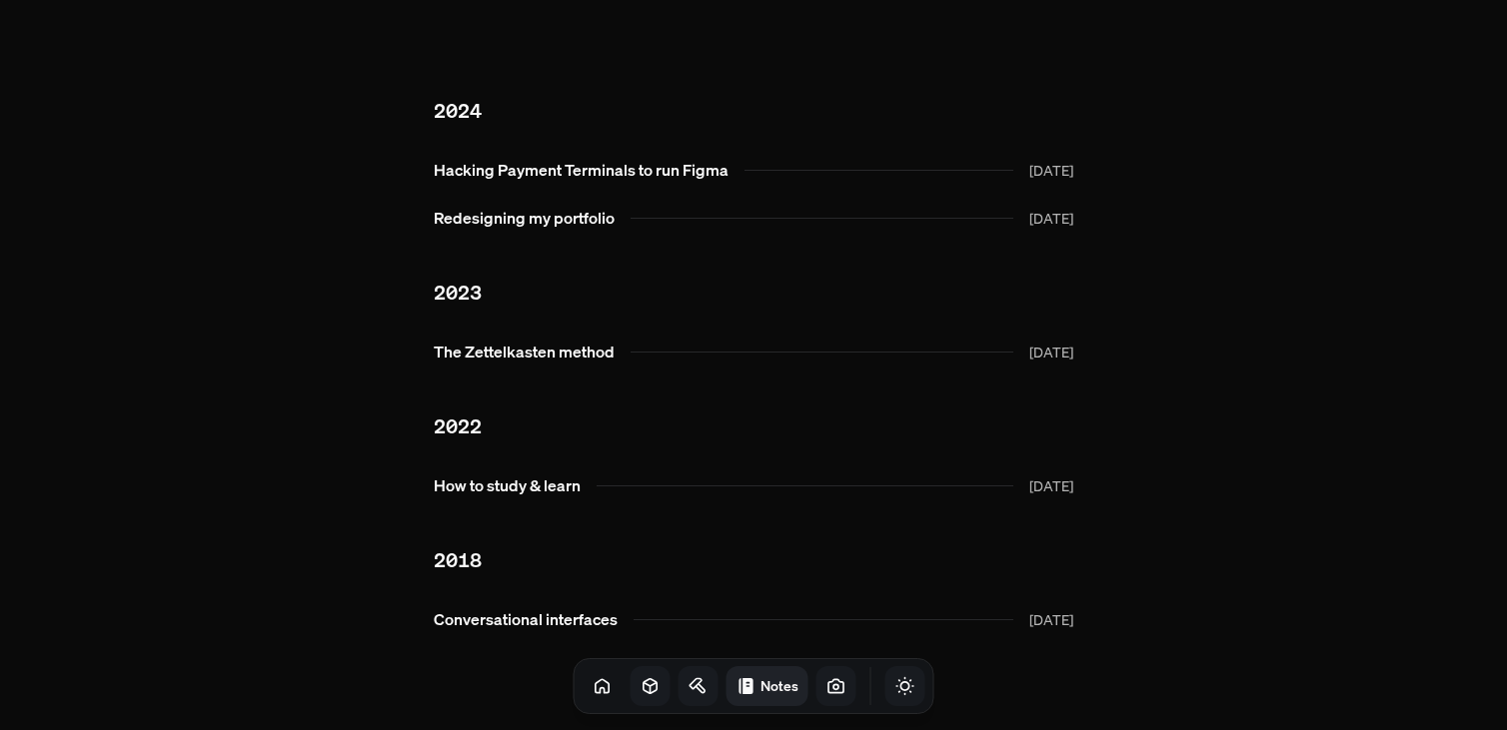
click at [640, 687] on icon at bounding box center [650, 686] width 20 height 20
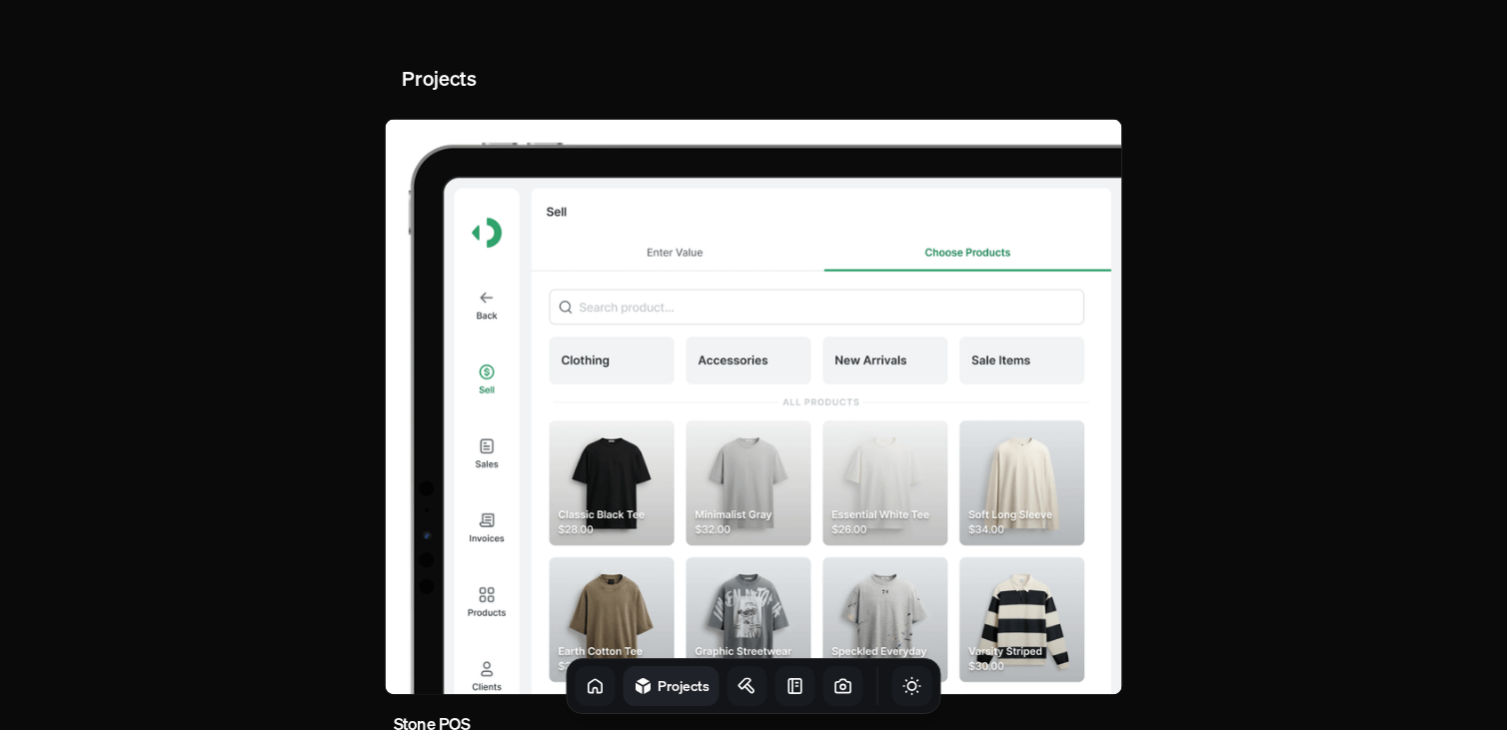
click at [576, 687] on link at bounding box center [596, 686] width 40 height 40
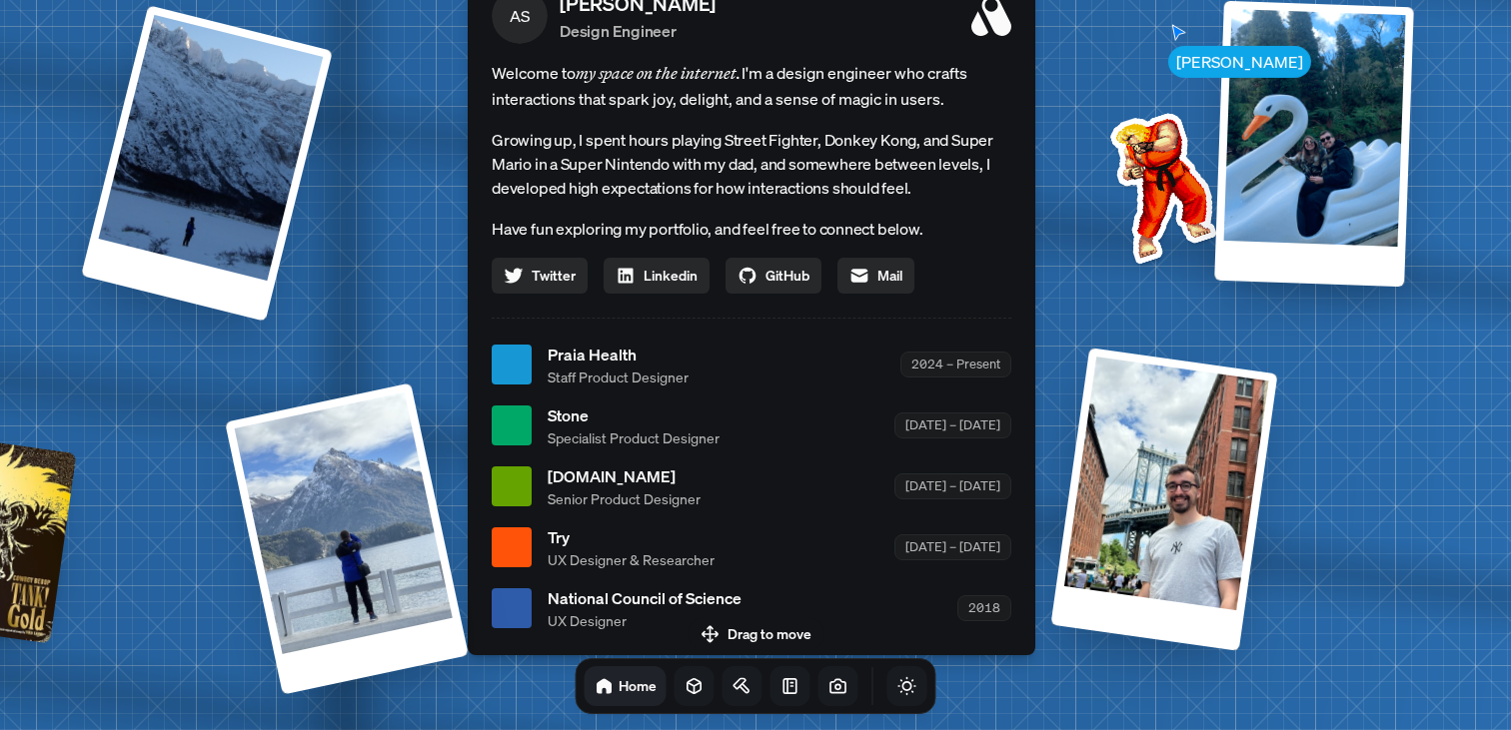
click at [341, 226] on div "Andre AS Andre Souza Design Engineer Welcome to my space on the internet. I'm a…" at bounding box center [756, 366] width 2990 height 2618
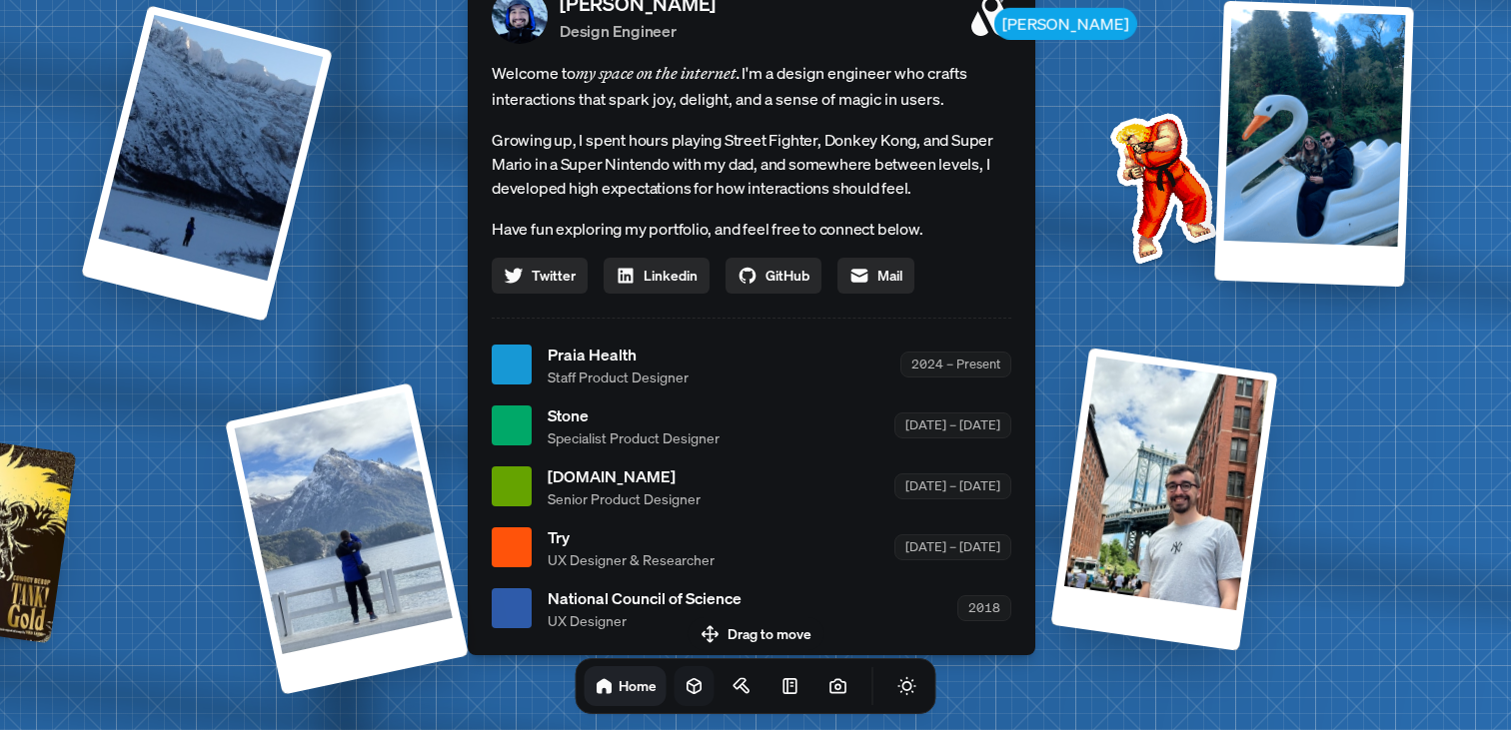
click at [683, 693] on link at bounding box center [694, 686] width 40 height 40
click at [680, 692] on link at bounding box center [694, 686] width 40 height 40
click at [722, 689] on link at bounding box center [742, 686] width 40 height 40
